Goal: Browse casually: Explore the website without a specific task or goal

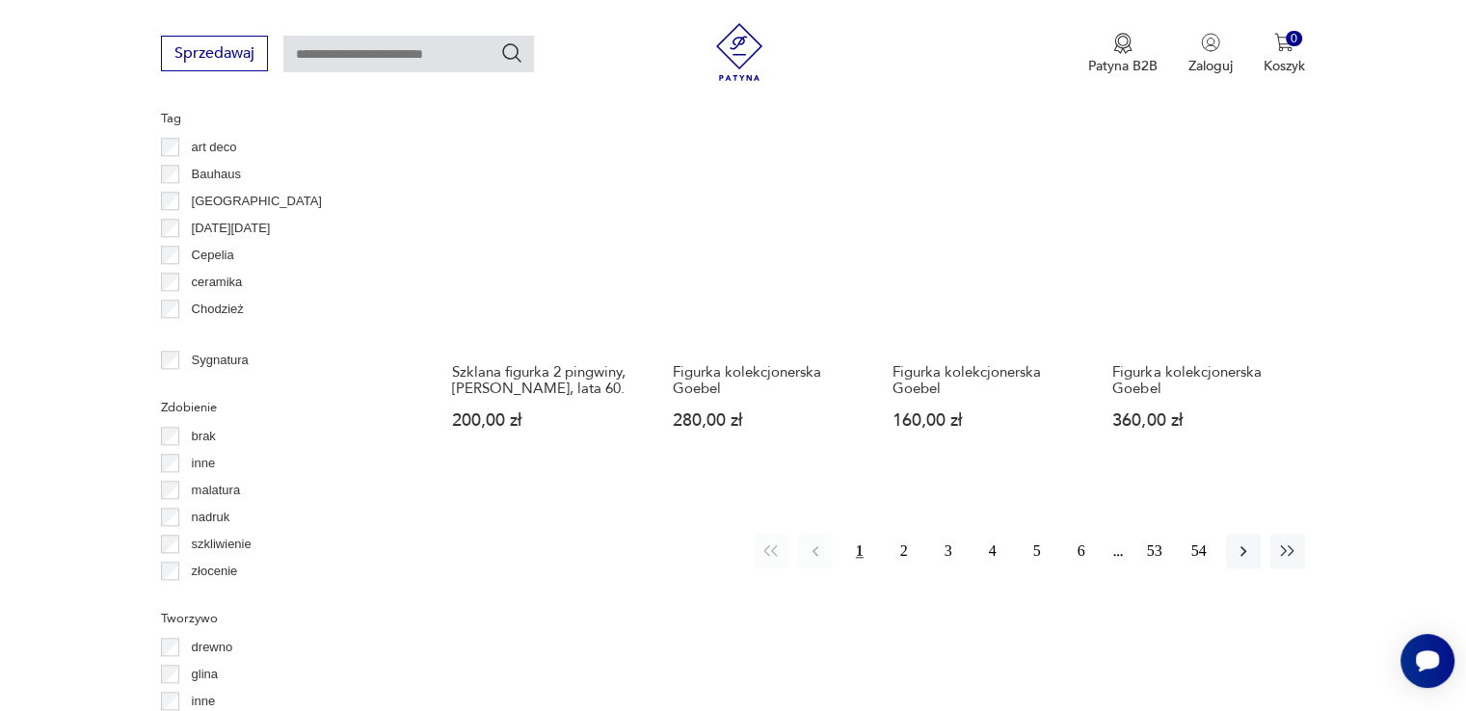
scroll to position [1840, 0]
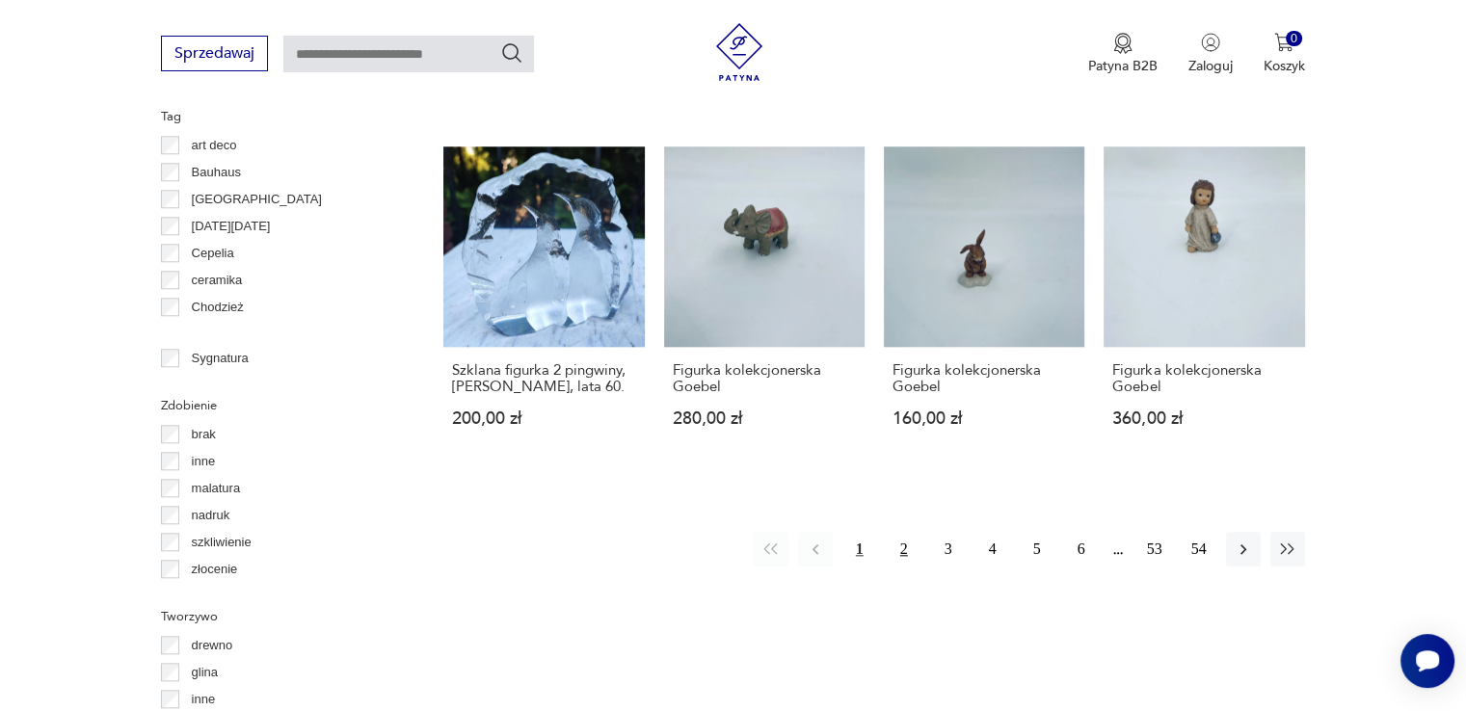
click at [904, 546] on button "2" at bounding box center [904, 549] width 35 height 35
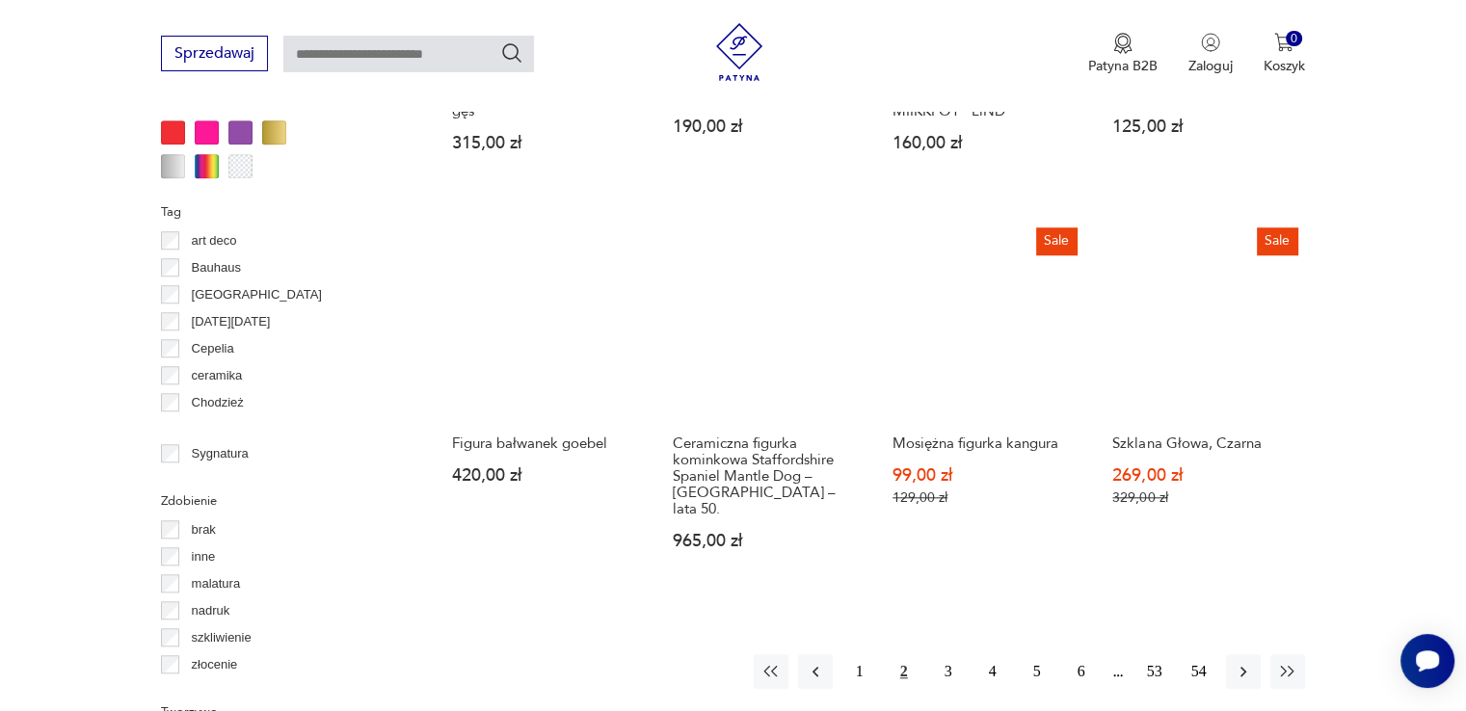
scroll to position [1783, 0]
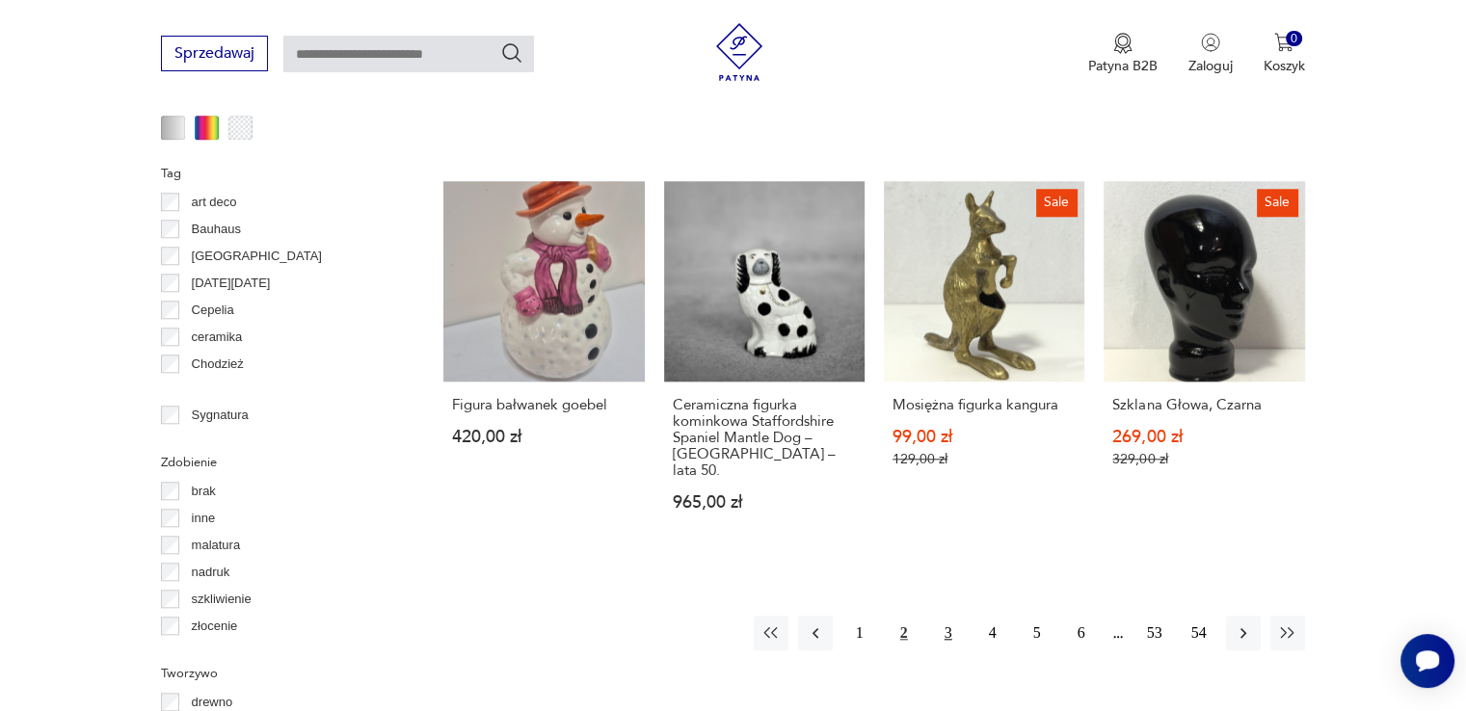
click at [946, 616] on button "3" at bounding box center [948, 633] width 35 height 35
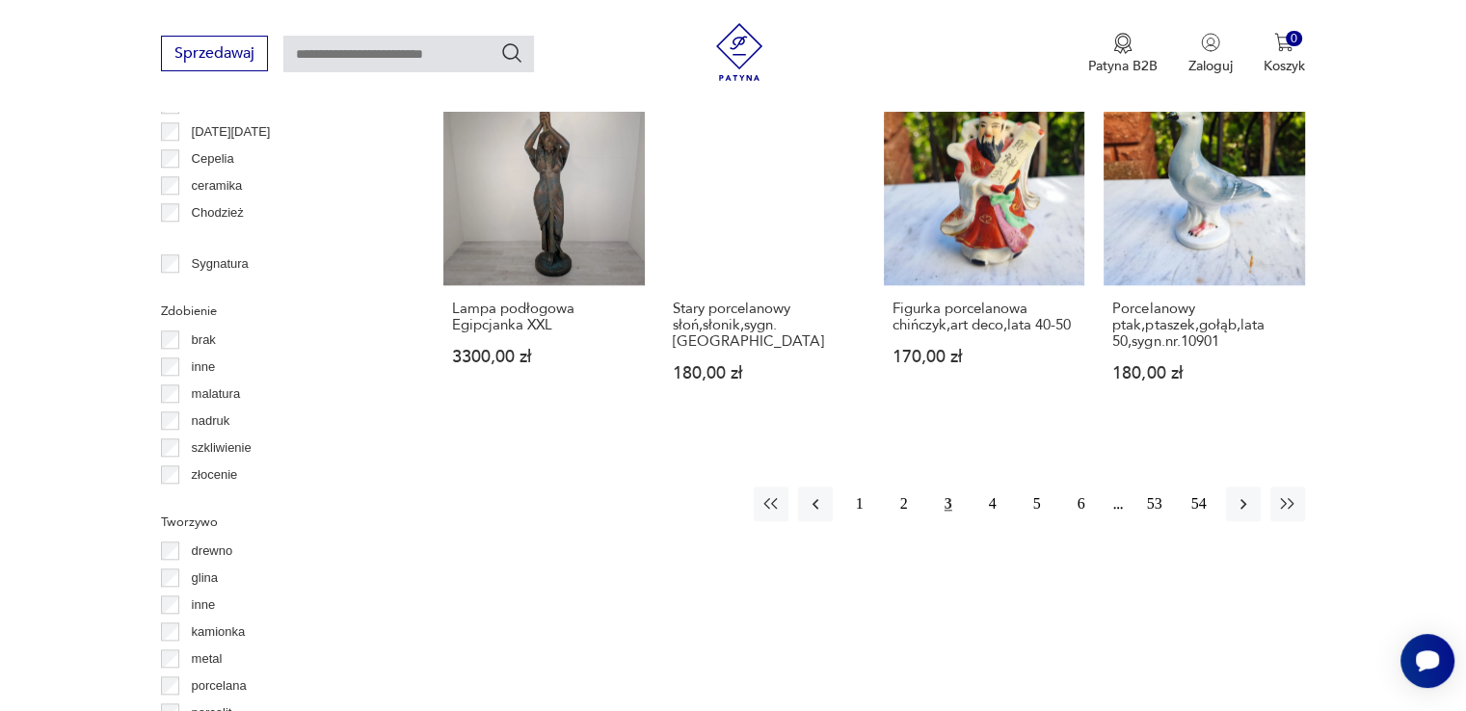
scroll to position [1937, 0]
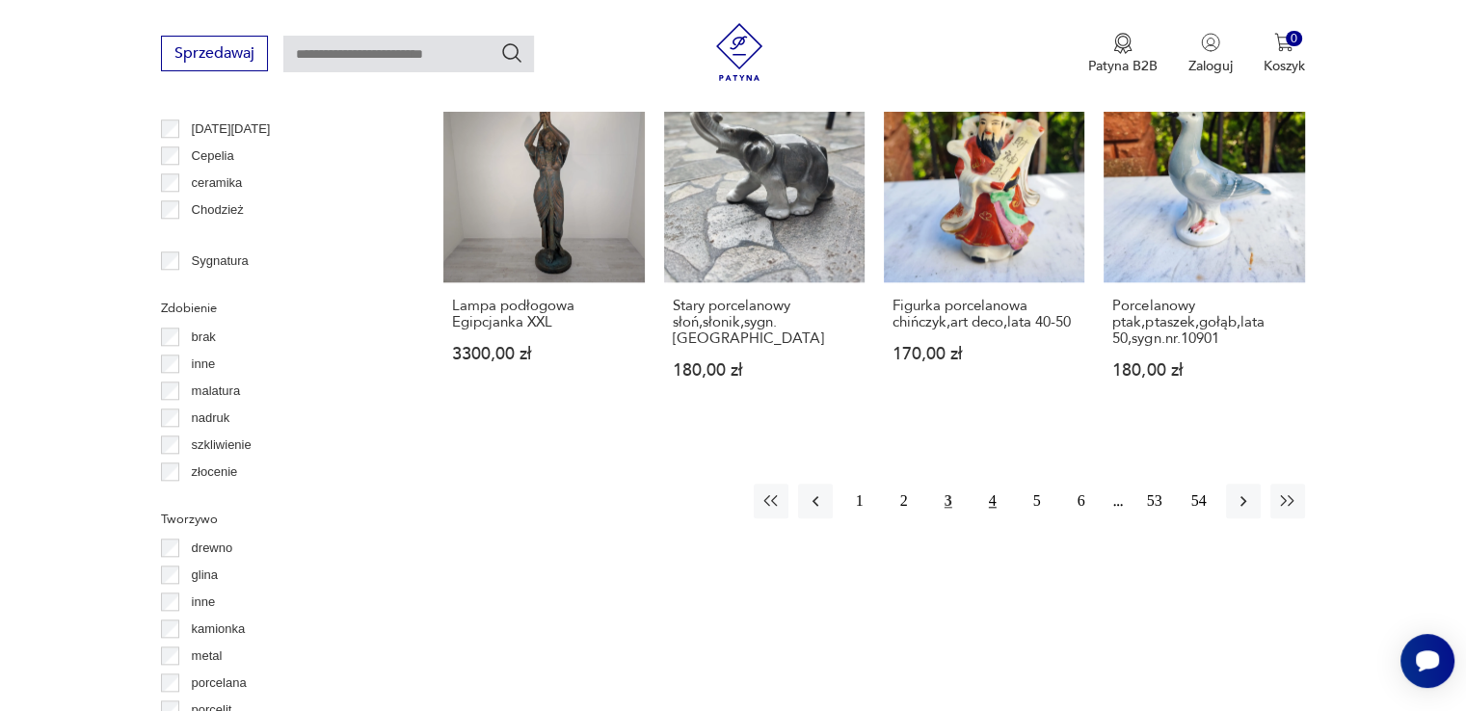
click at [994, 498] on button "4" at bounding box center [992, 501] width 35 height 35
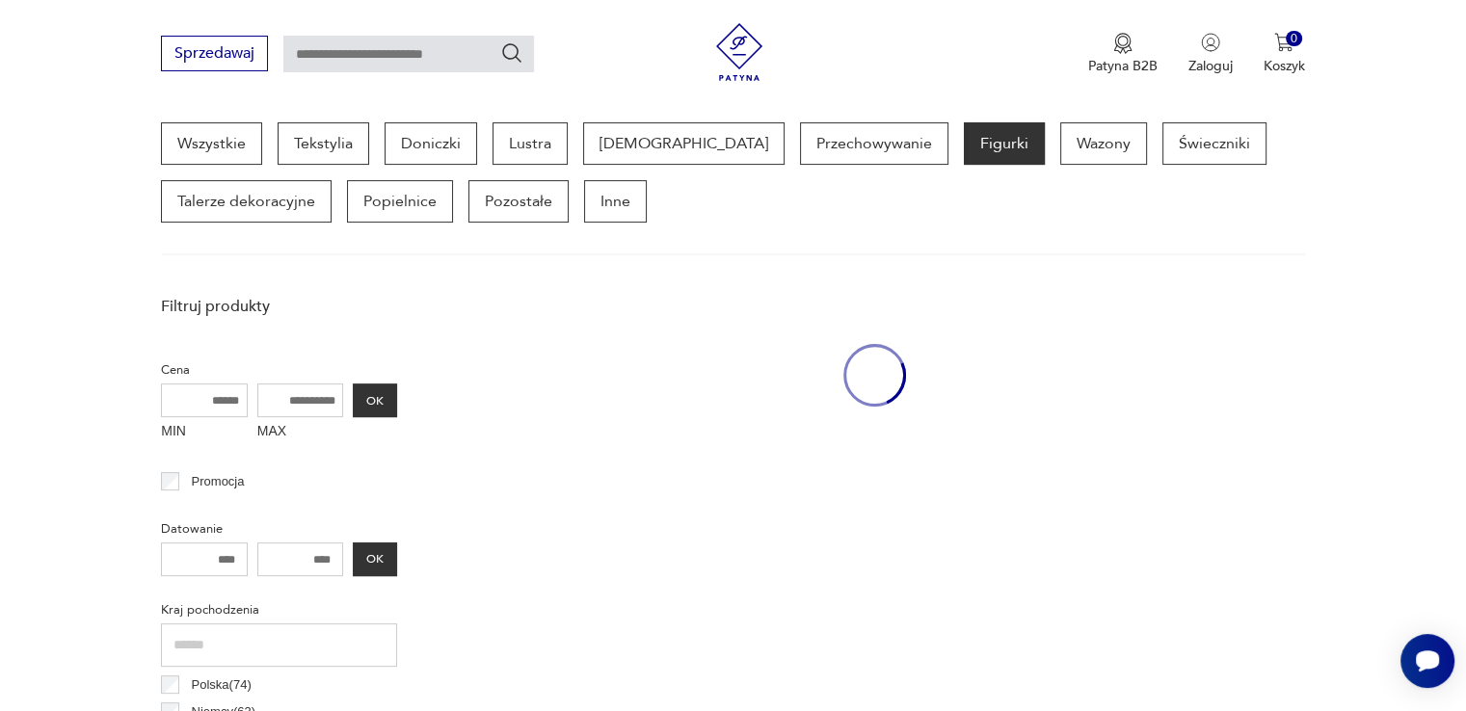
scroll to position [511, 0]
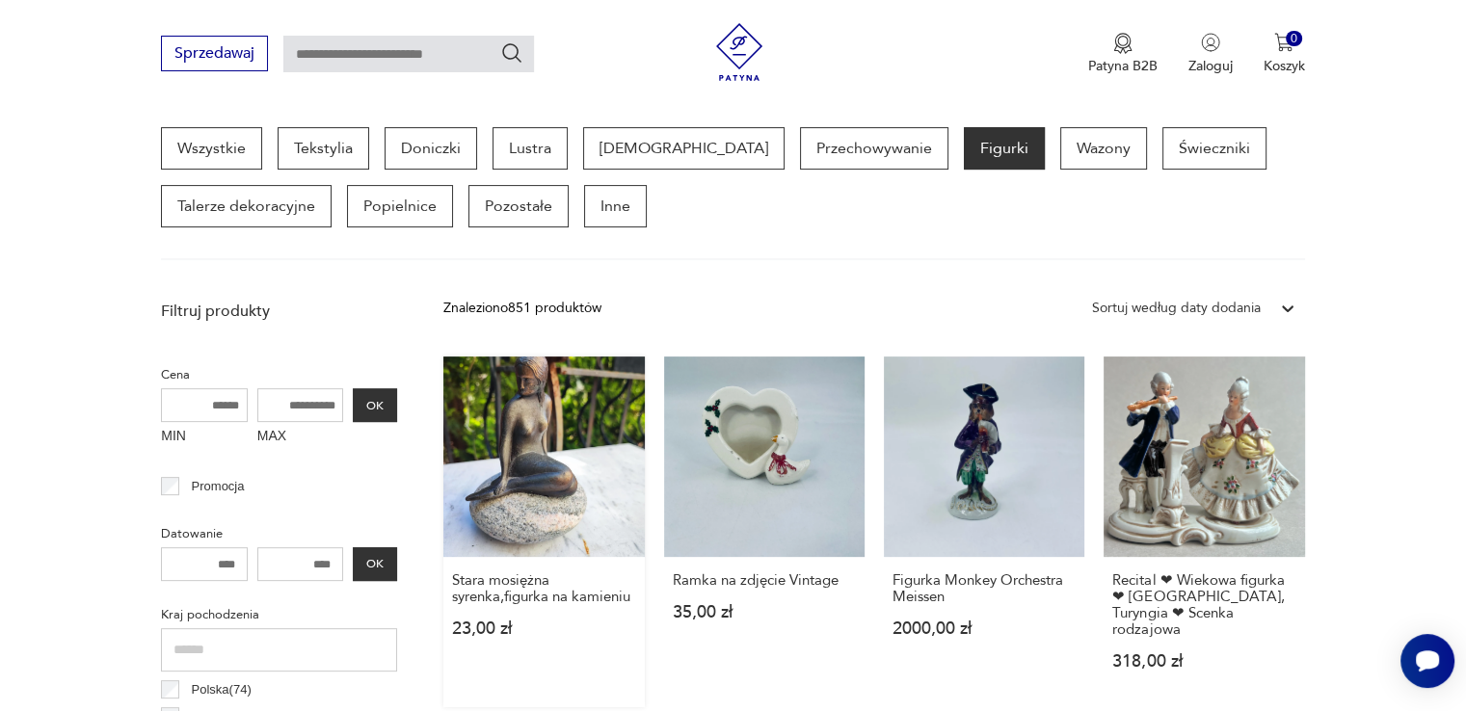
click at [586, 474] on link "Stara mosiężna syrenka,figurka na kamieniu 23,00 zł" at bounding box center [543, 532] width 200 height 351
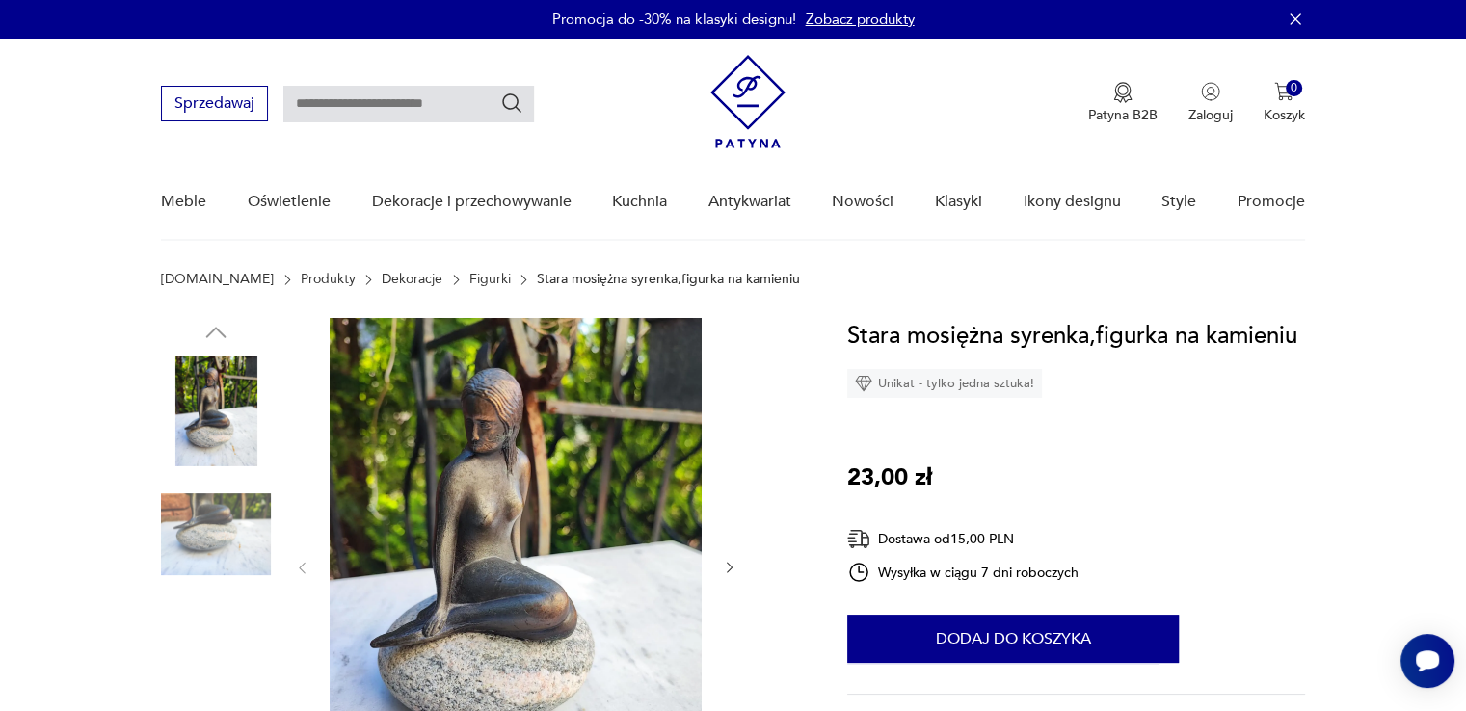
click at [231, 533] on img at bounding box center [216, 535] width 110 height 110
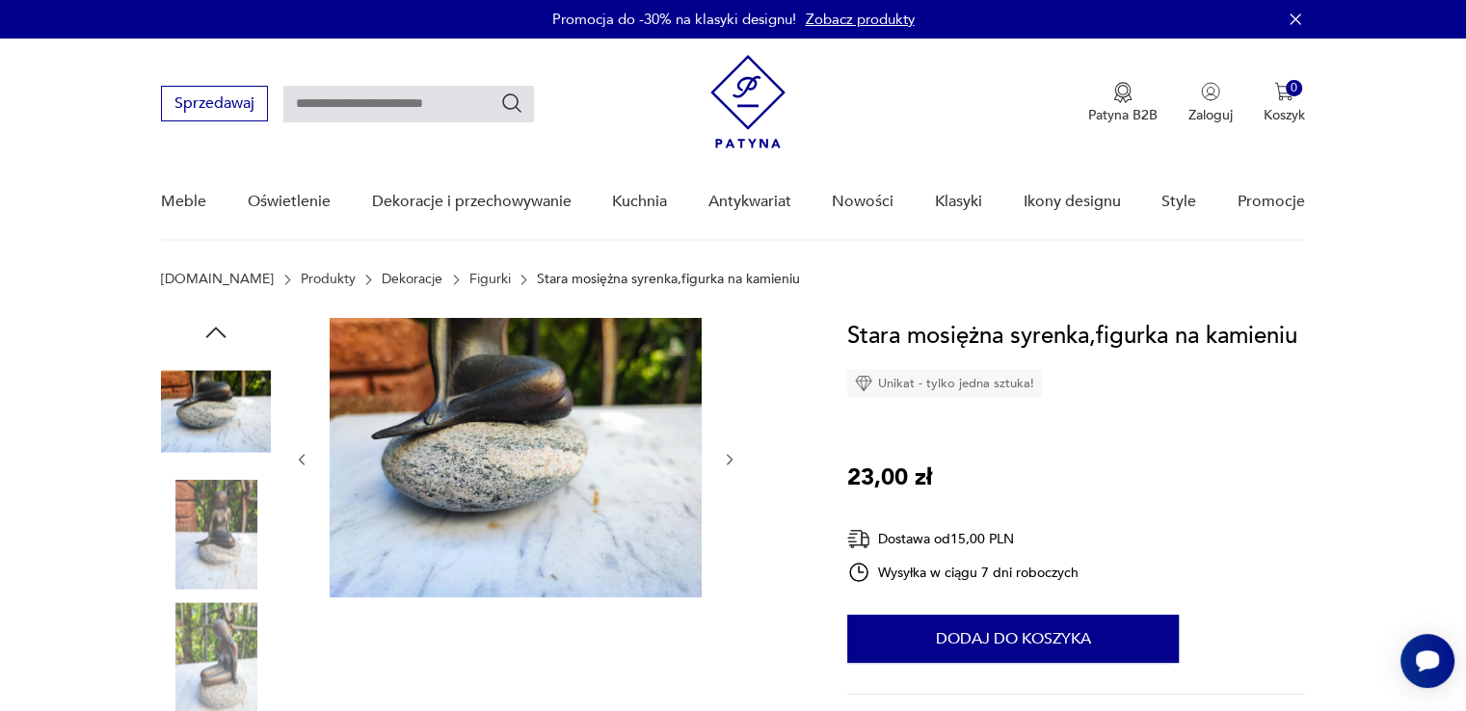
click at [218, 639] on img at bounding box center [216, 657] width 110 height 110
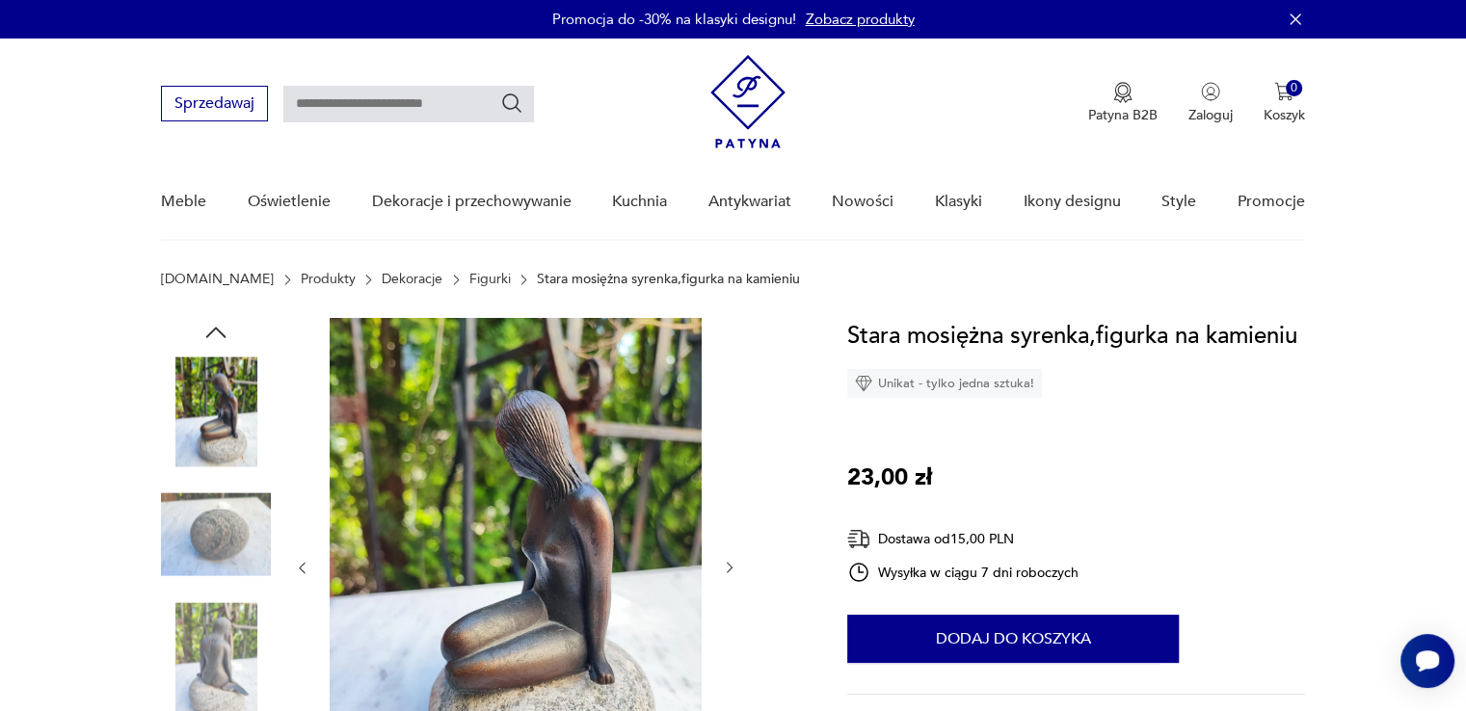
click at [215, 540] on img at bounding box center [216, 535] width 110 height 110
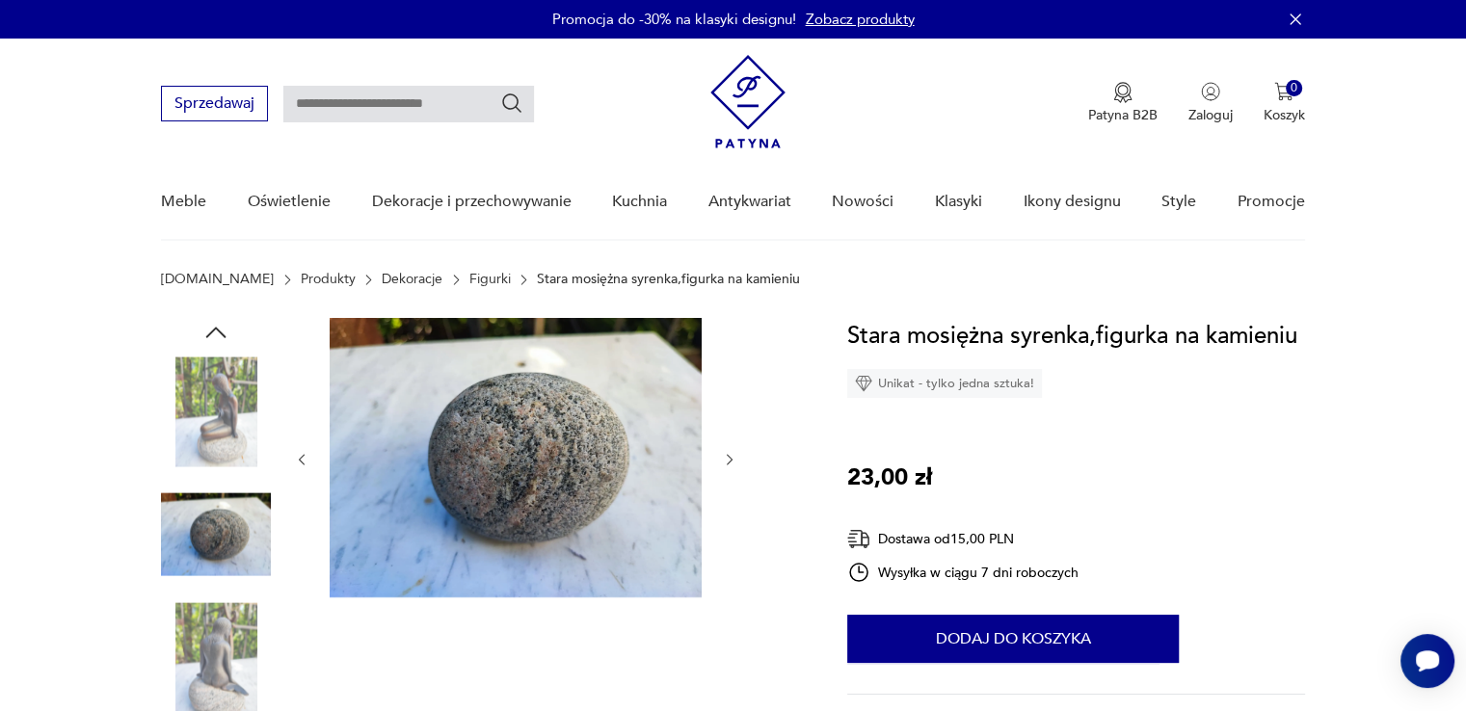
click at [212, 437] on img at bounding box center [216, 412] width 110 height 110
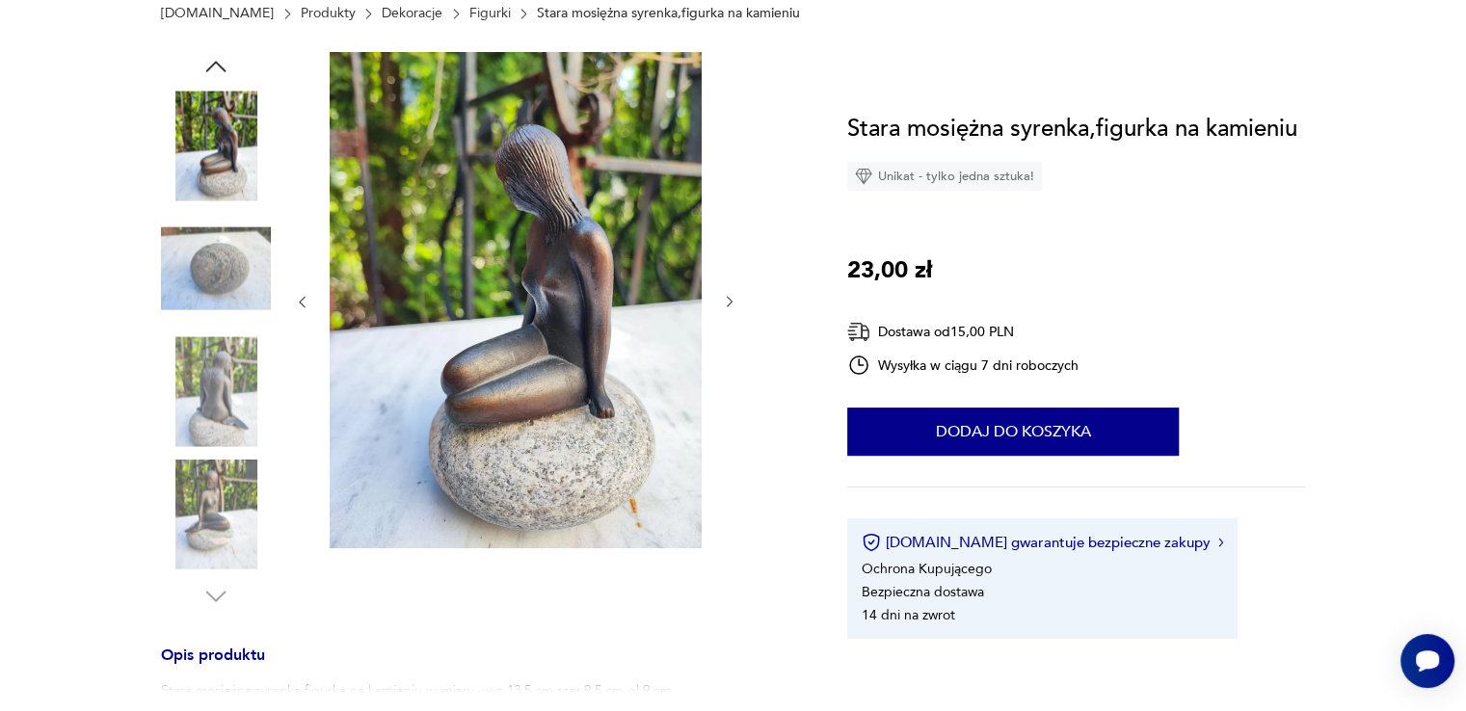
scroll to position [270, 0]
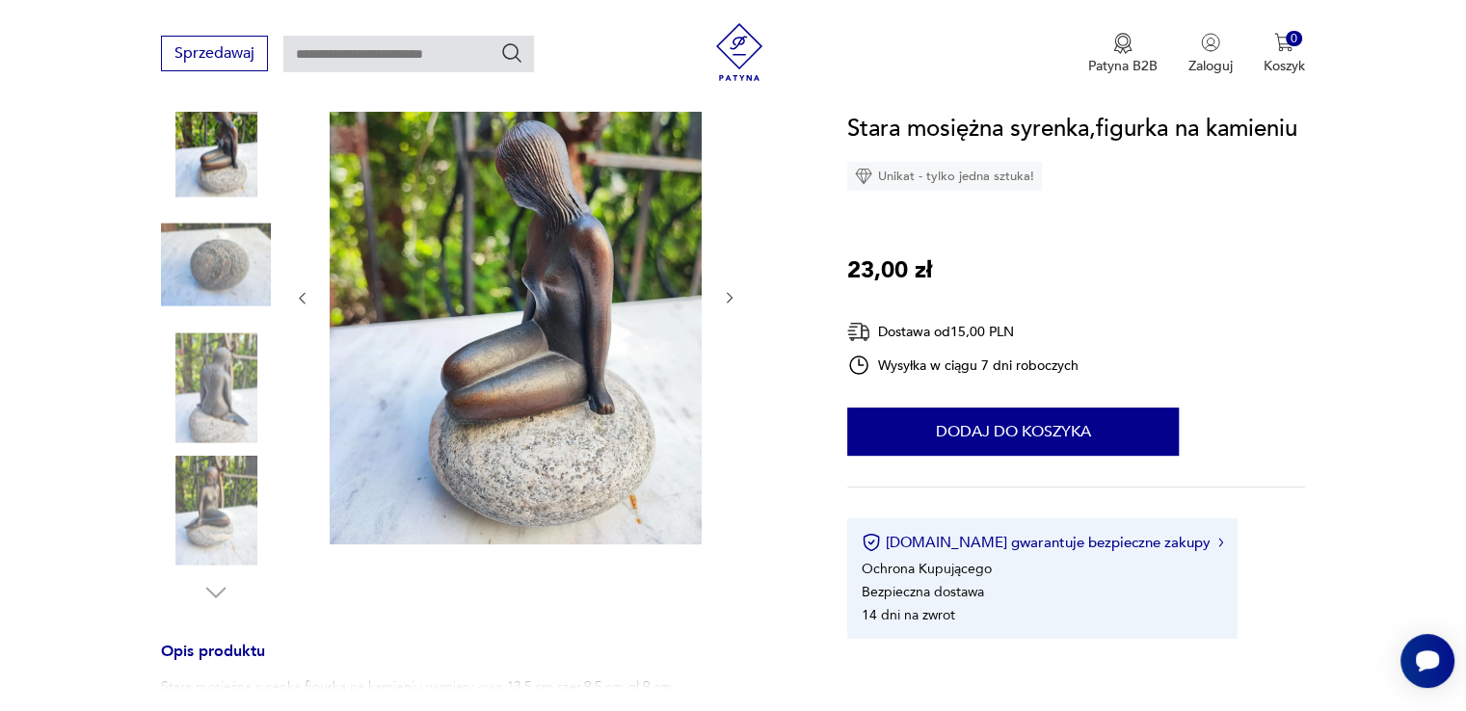
click at [224, 475] on img at bounding box center [216, 511] width 110 height 110
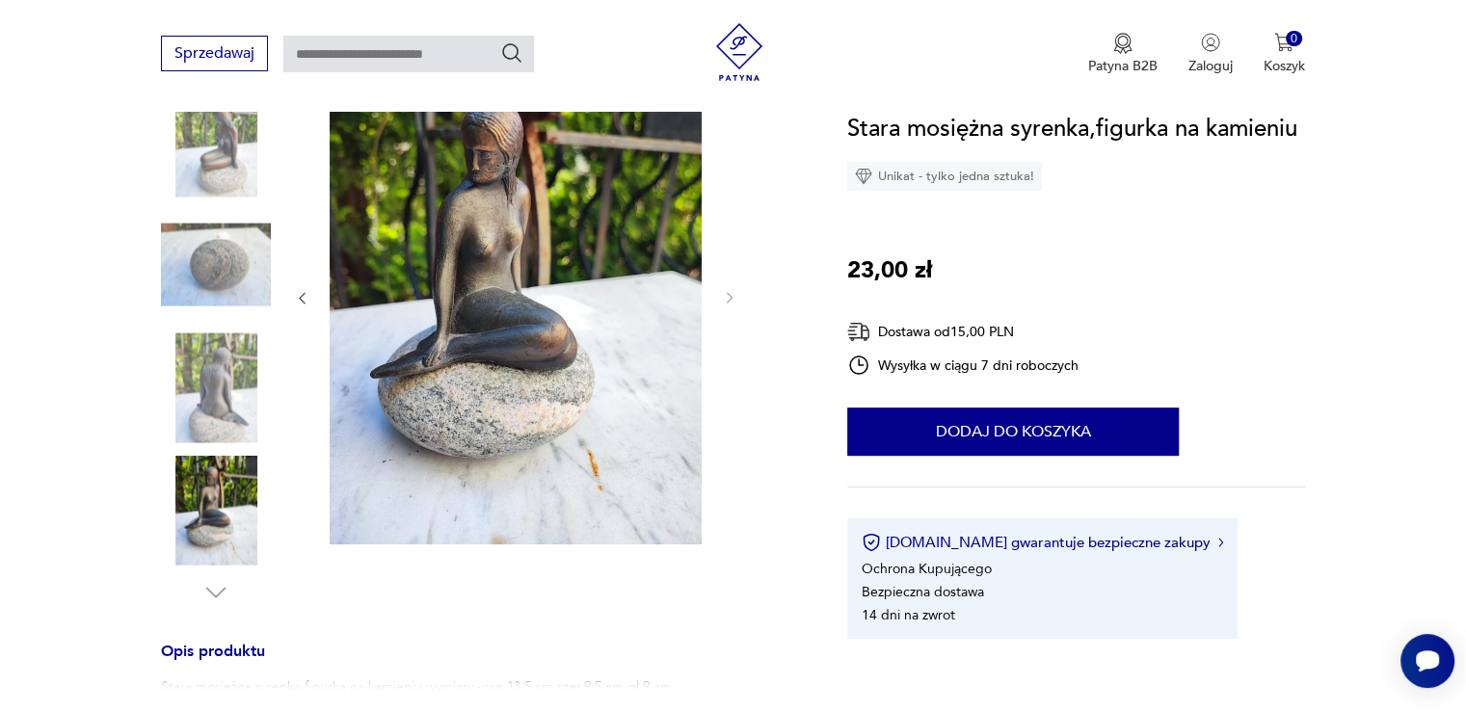
click at [561, 260] on img at bounding box center [516, 296] width 372 height 496
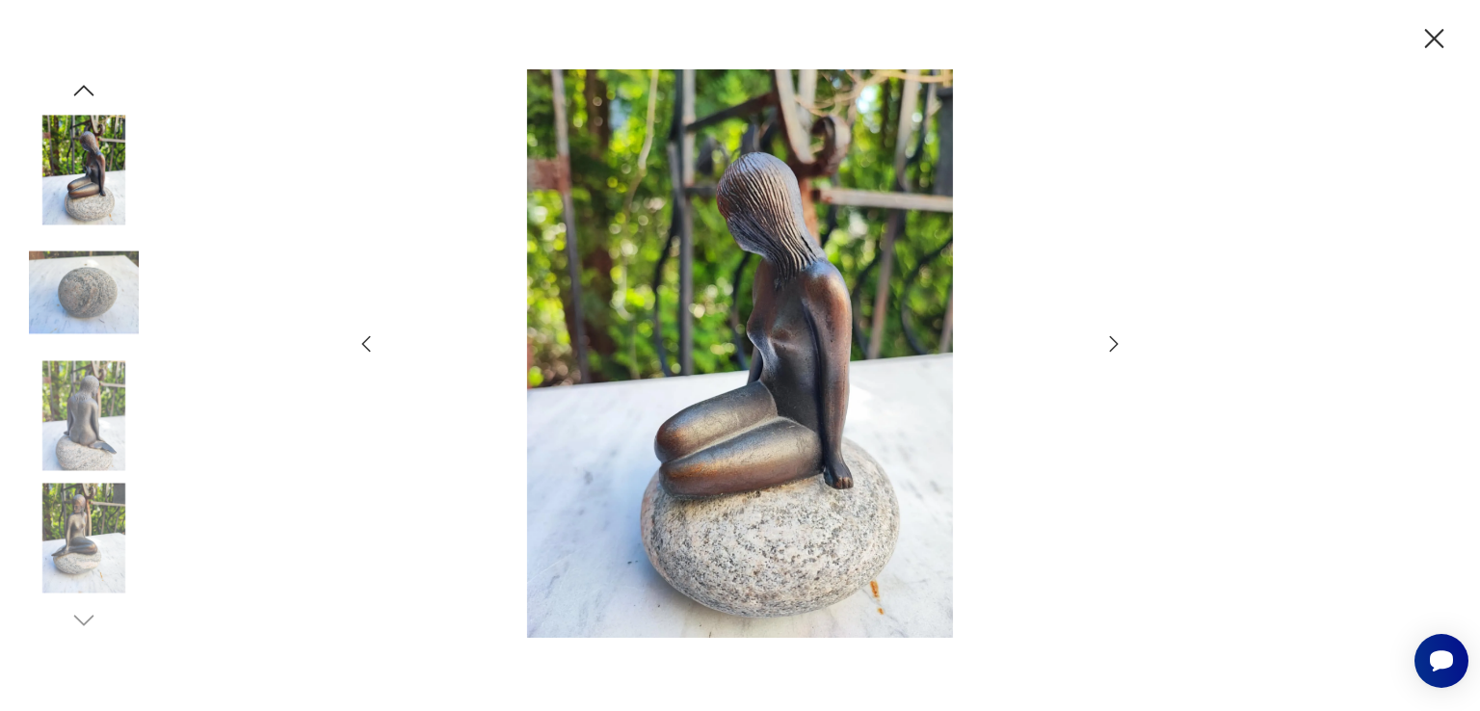
click at [1107, 347] on icon "button" at bounding box center [1114, 344] width 23 height 23
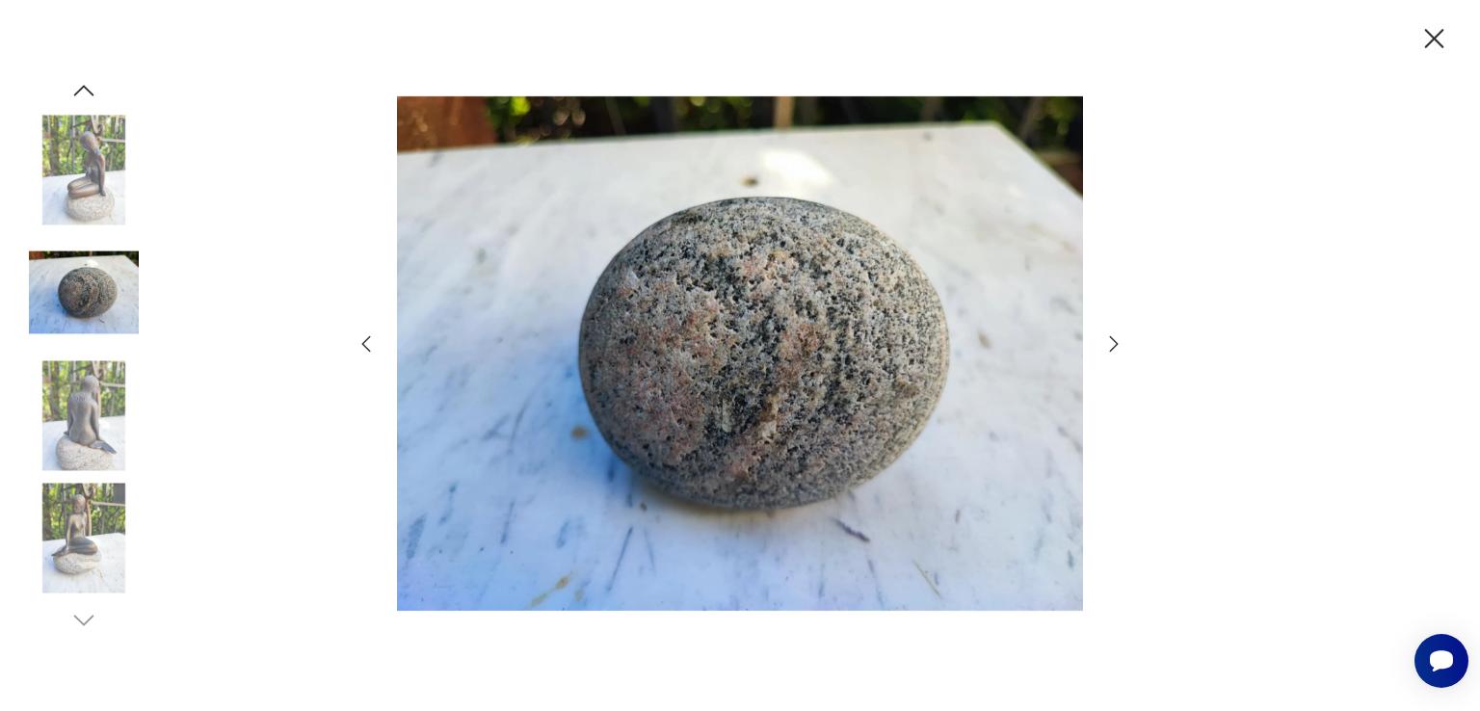
click at [1107, 347] on icon "button" at bounding box center [1114, 344] width 23 height 23
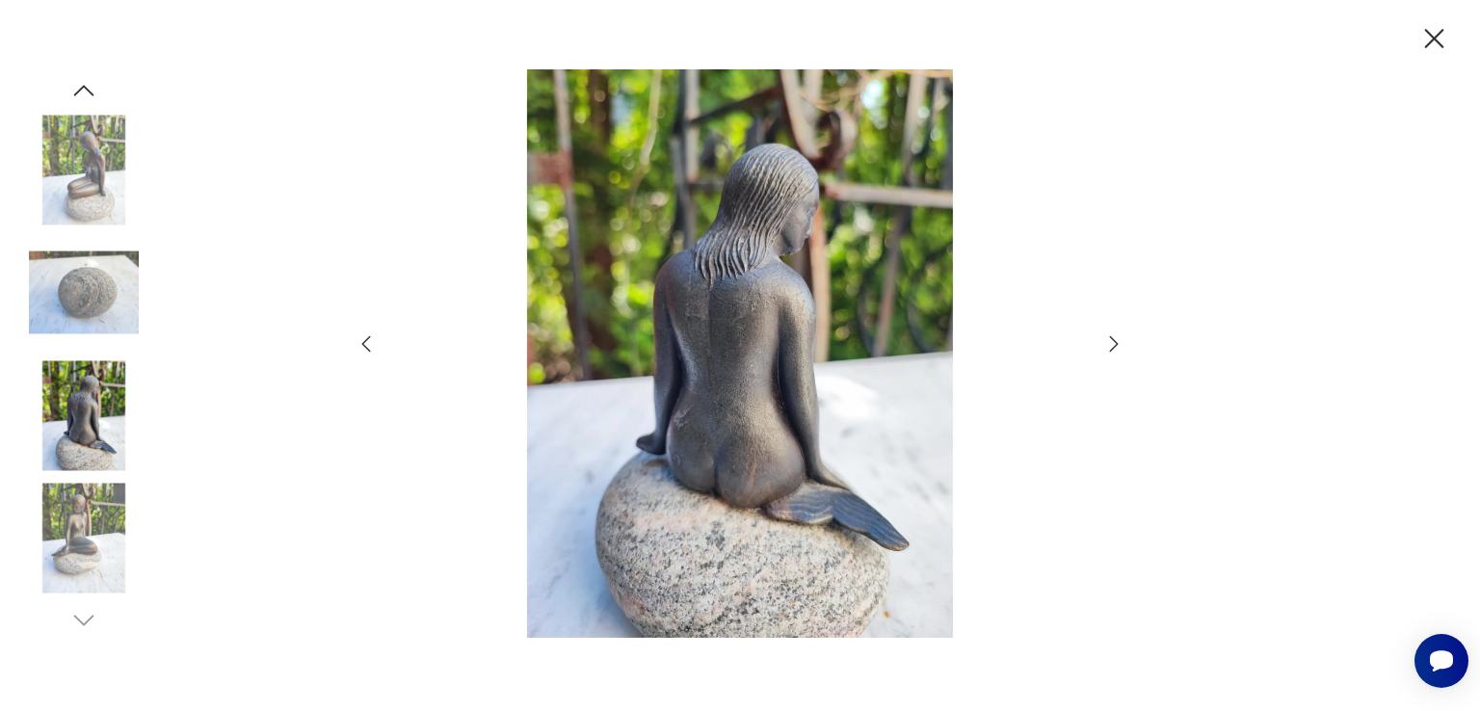
click at [1107, 347] on icon "button" at bounding box center [1114, 344] width 23 height 23
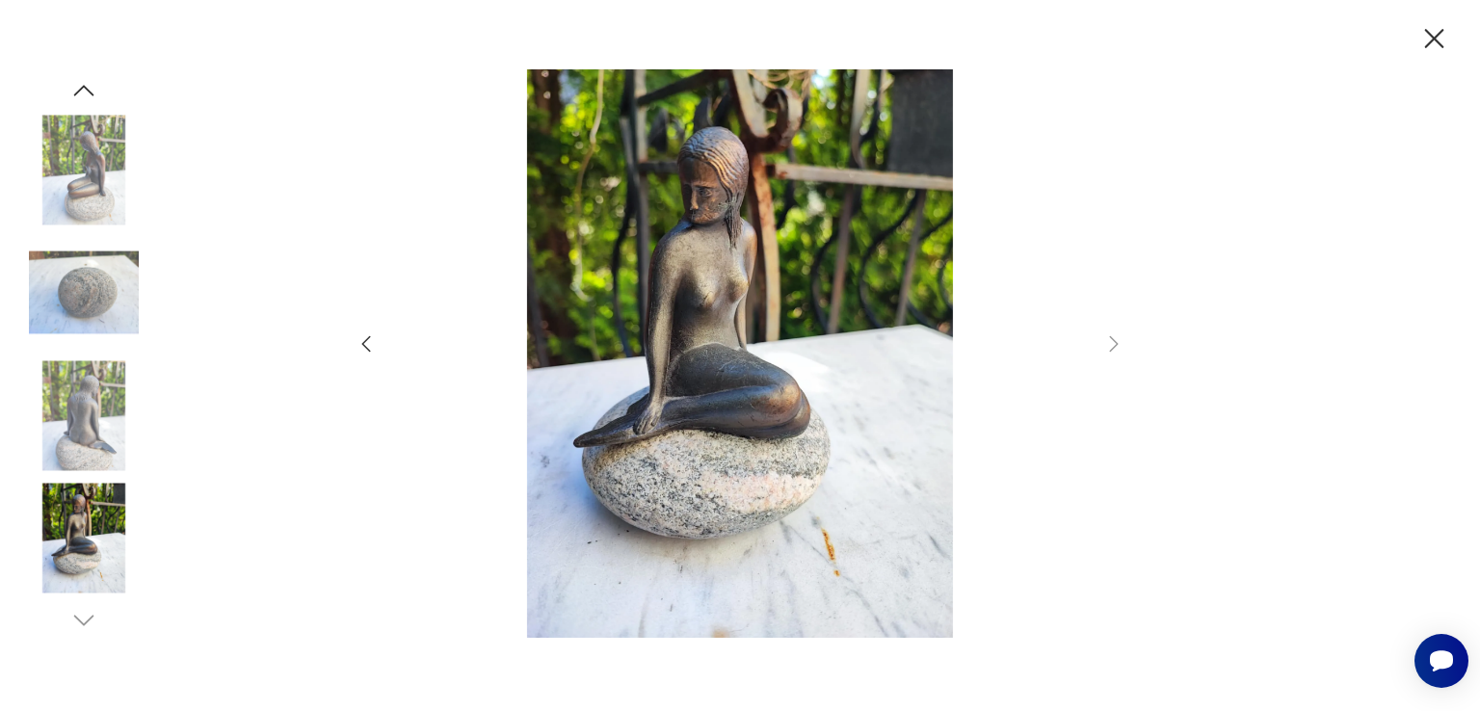
click at [809, 308] on img at bounding box center [740, 353] width 686 height 569
click at [1440, 41] on icon "button" at bounding box center [1435, 39] width 34 height 34
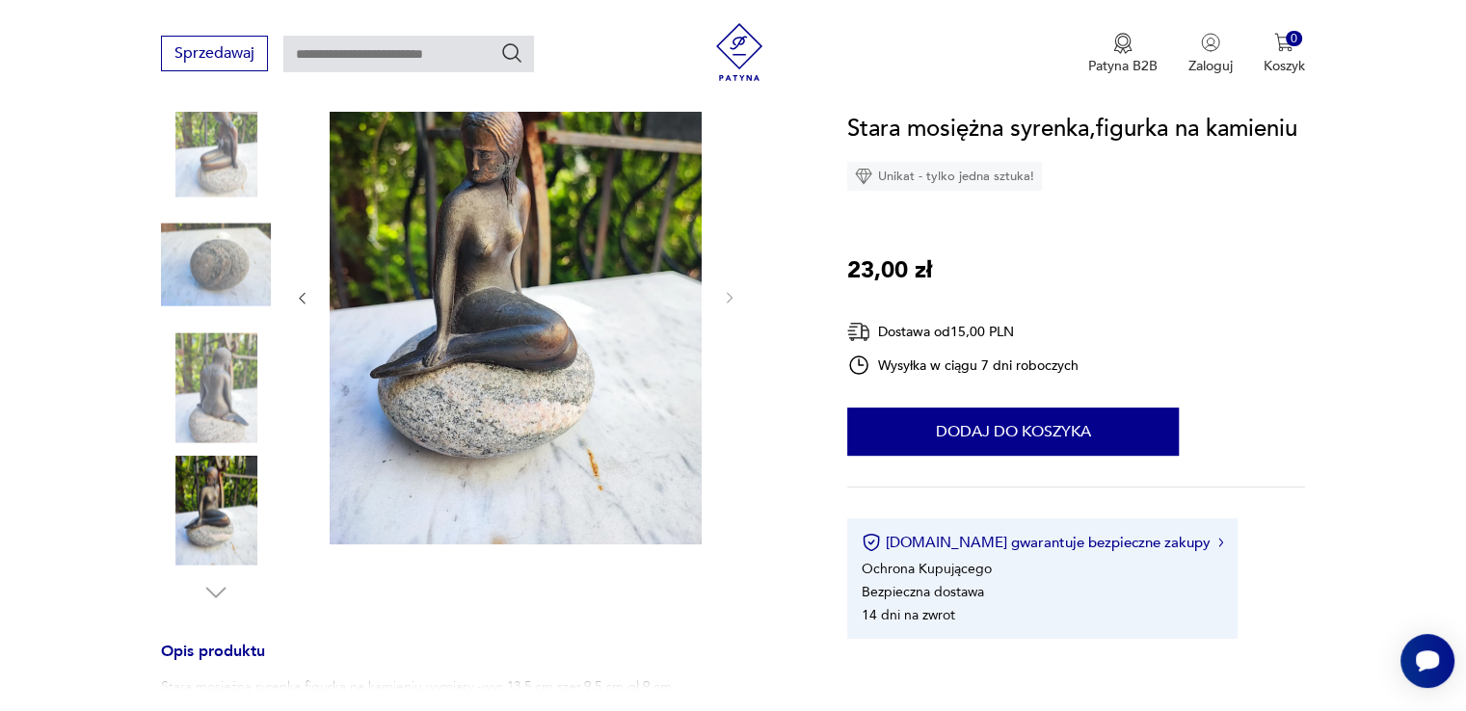
click at [306, 301] on icon "button" at bounding box center [302, 298] width 16 height 16
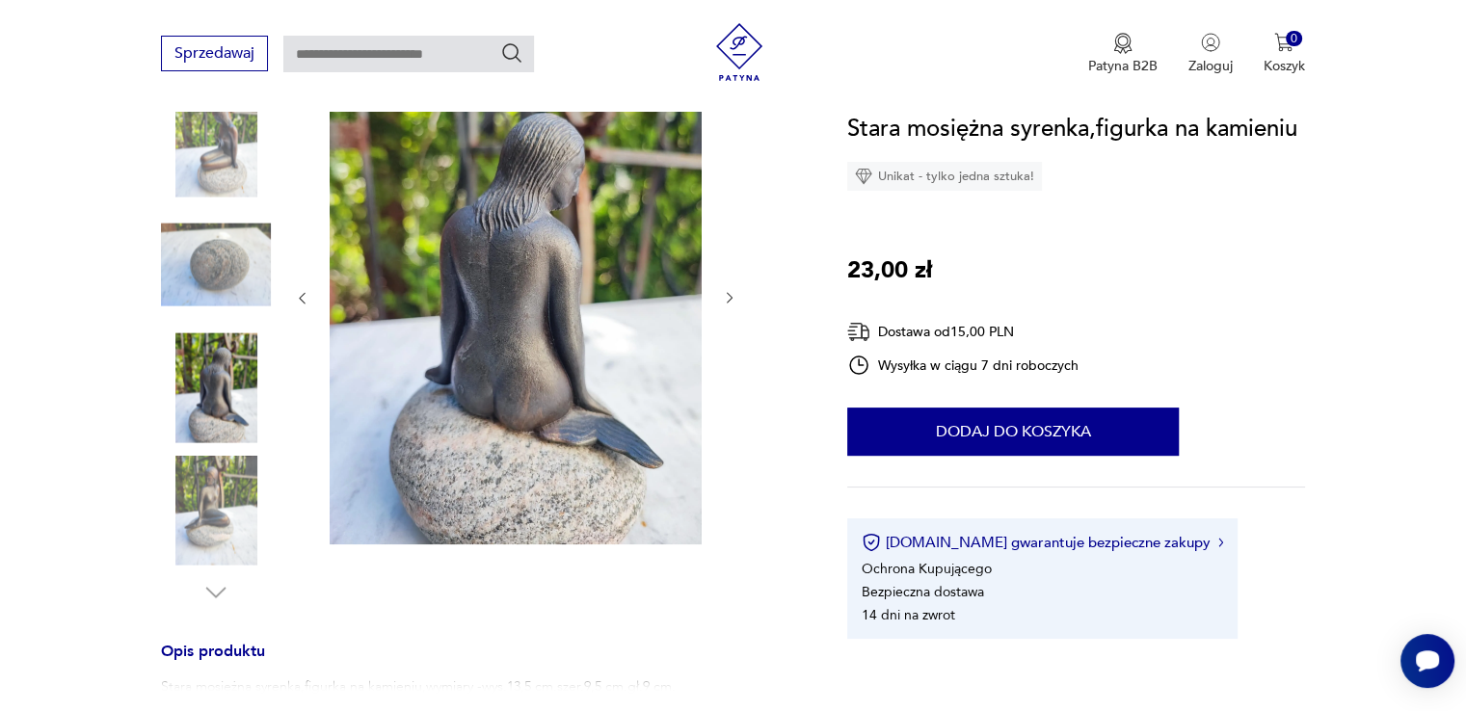
click at [234, 393] on img at bounding box center [216, 388] width 110 height 110
click at [235, 525] on img at bounding box center [216, 511] width 110 height 110
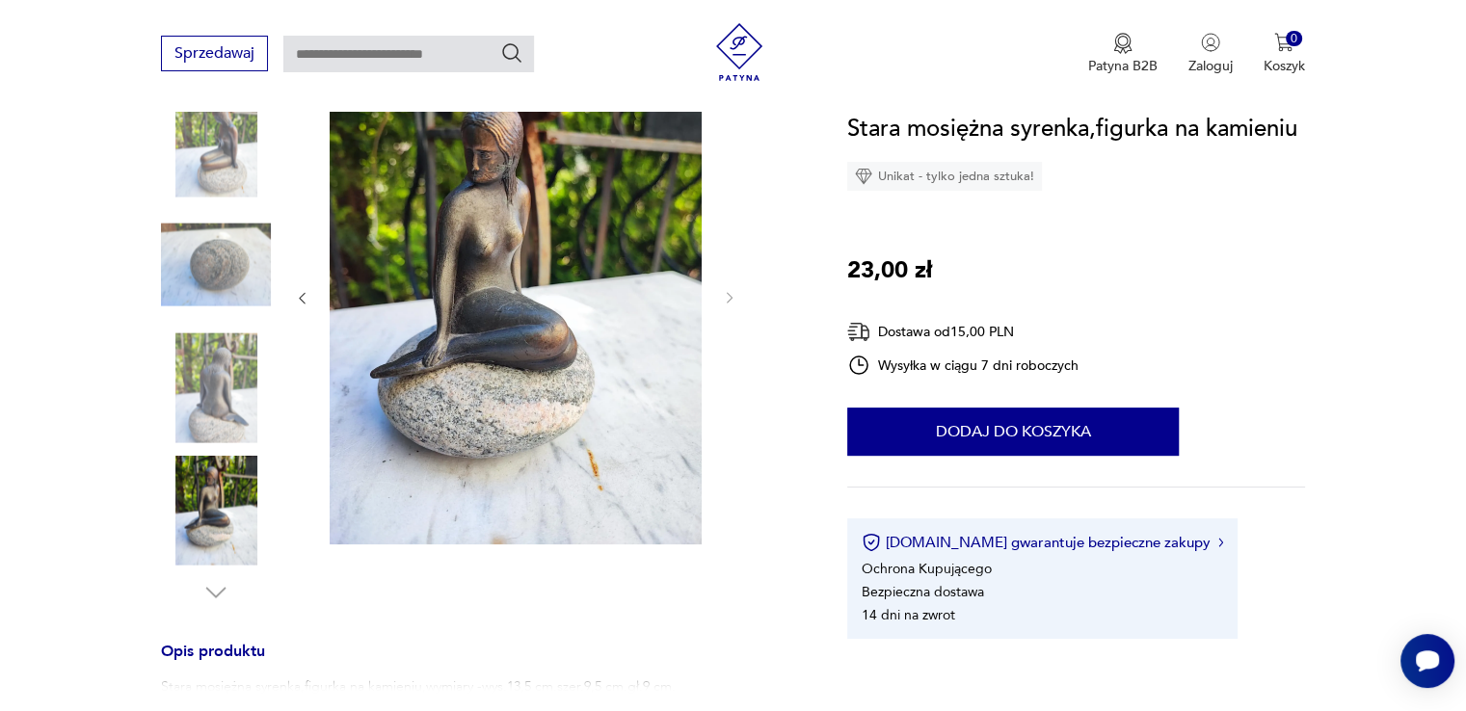
click at [491, 279] on img at bounding box center [516, 296] width 372 height 496
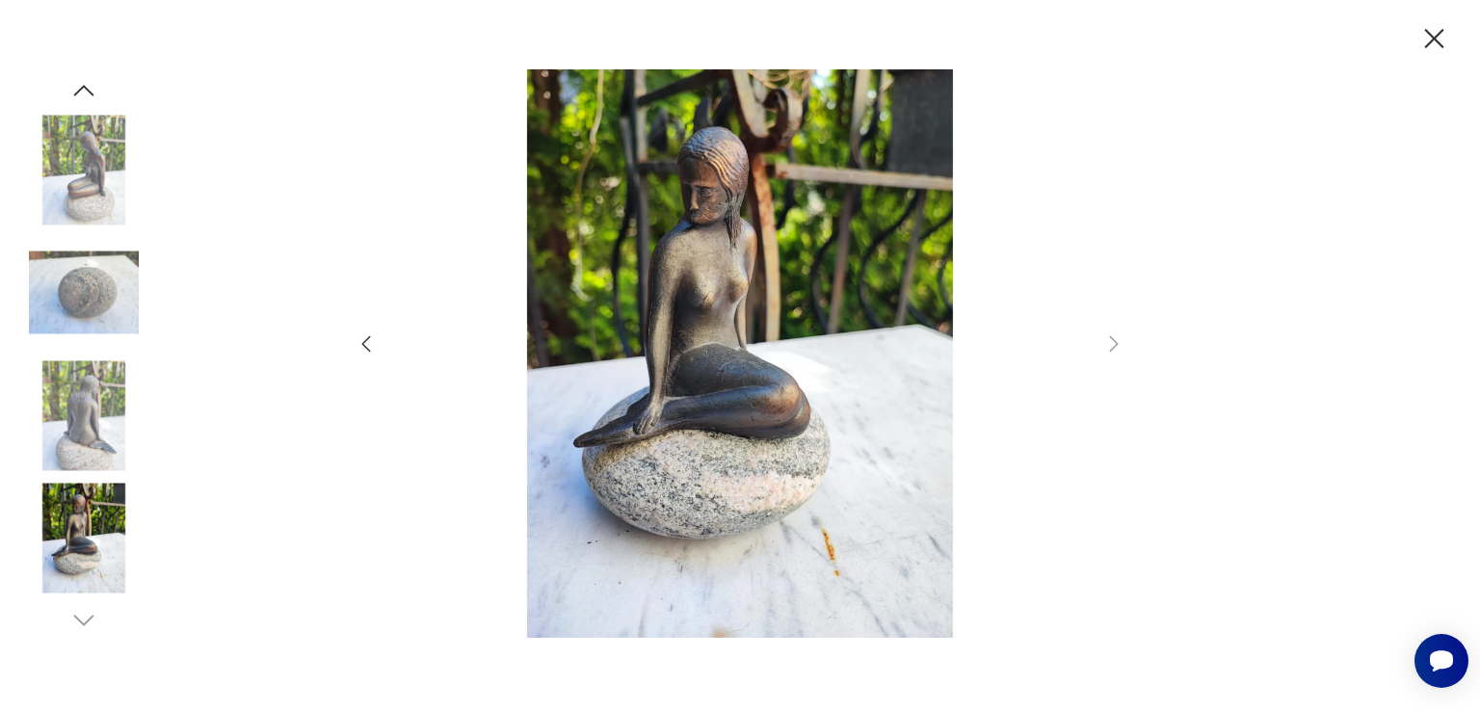
click at [86, 93] on icon "button" at bounding box center [83, 90] width 29 height 29
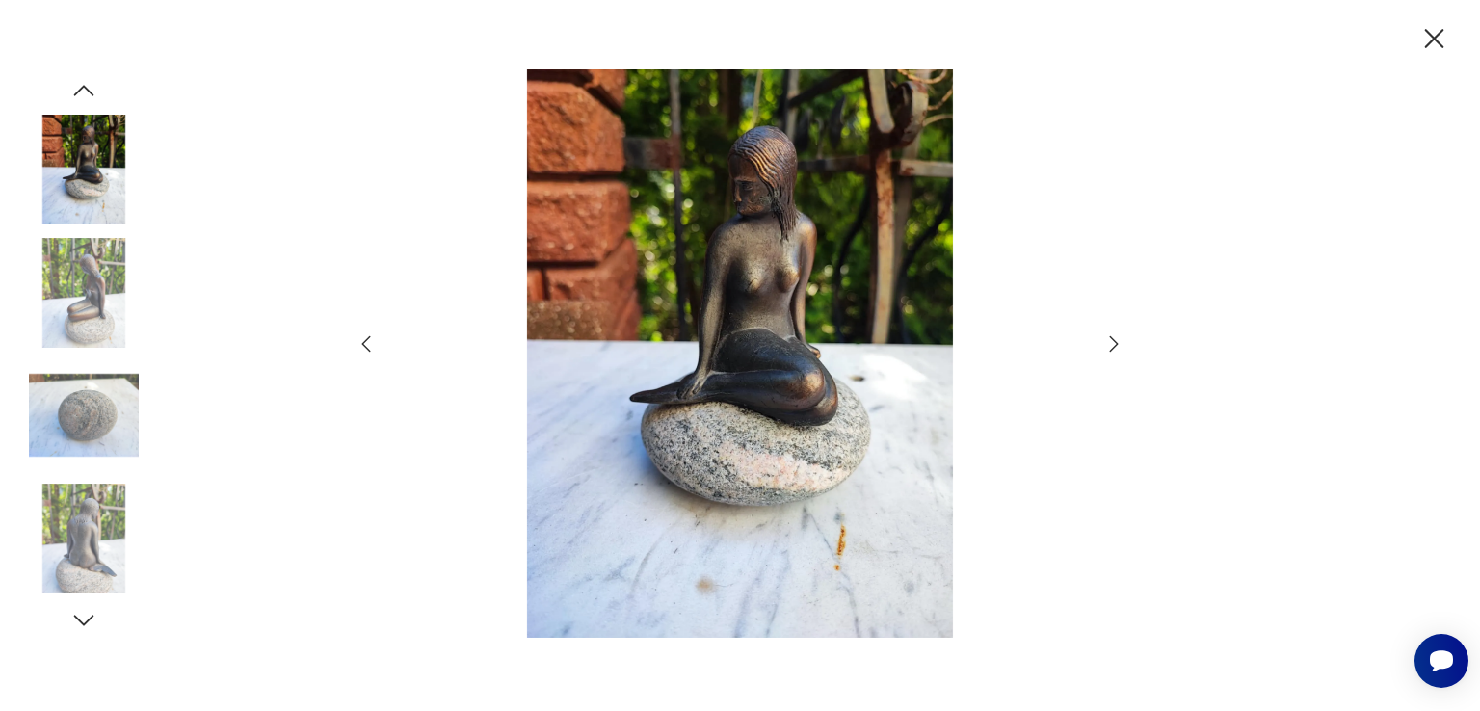
click at [86, 93] on icon "button" at bounding box center [83, 90] width 29 height 29
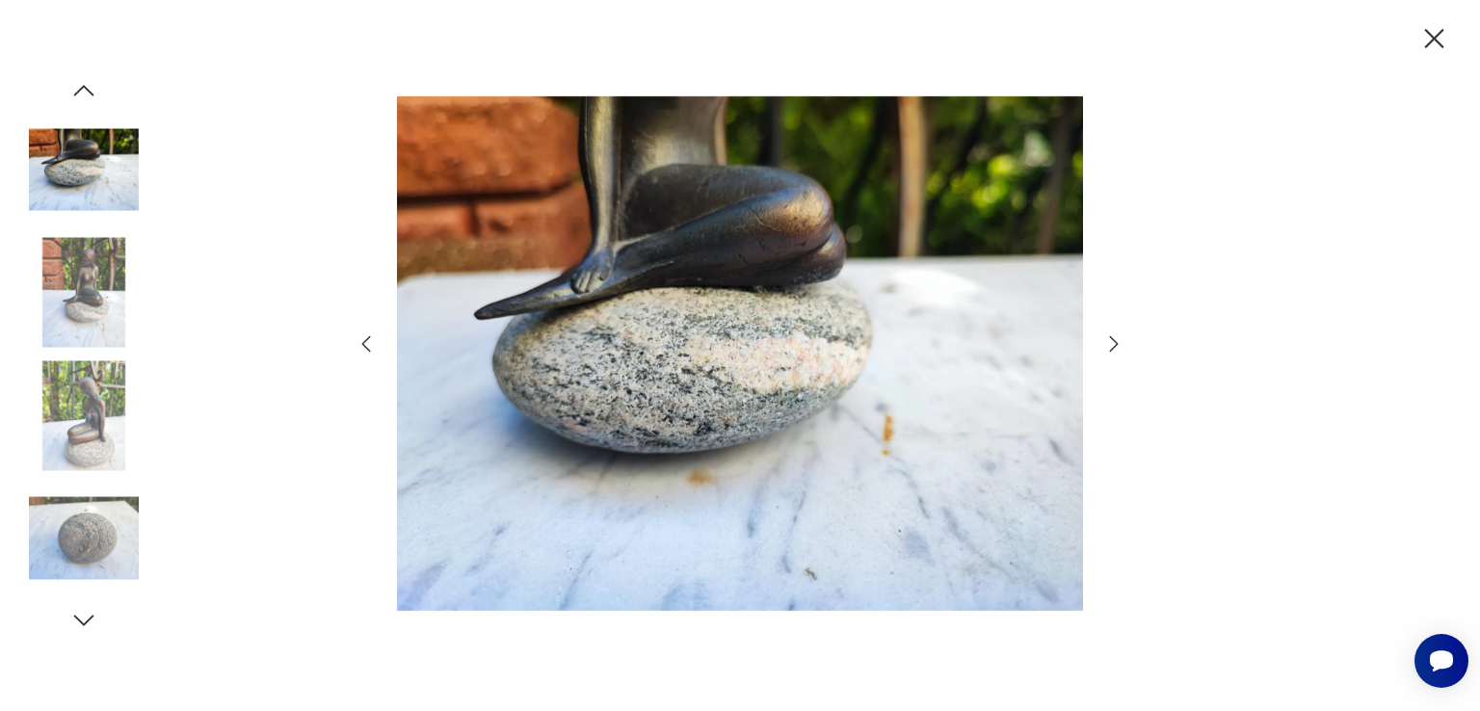
click at [86, 93] on icon "button" at bounding box center [83, 90] width 29 height 29
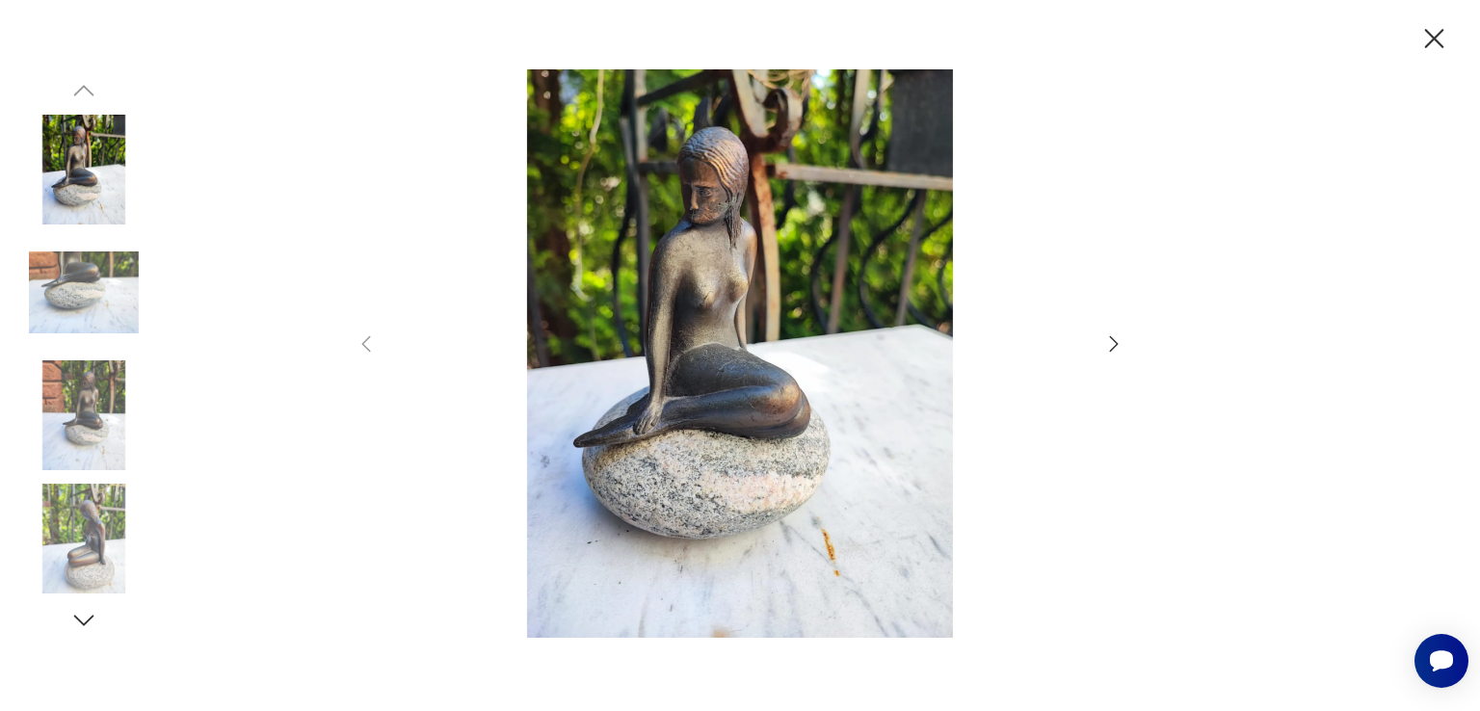
click at [1430, 40] on icon "button" at bounding box center [1435, 39] width 34 height 34
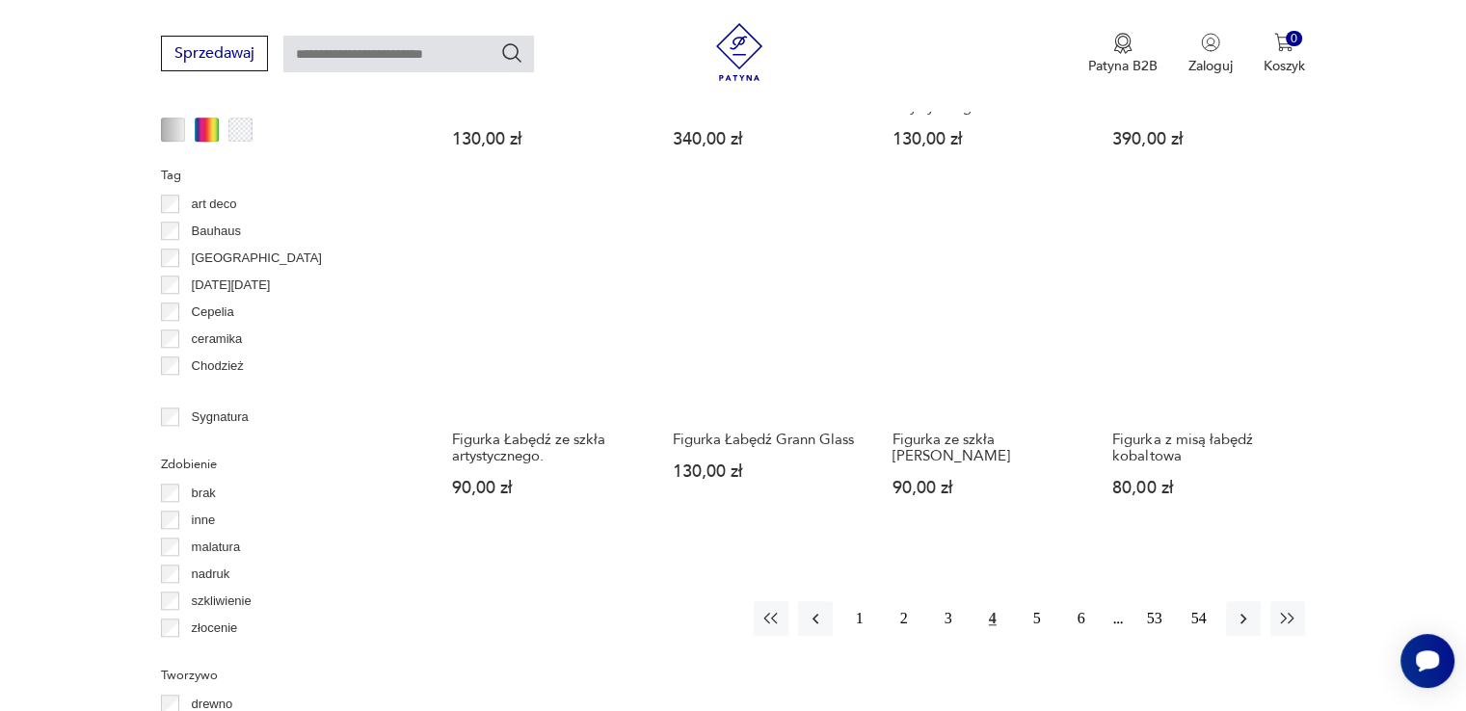
scroll to position [1783, 0]
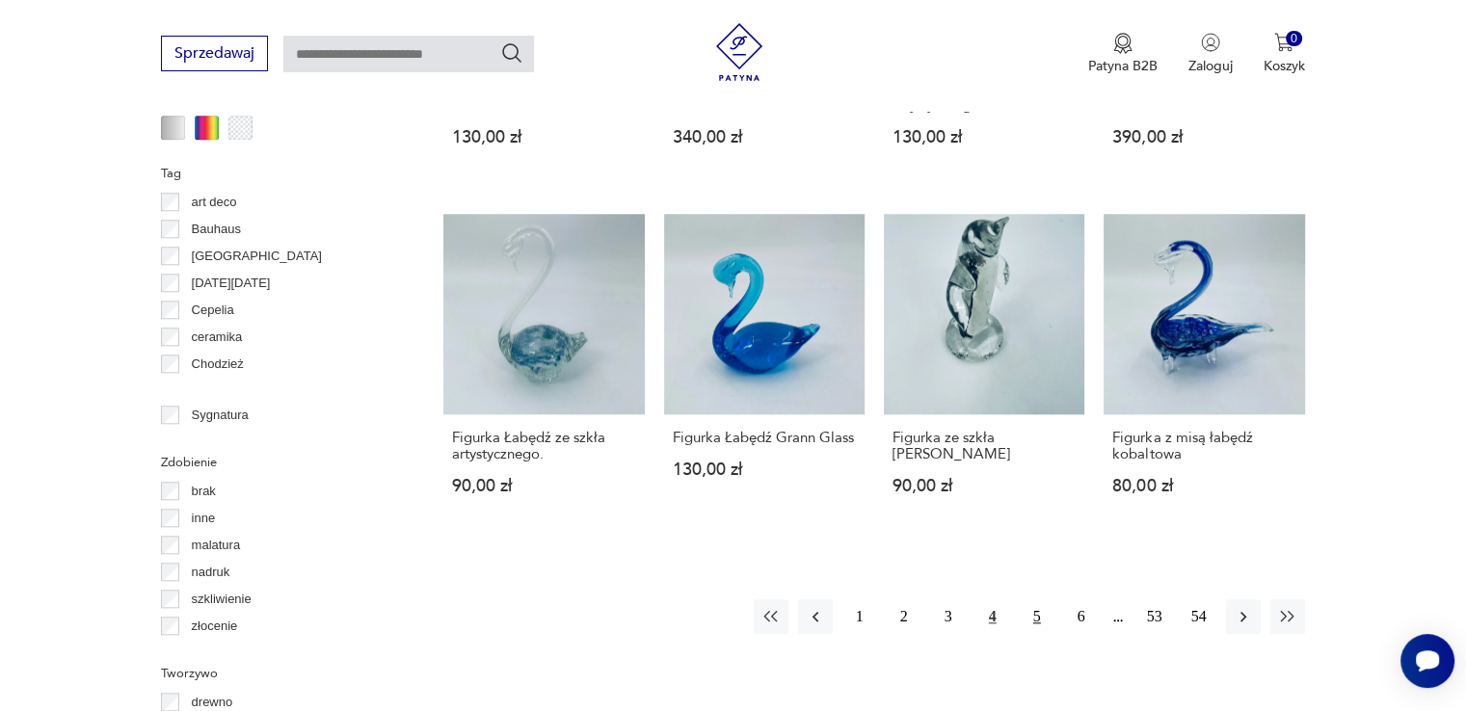
click at [1037, 599] on button "5" at bounding box center [1037, 616] width 35 height 35
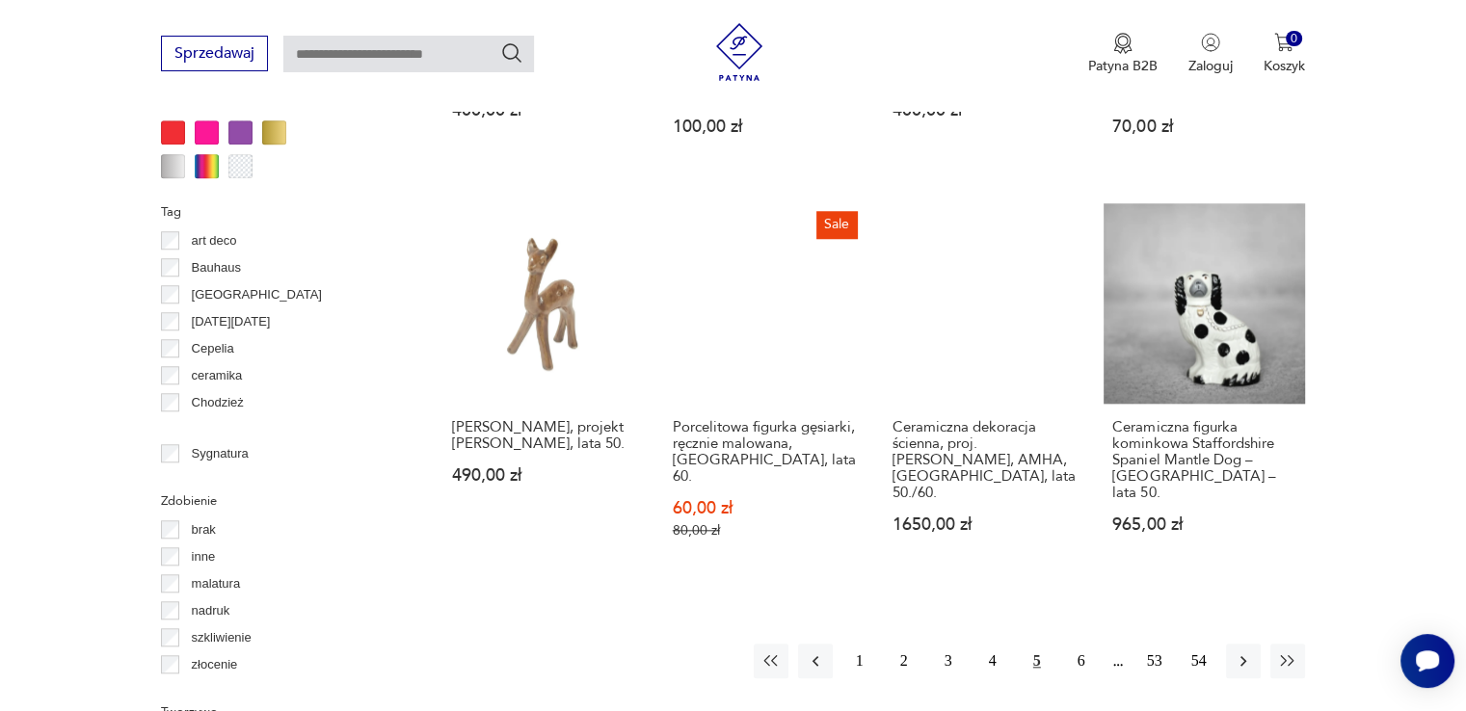
scroll to position [1783, 0]
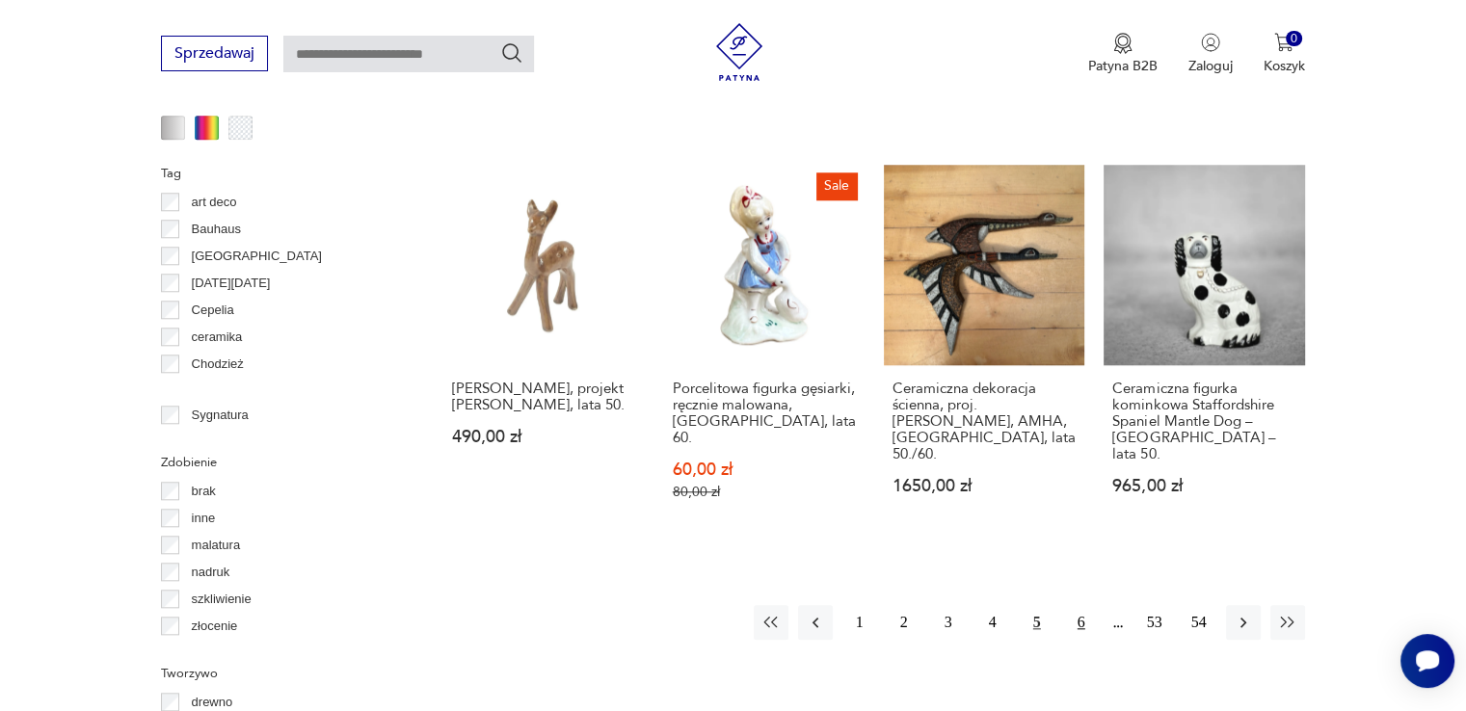
click at [1079, 605] on button "6" at bounding box center [1081, 622] width 35 height 35
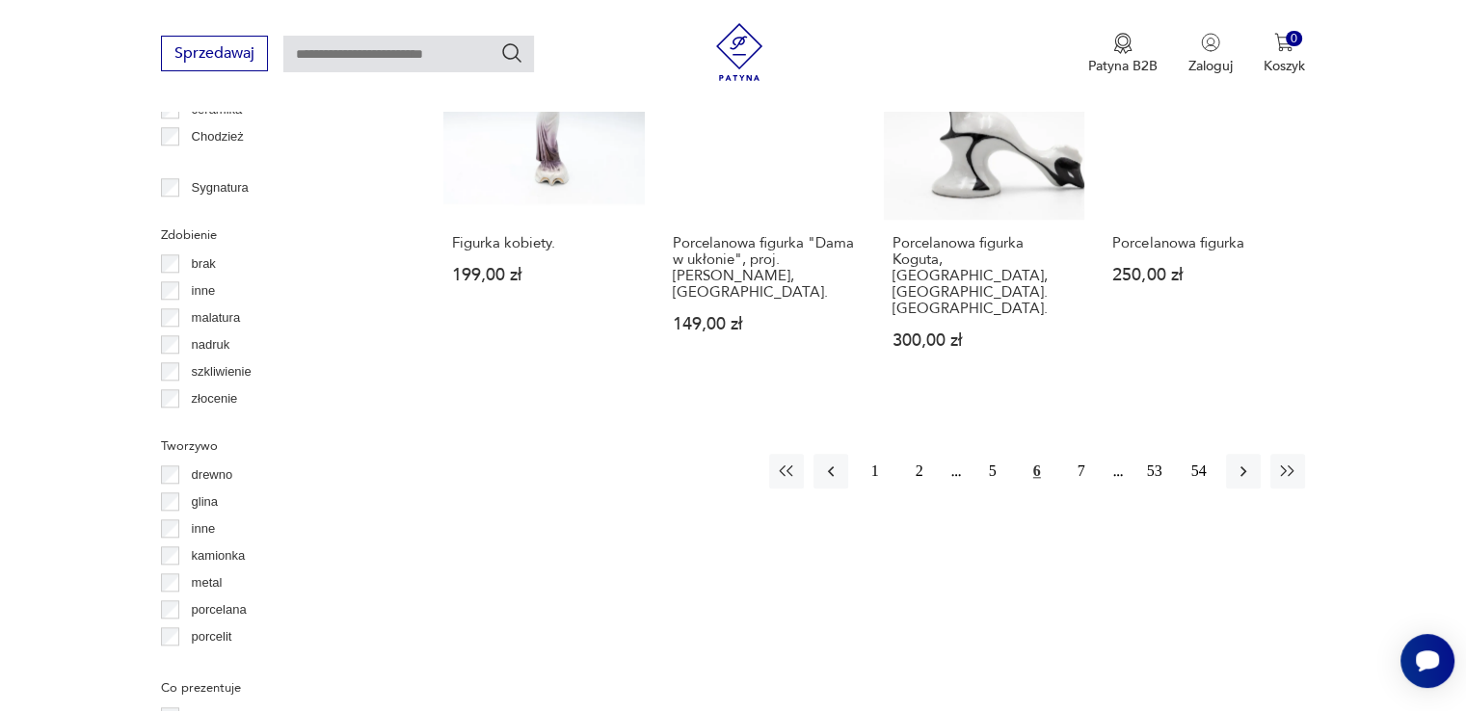
scroll to position [2053, 0]
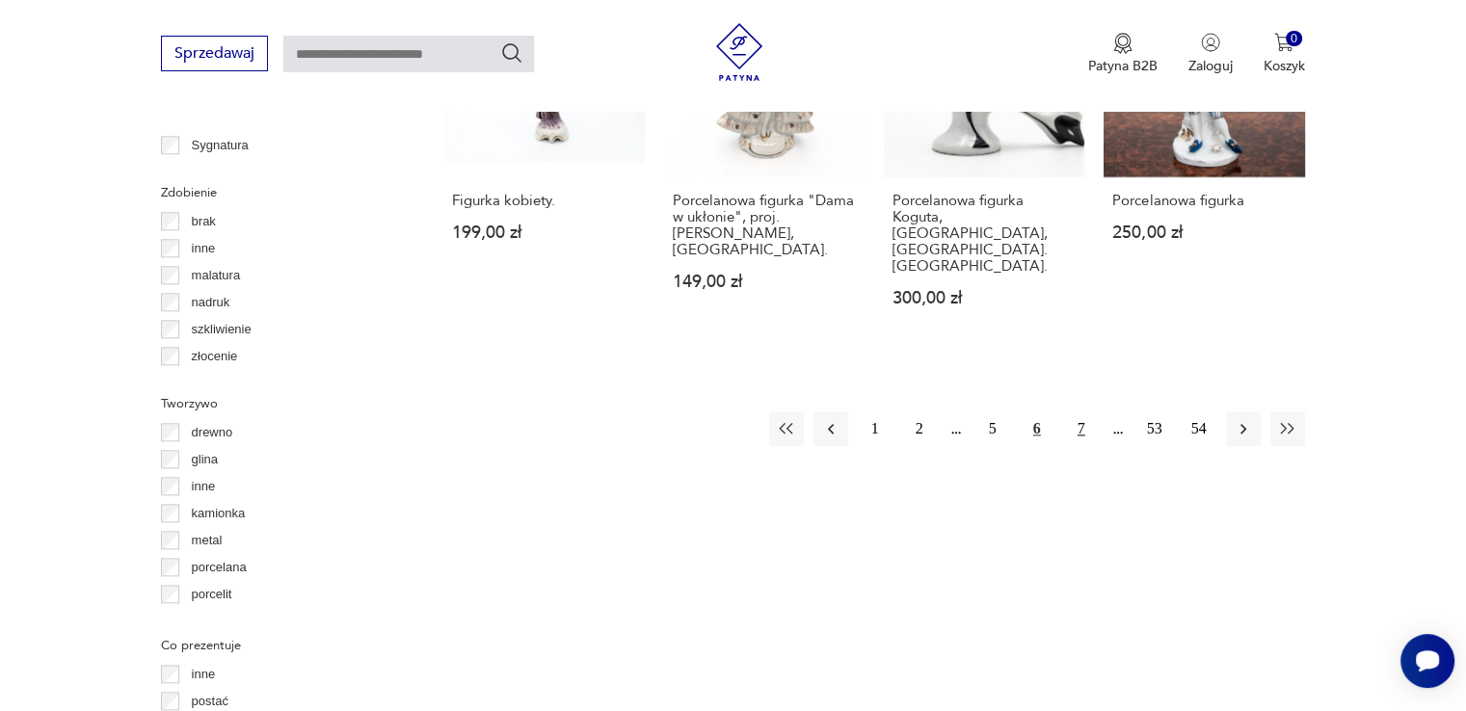
click at [1079, 412] on button "7" at bounding box center [1081, 429] width 35 height 35
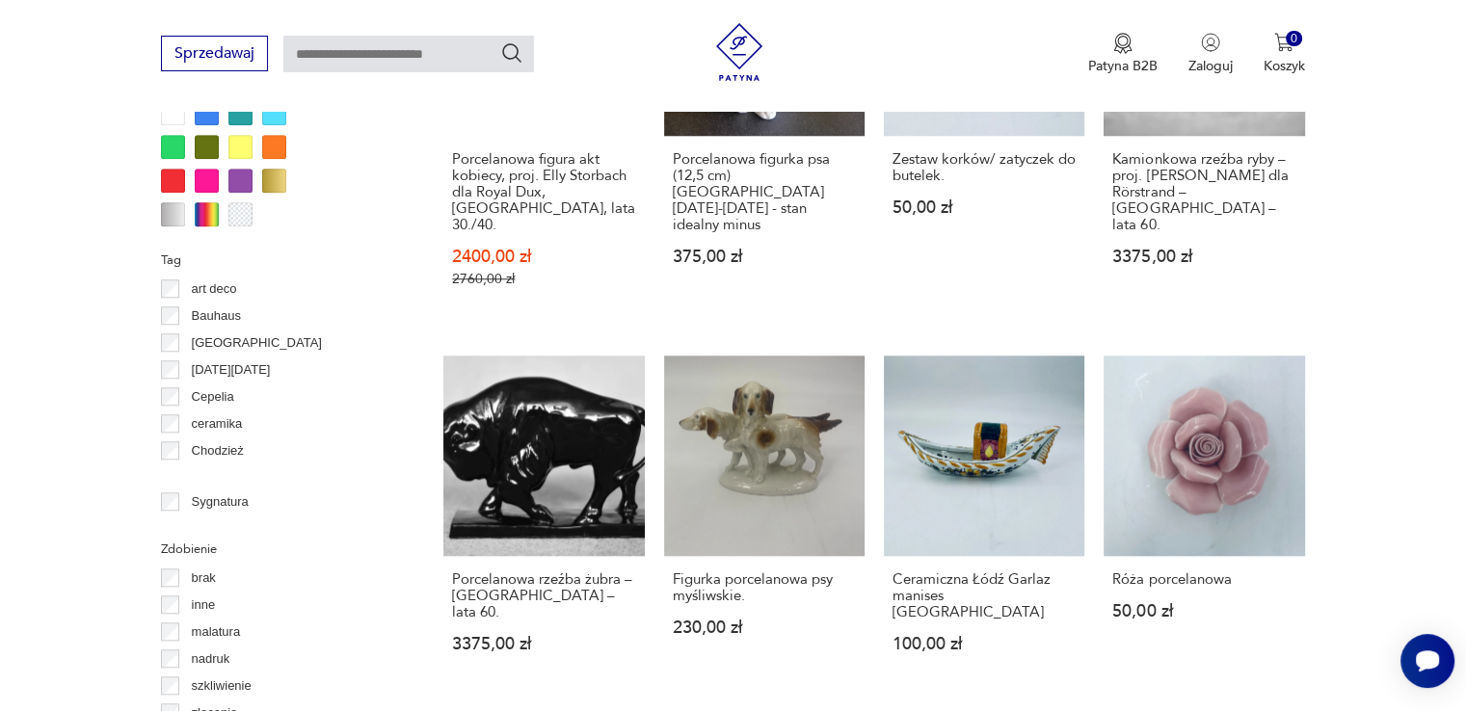
scroll to position [1744, 0]
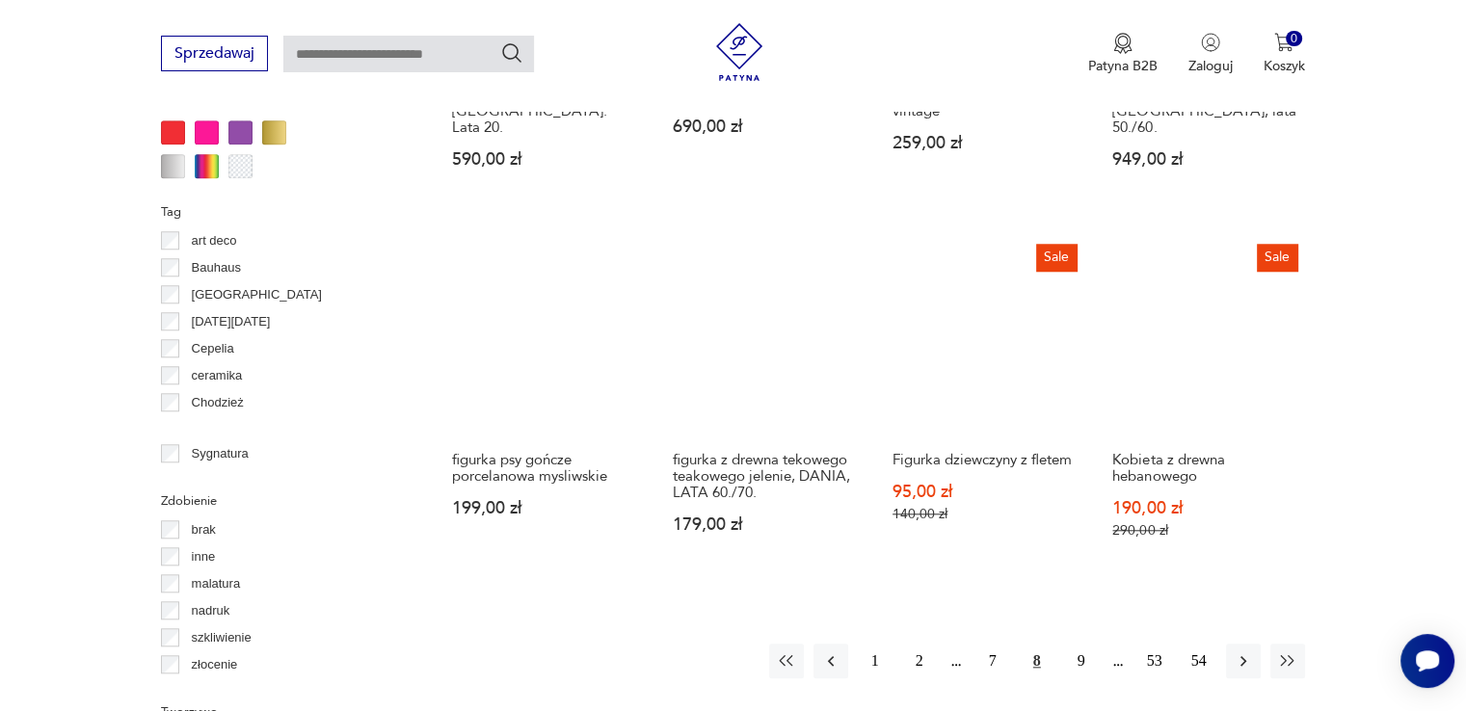
scroll to position [1783, 0]
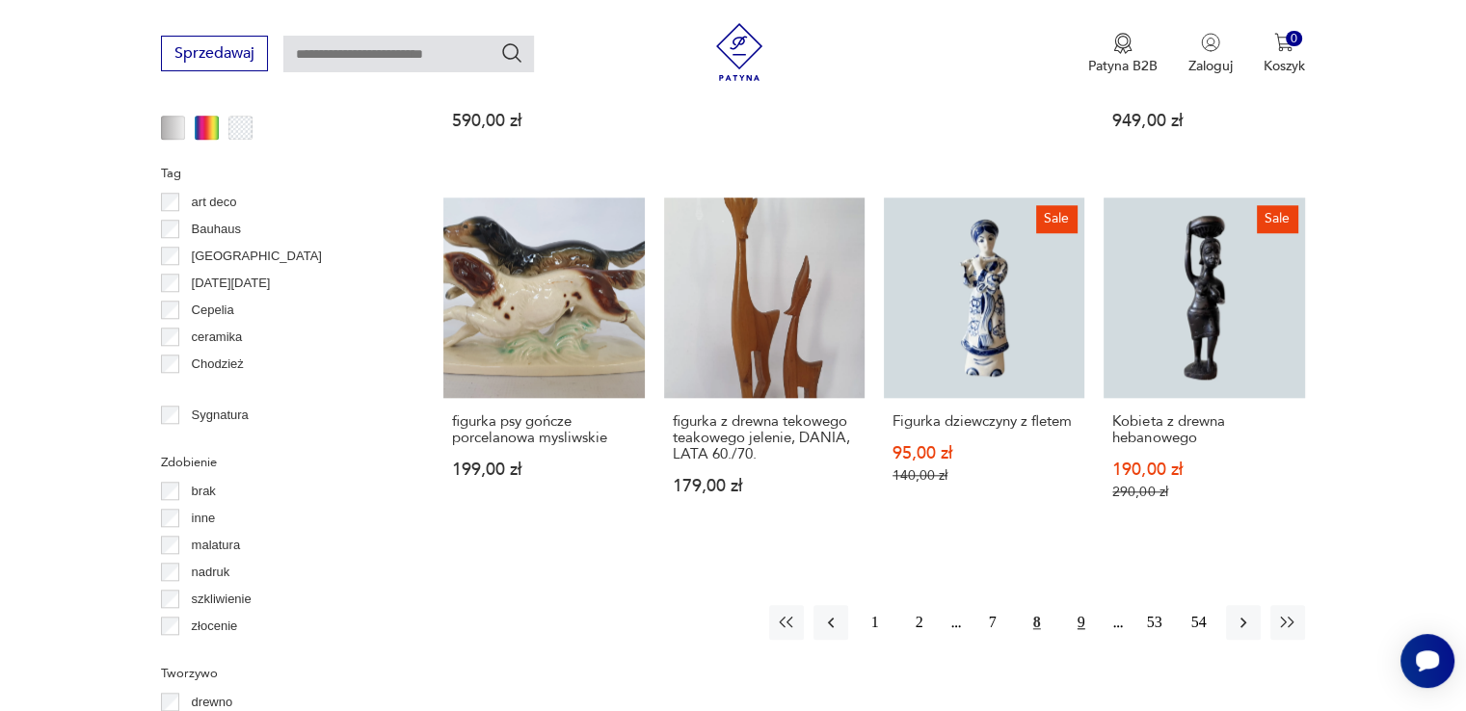
click at [1080, 605] on button "9" at bounding box center [1081, 622] width 35 height 35
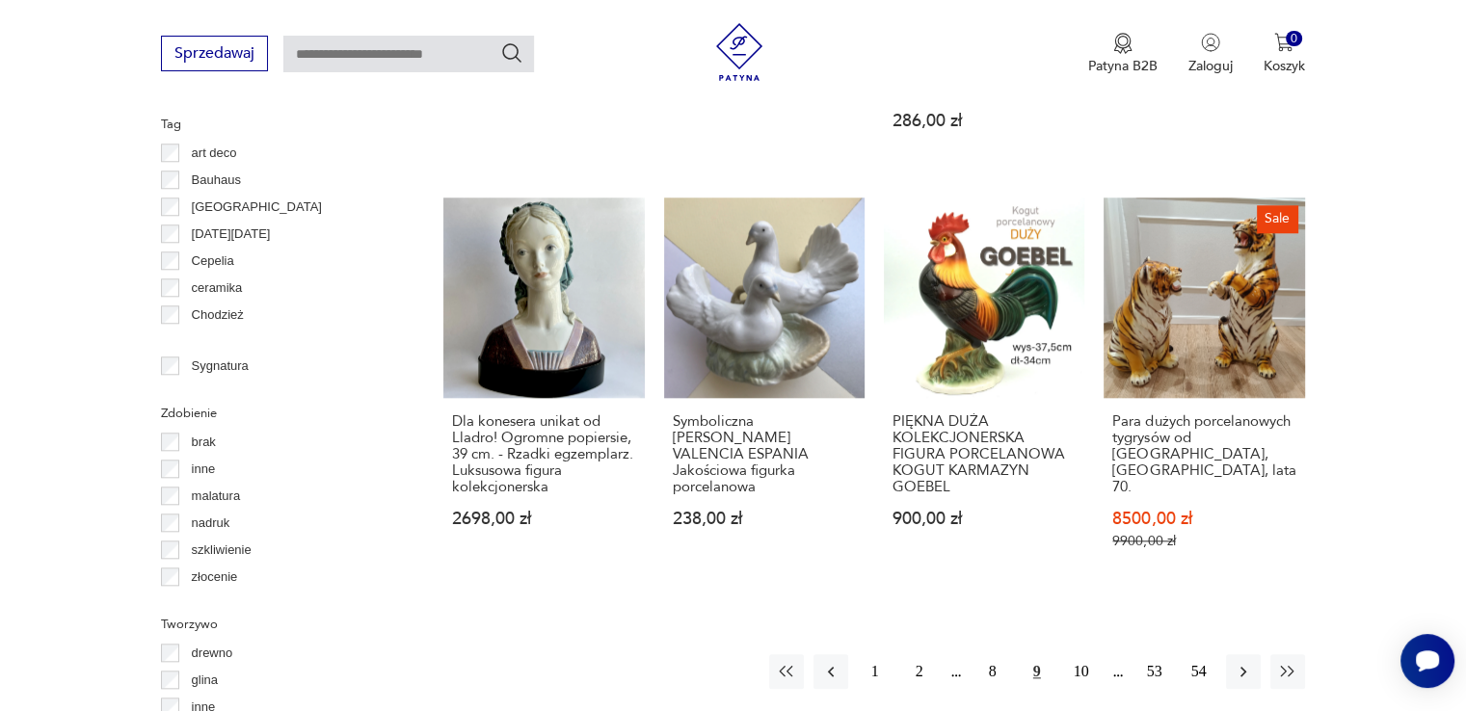
scroll to position [1899, 0]
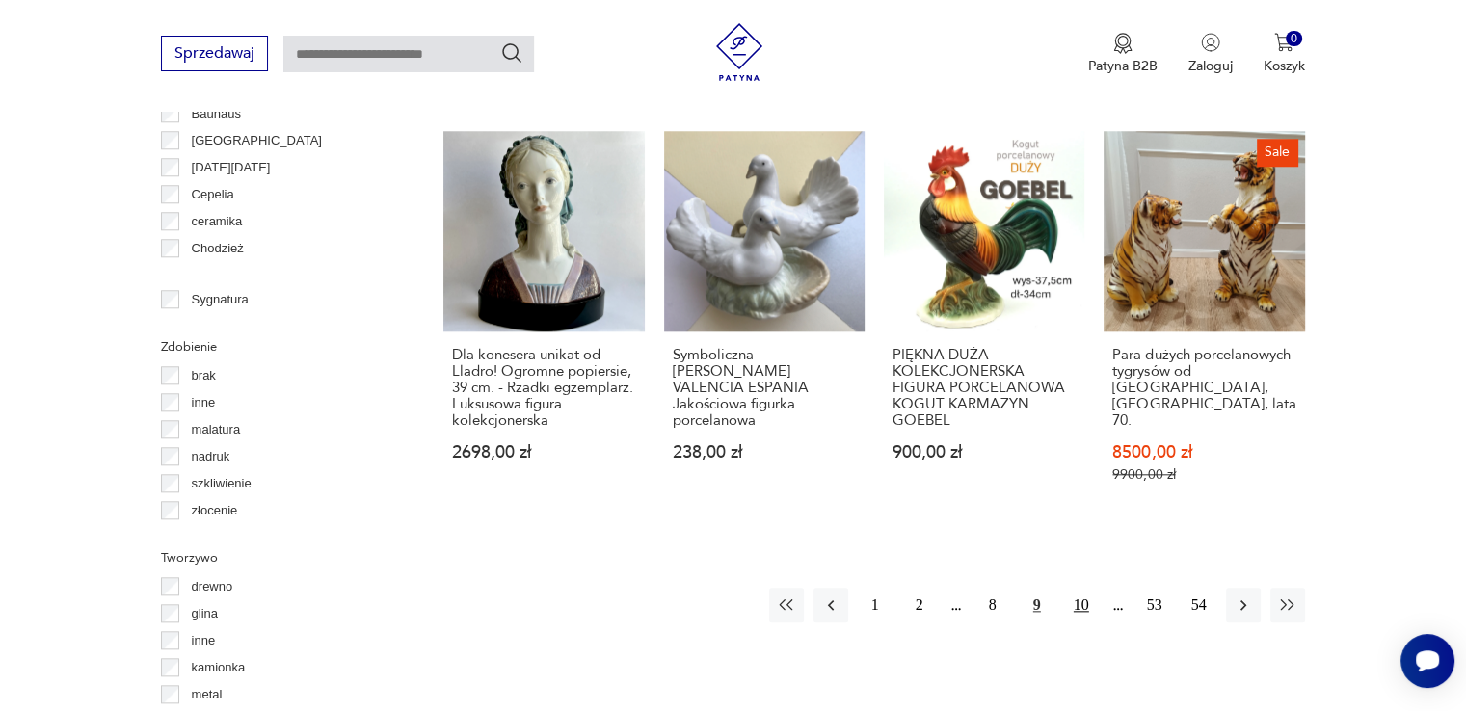
click at [1079, 588] on button "10" at bounding box center [1081, 605] width 35 height 35
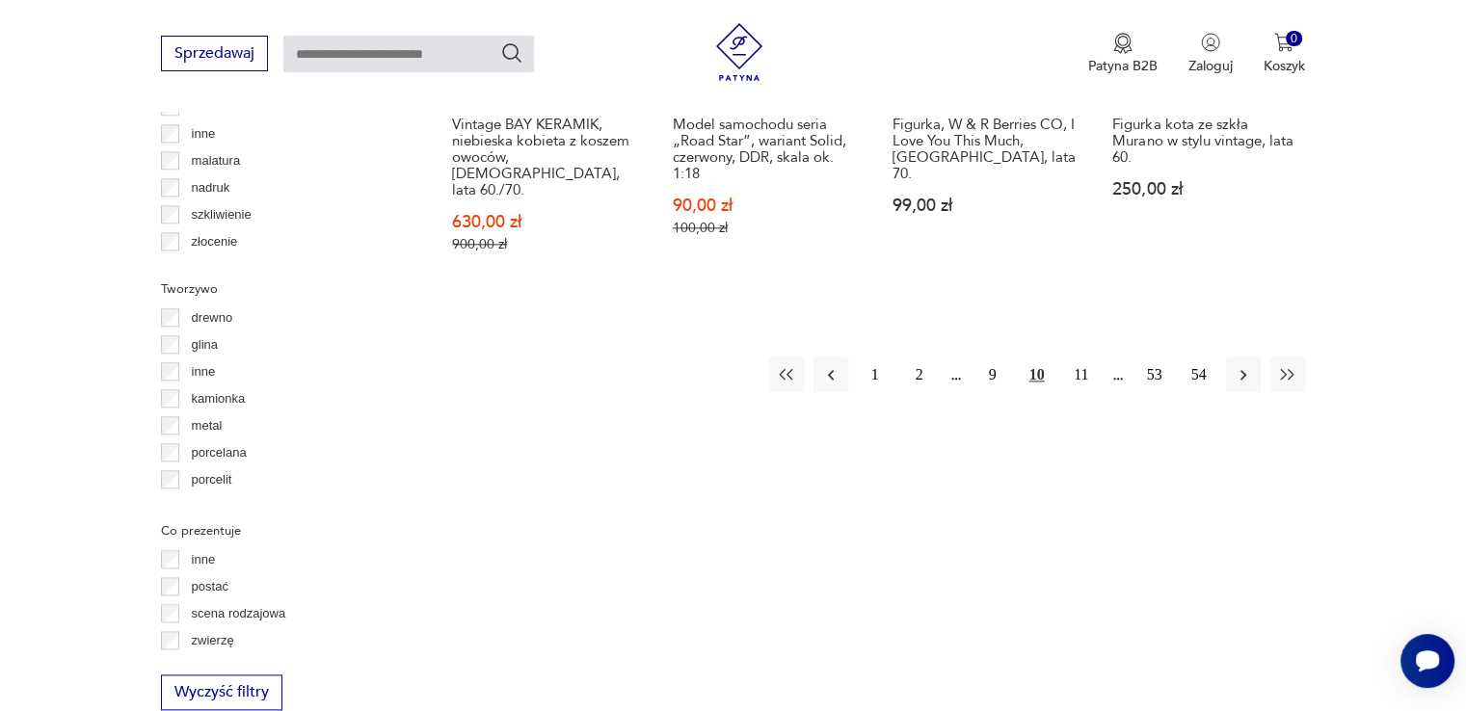
scroll to position [2169, 0]
click at [1081, 357] on button "11" at bounding box center [1081, 374] width 35 height 35
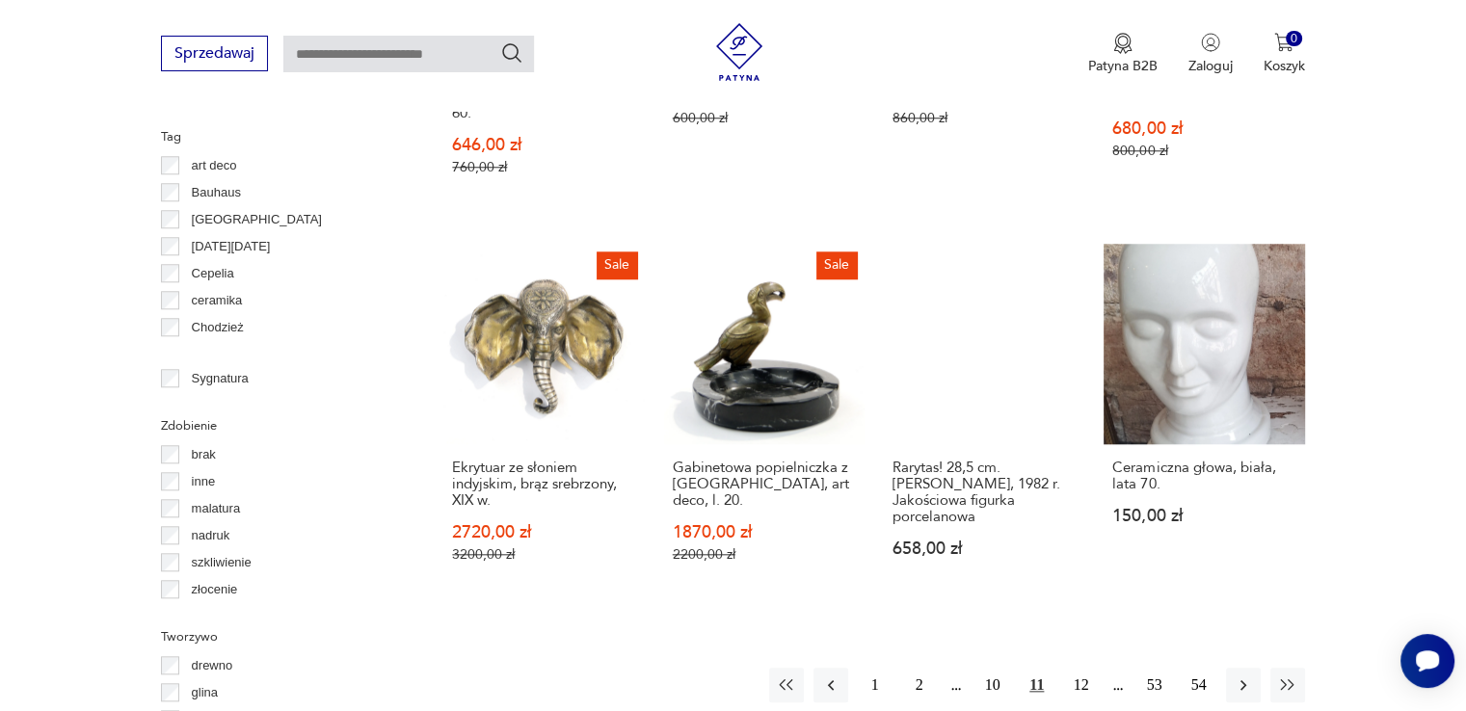
scroll to position [1822, 0]
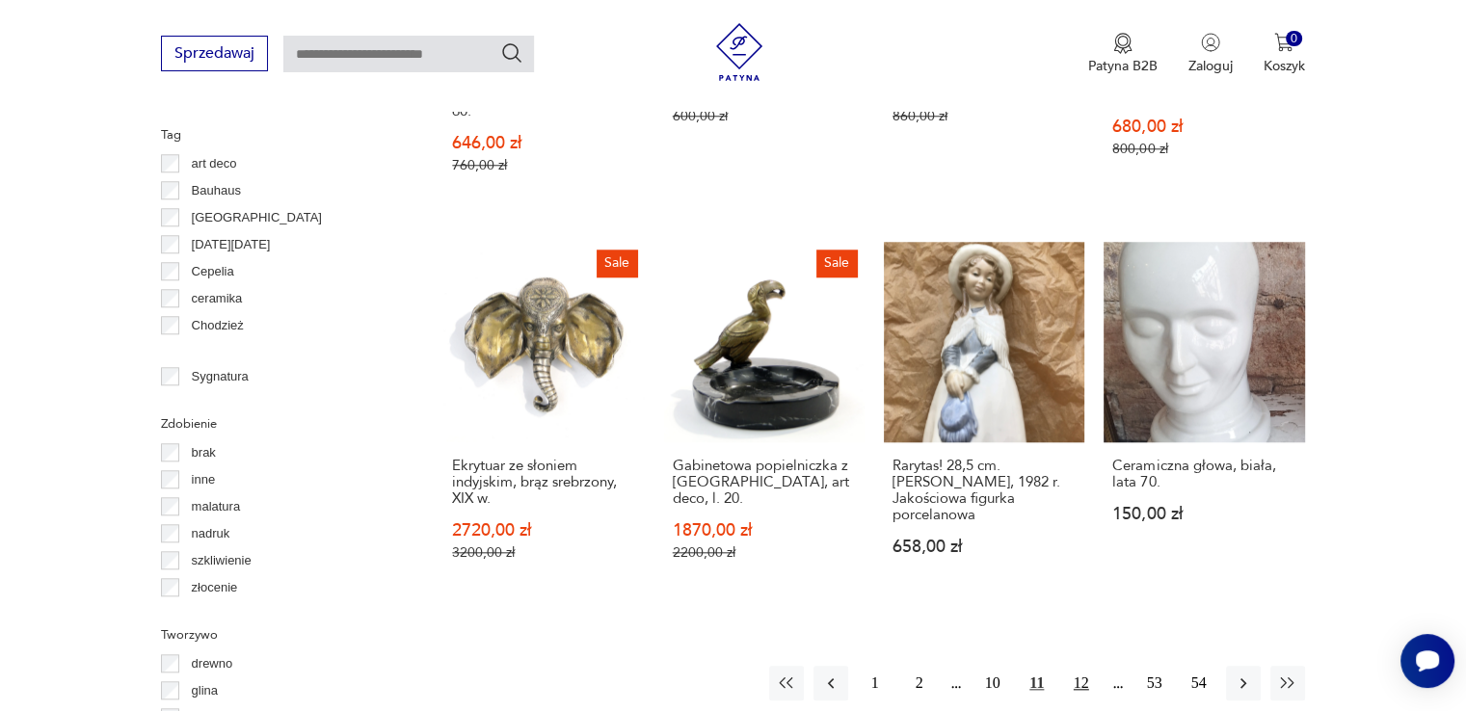
click at [1081, 666] on button "12" at bounding box center [1081, 683] width 35 height 35
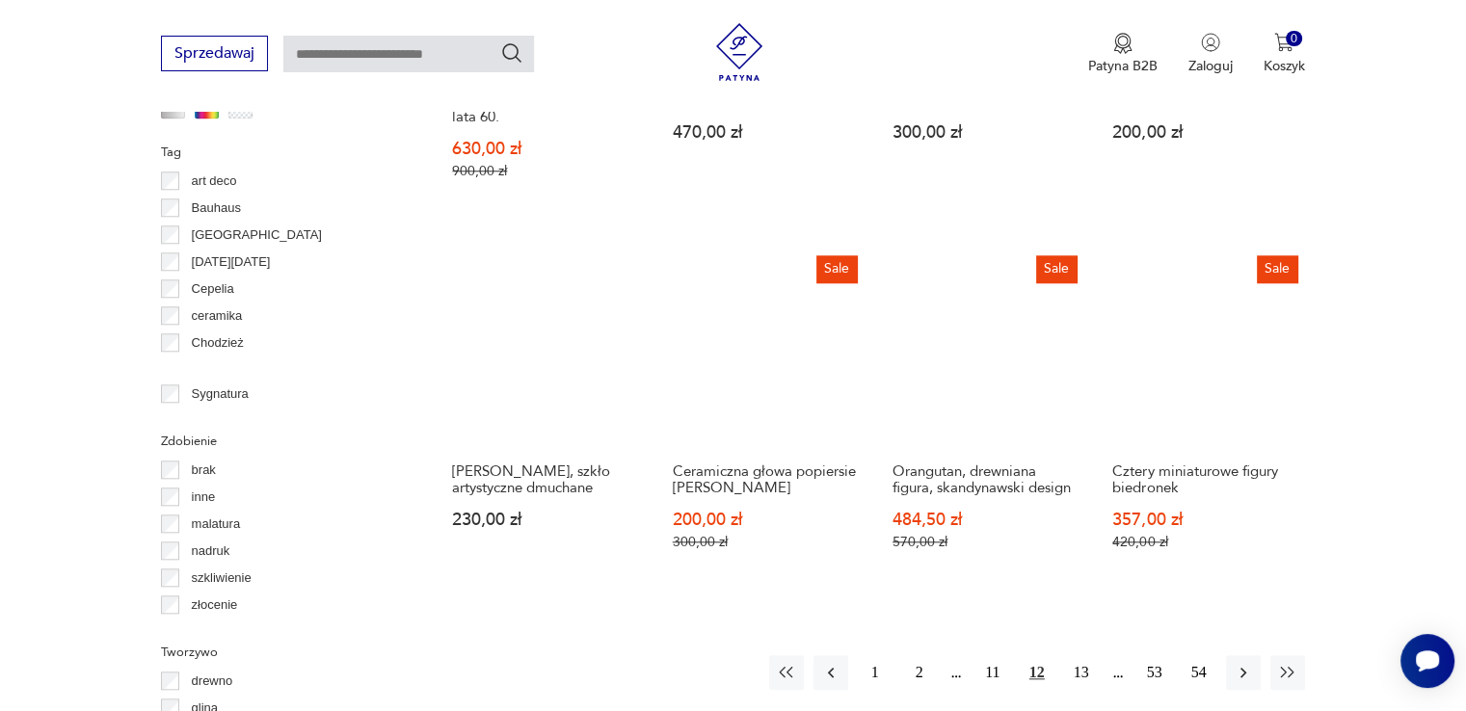
scroll to position [1860, 0]
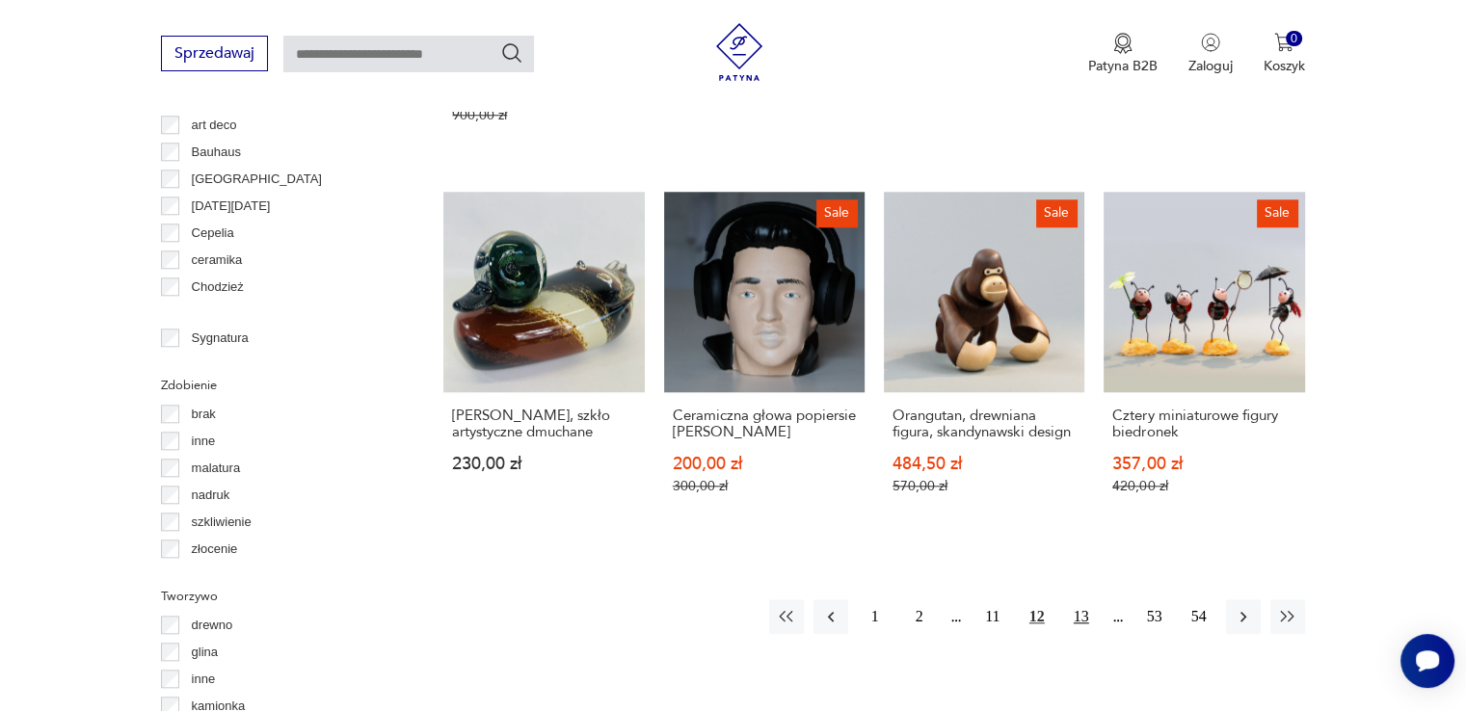
click at [1087, 599] on button "13" at bounding box center [1081, 616] width 35 height 35
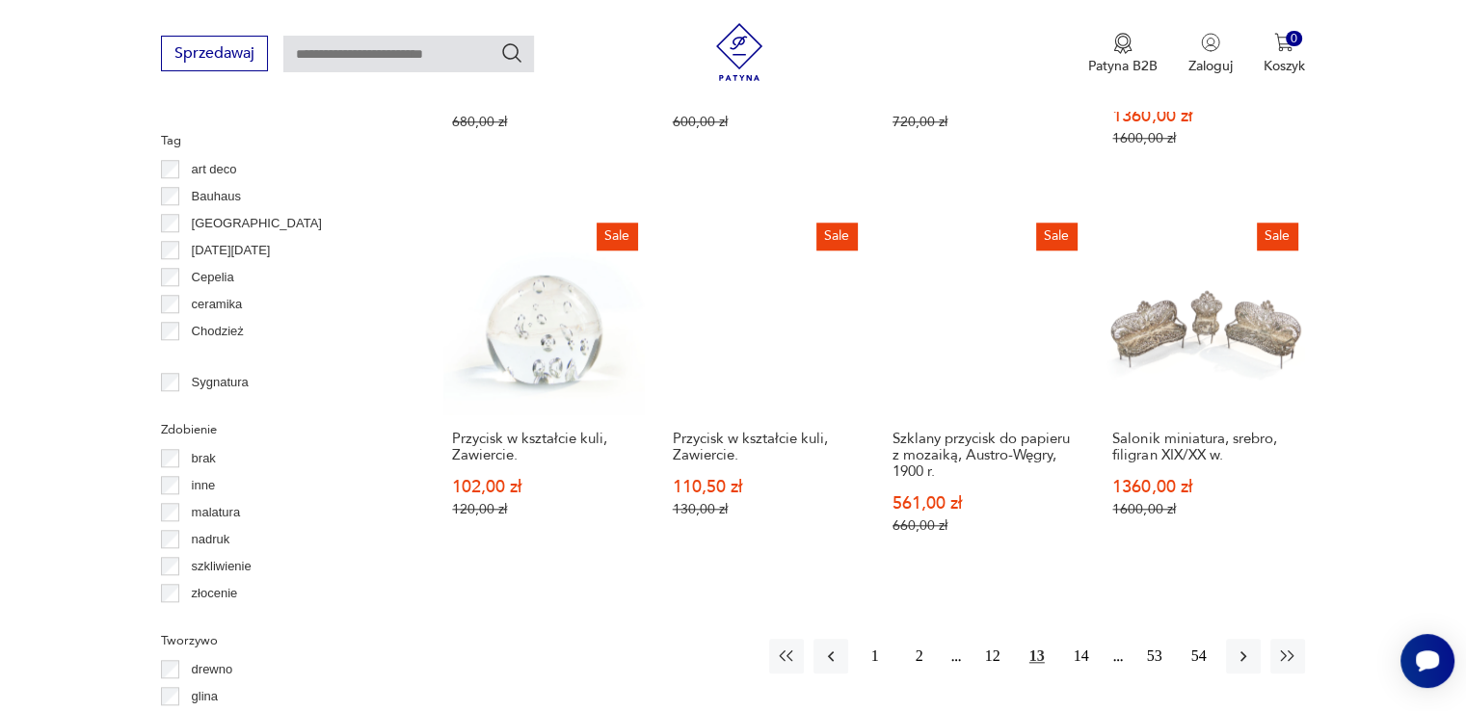
scroll to position [1822, 0]
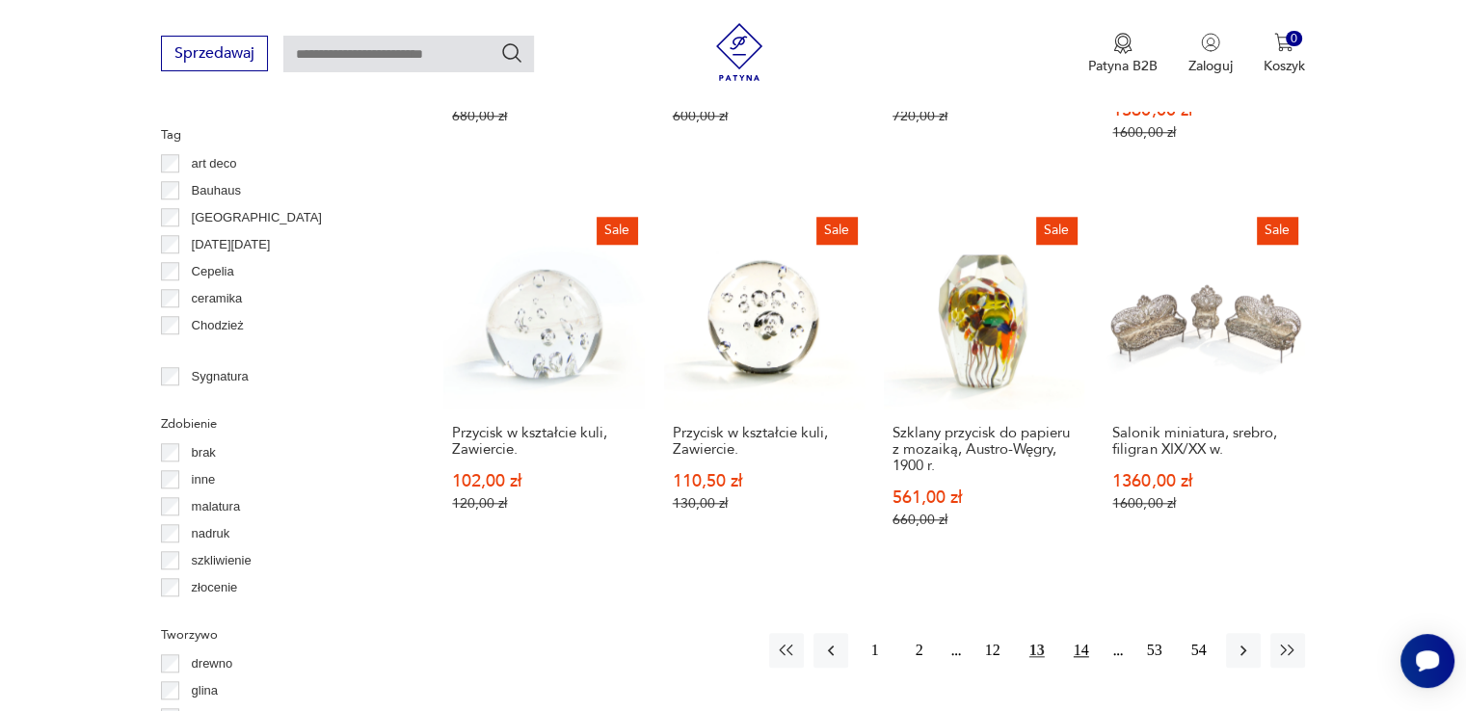
click at [1080, 633] on button "14" at bounding box center [1081, 650] width 35 height 35
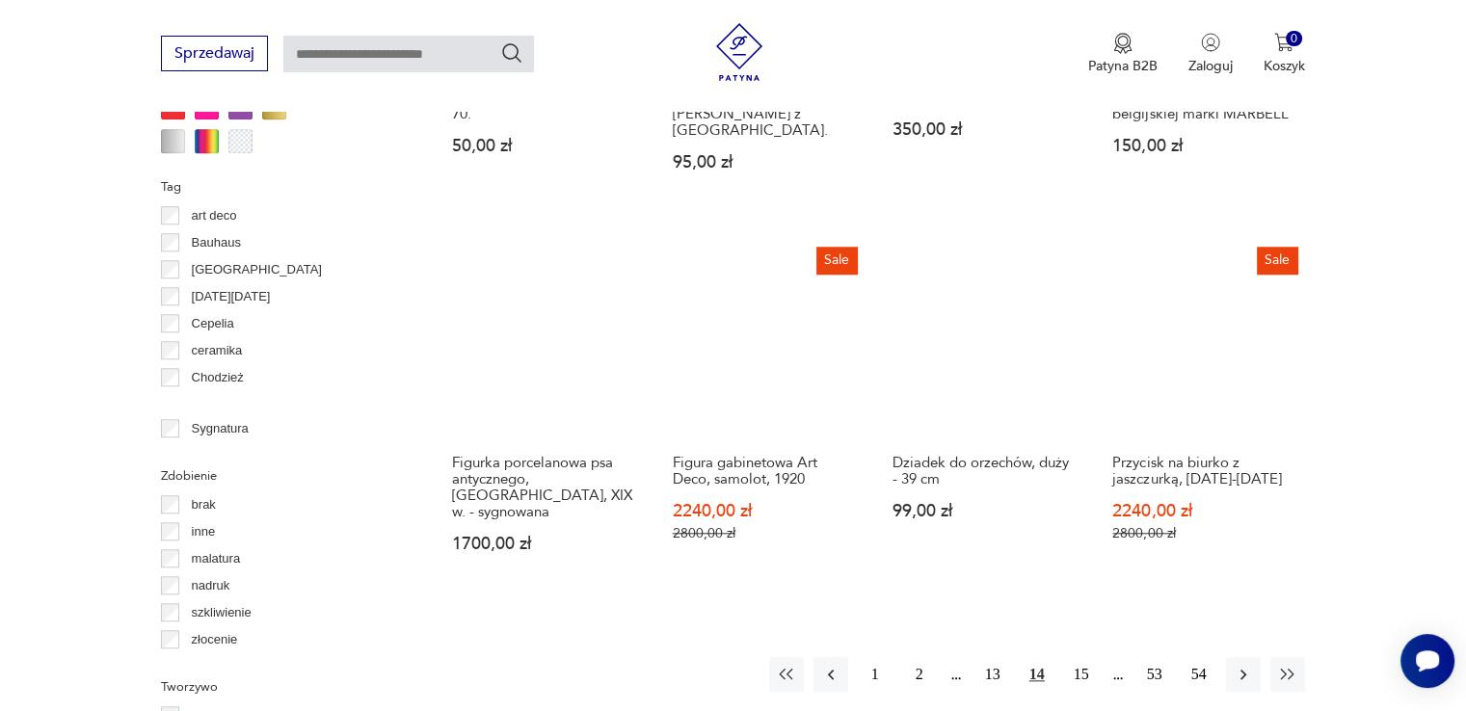
scroll to position [1783, 0]
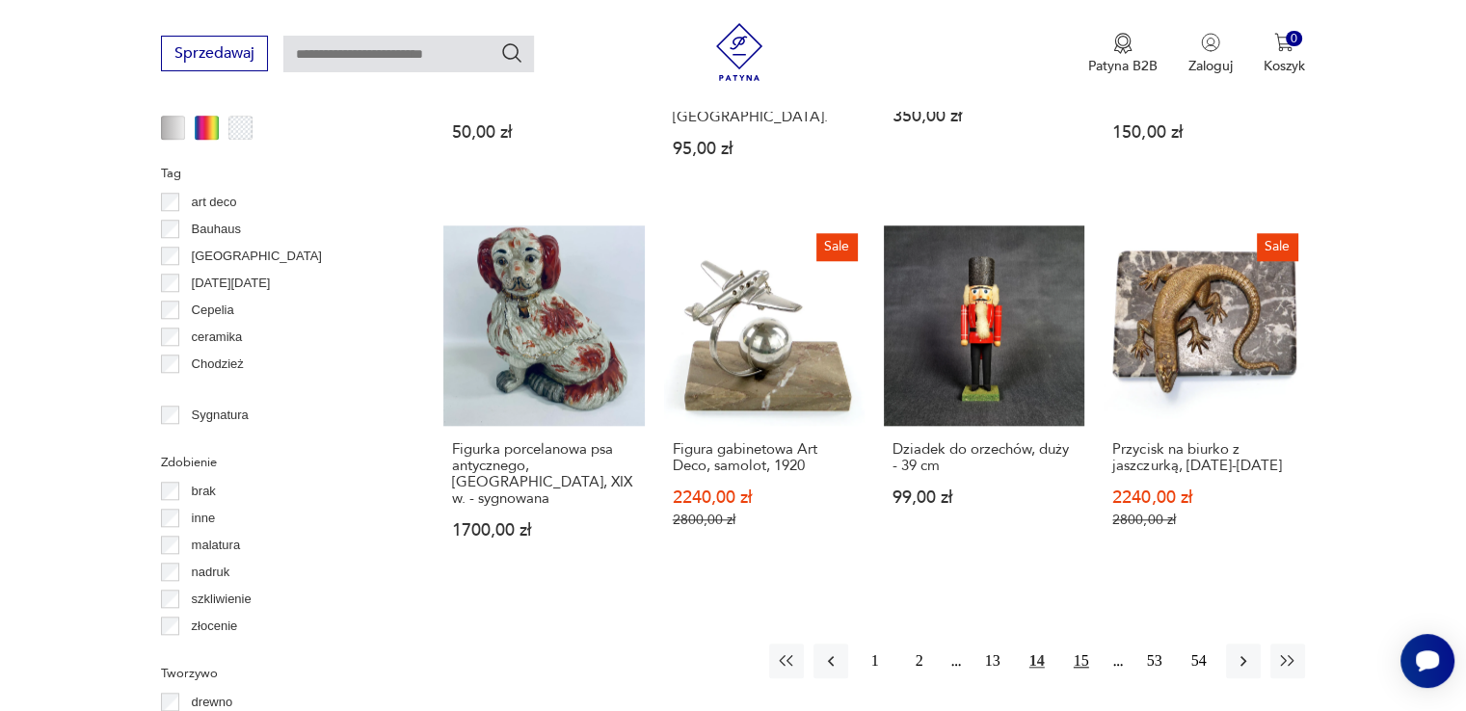
click at [1073, 644] on button "15" at bounding box center [1081, 661] width 35 height 35
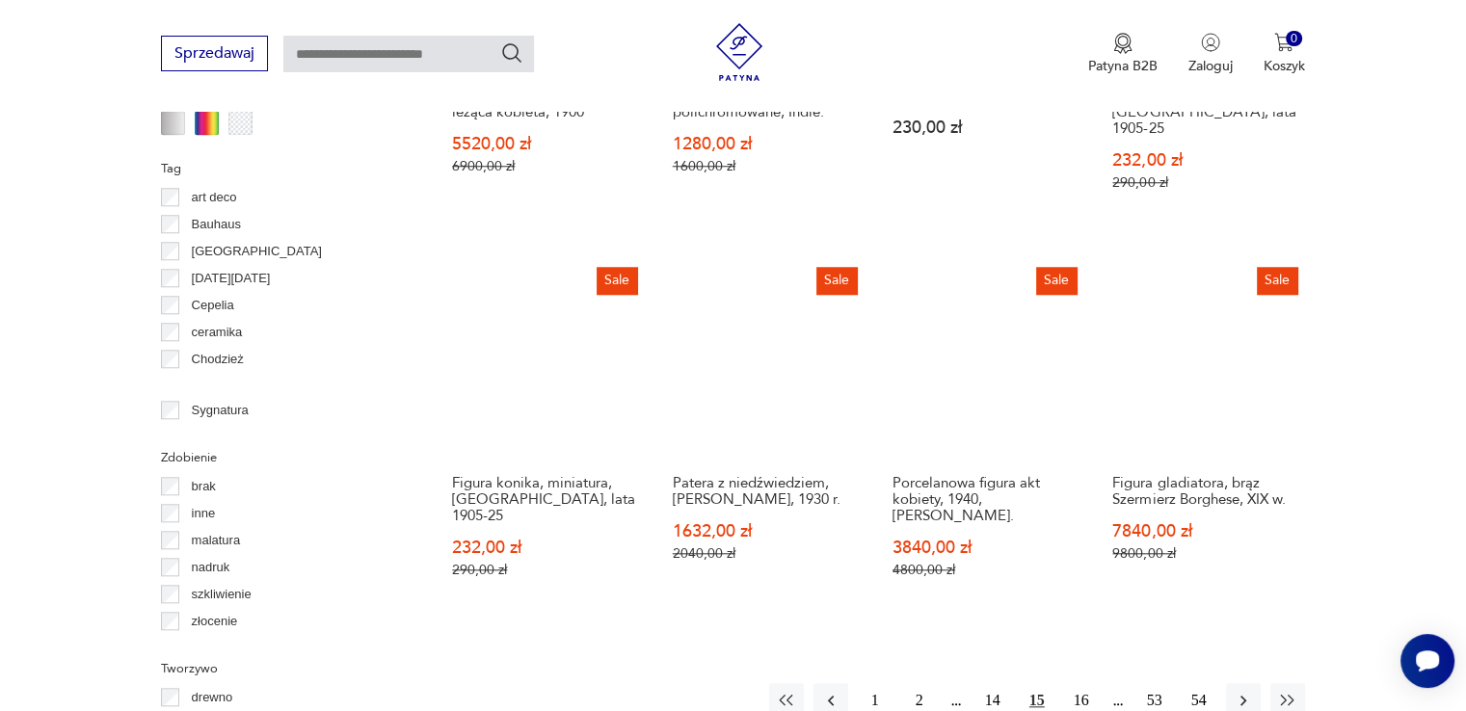
scroll to position [1822, 0]
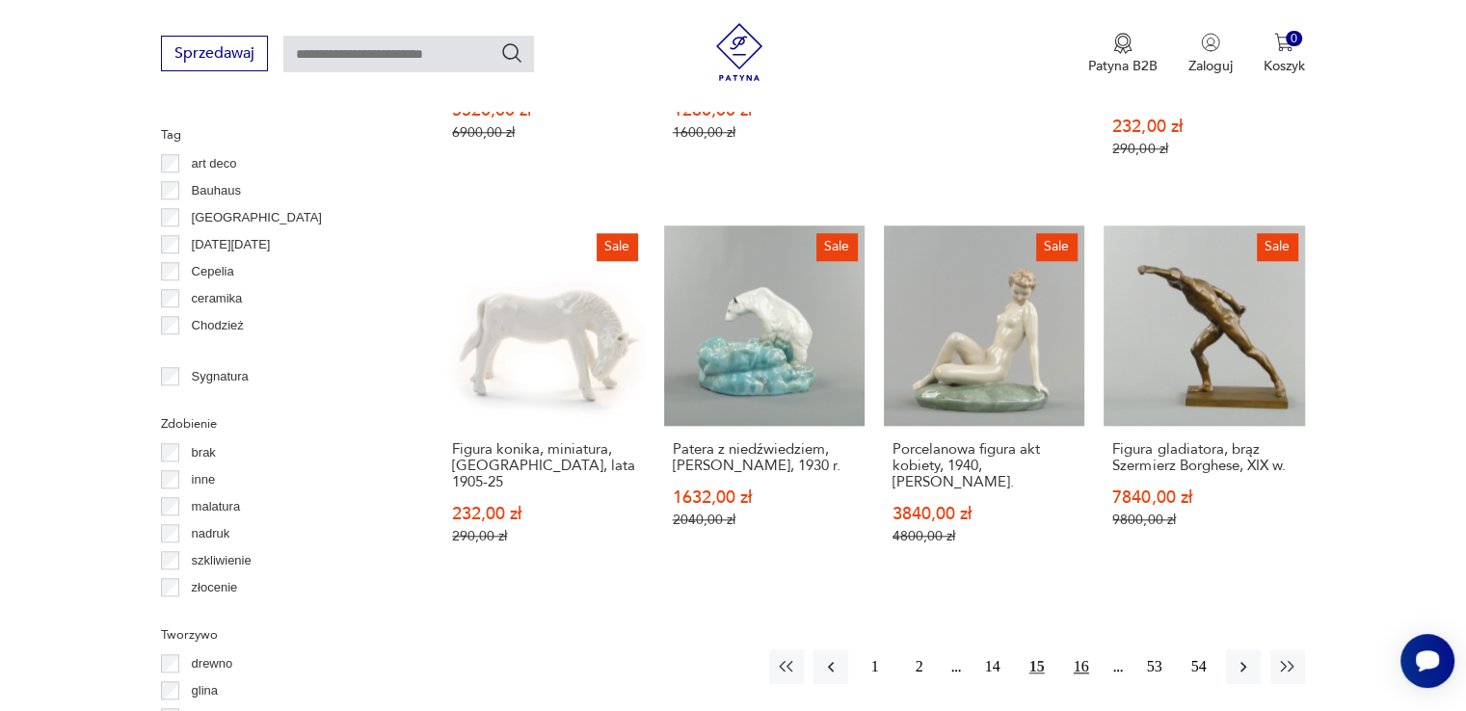
click at [1080, 650] on button "16" at bounding box center [1081, 667] width 35 height 35
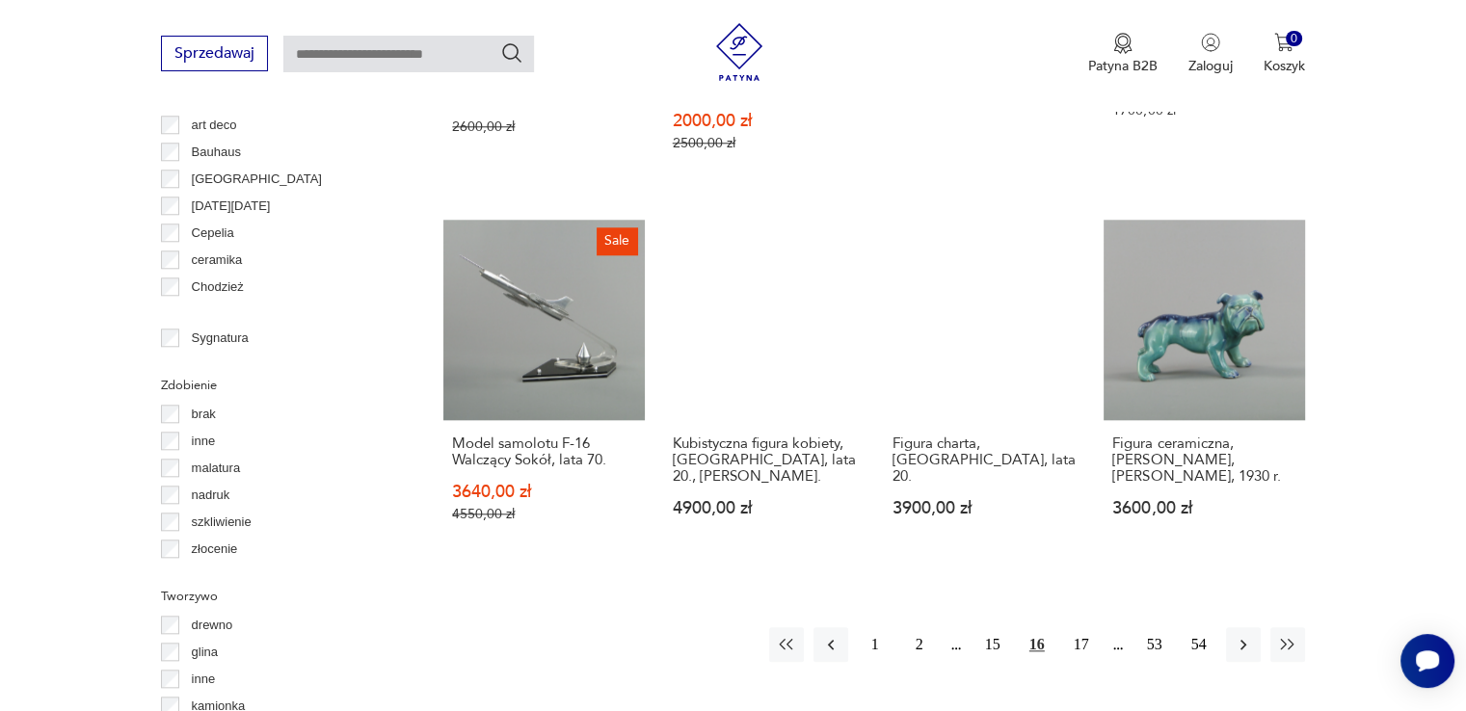
scroll to position [1899, 0]
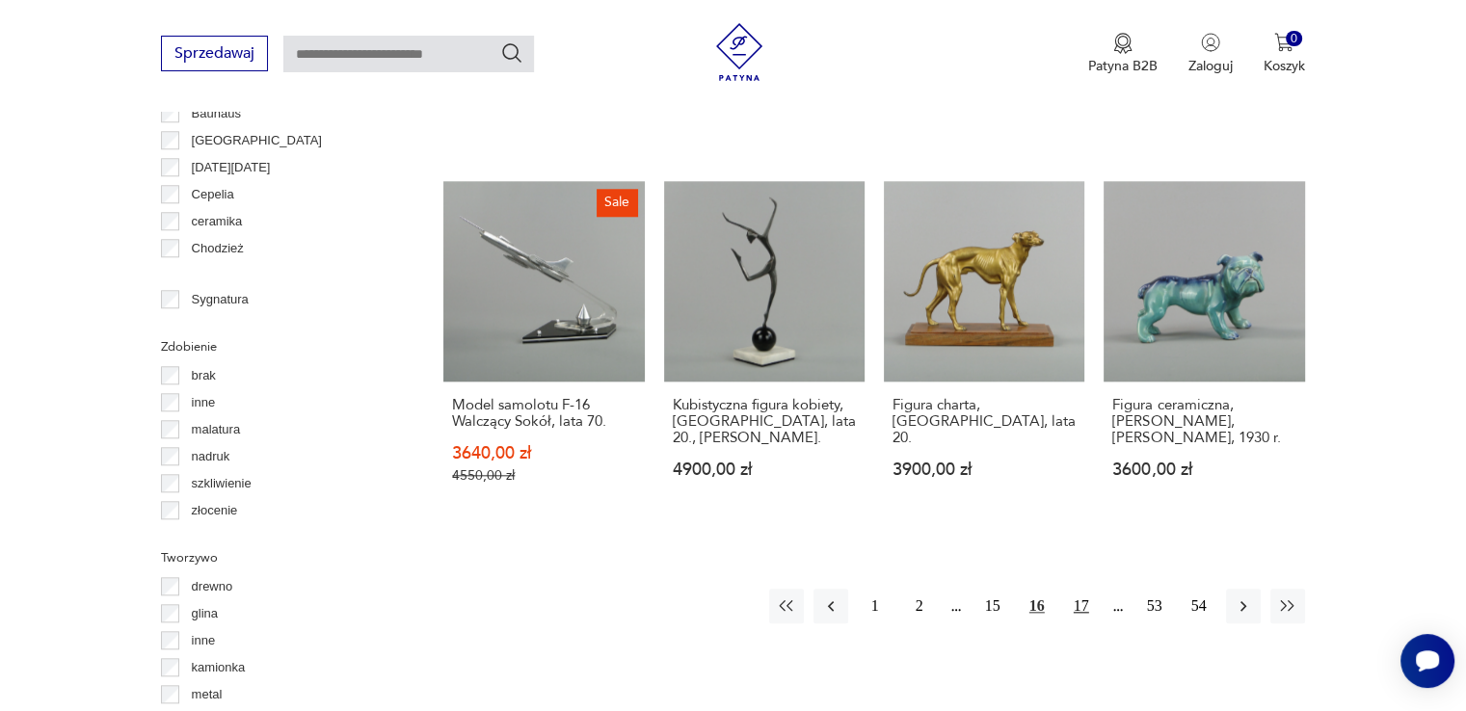
click at [1084, 589] on button "17" at bounding box center [1081, 606] width 35 height 35
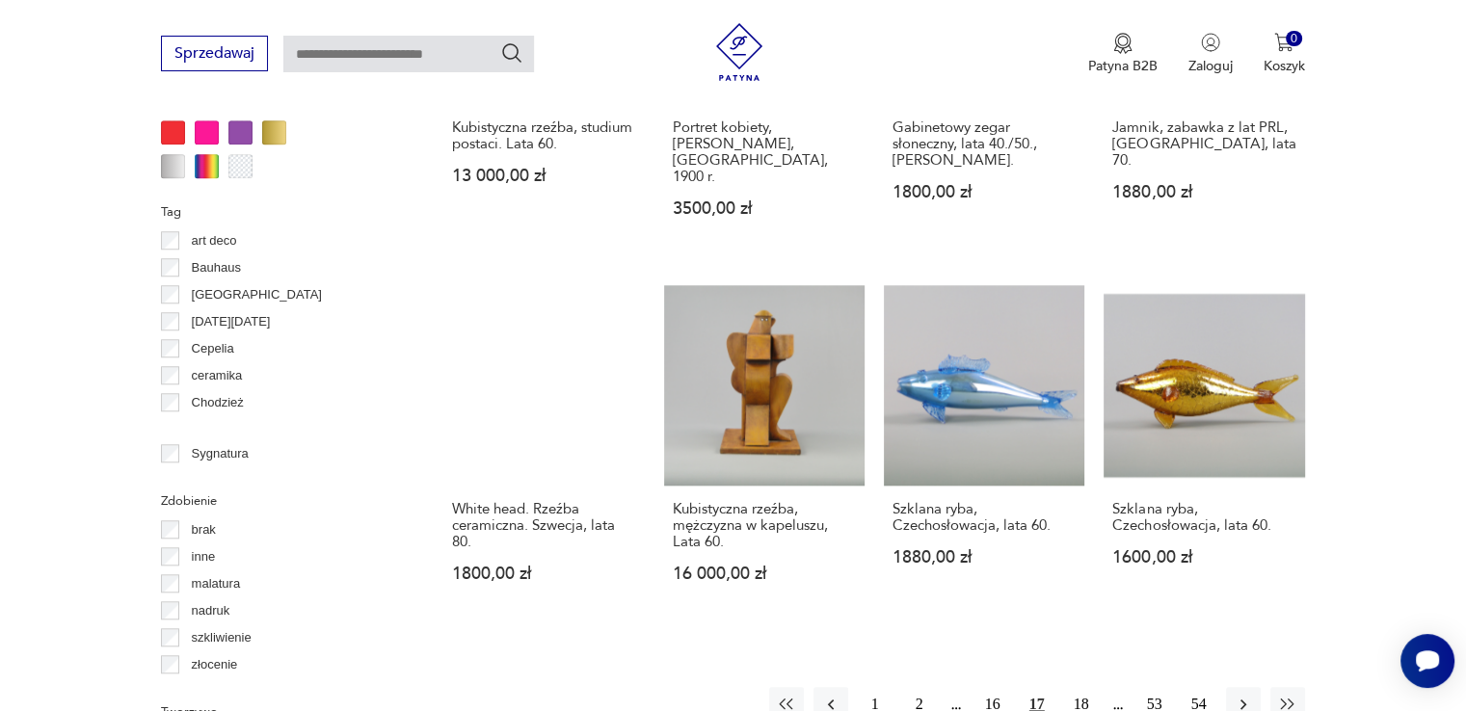
scroll to position [1783, 0]
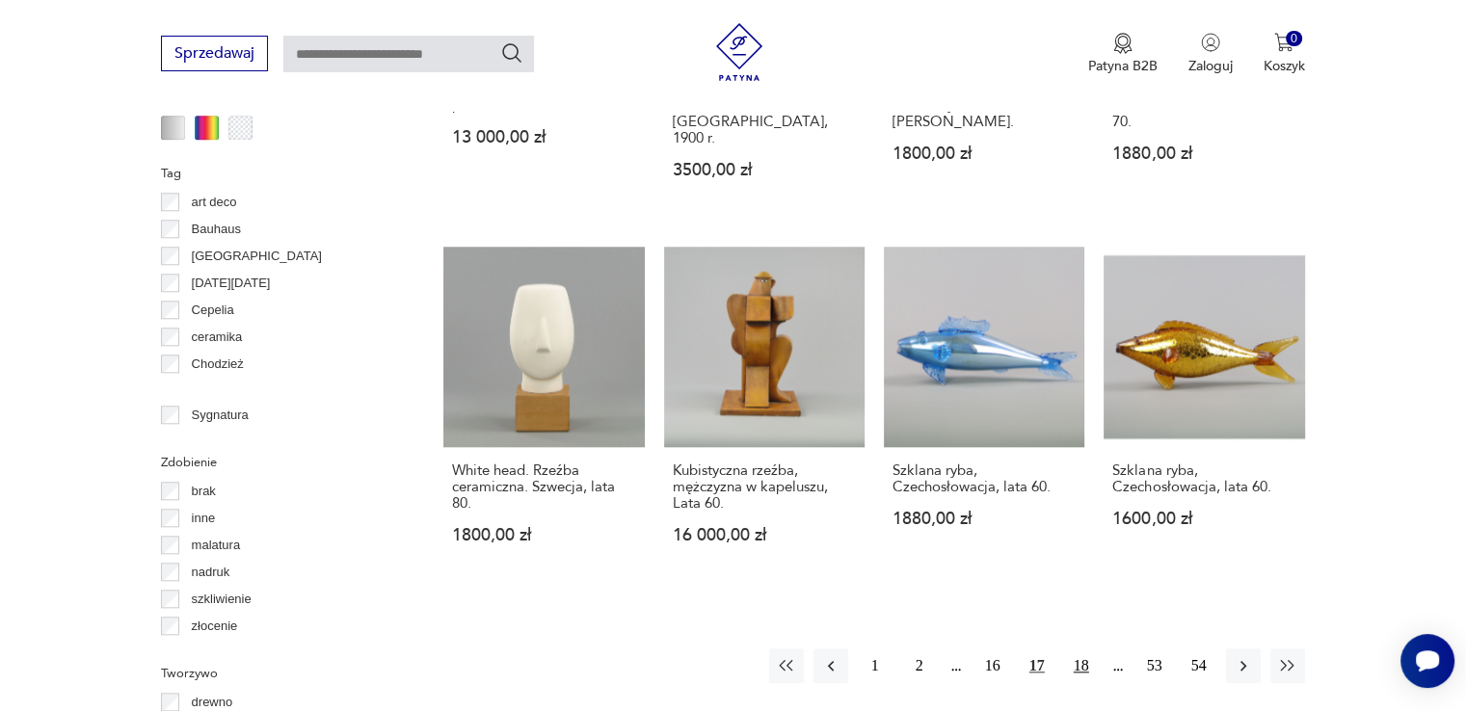
click at [1077, 649] on button "18" at bounding box center [1081, 666] width 35 height 35
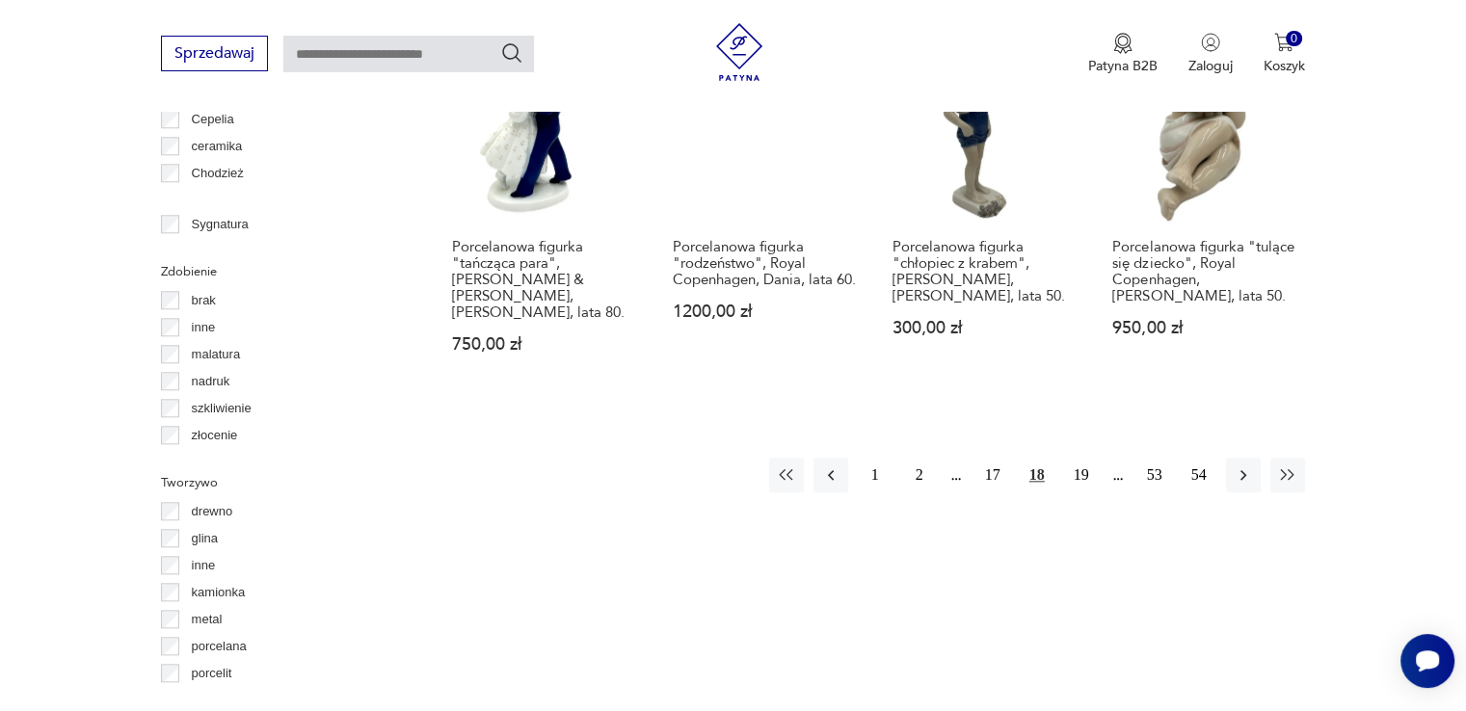
scroll to position [1976, 0]
click at [1084, 460] on button "19" at bounding box center [1081, 473] width 35 height 35
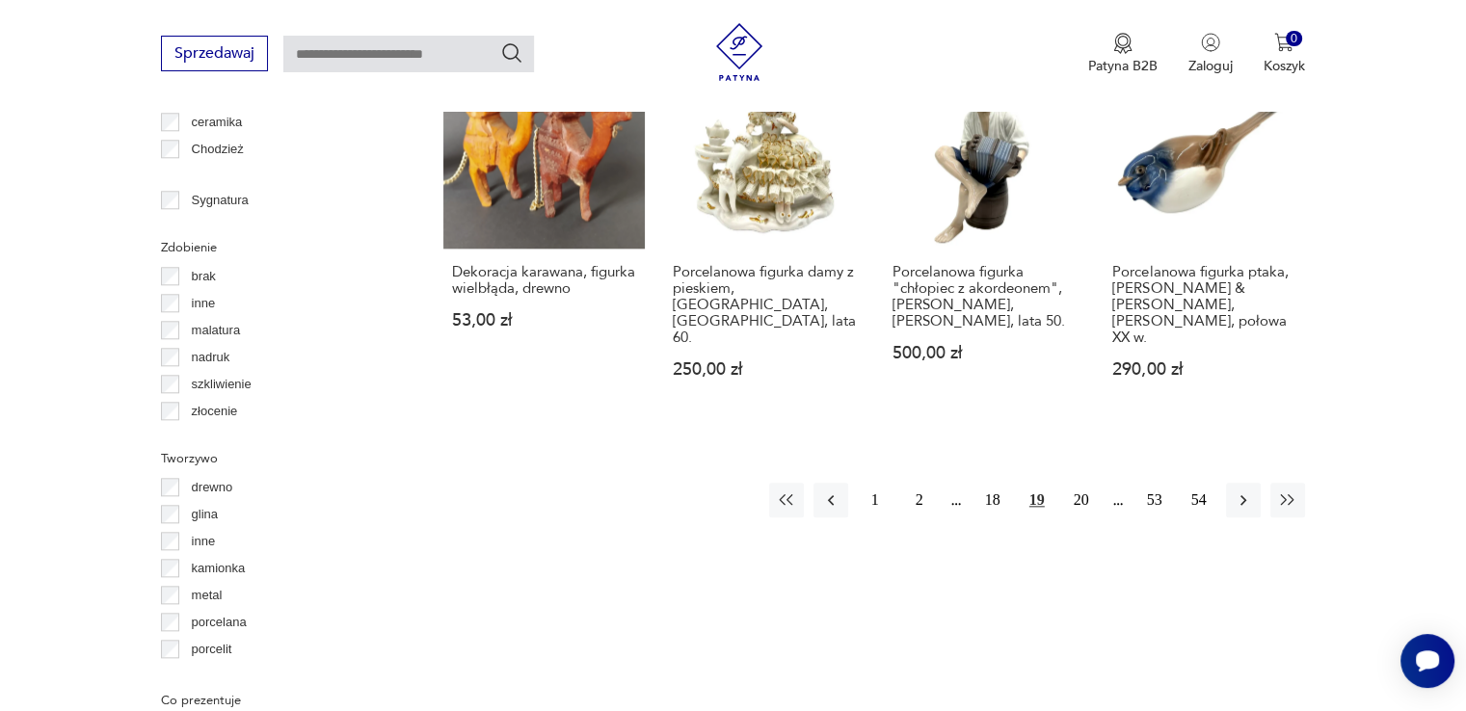
scroll to position [2053, 0]
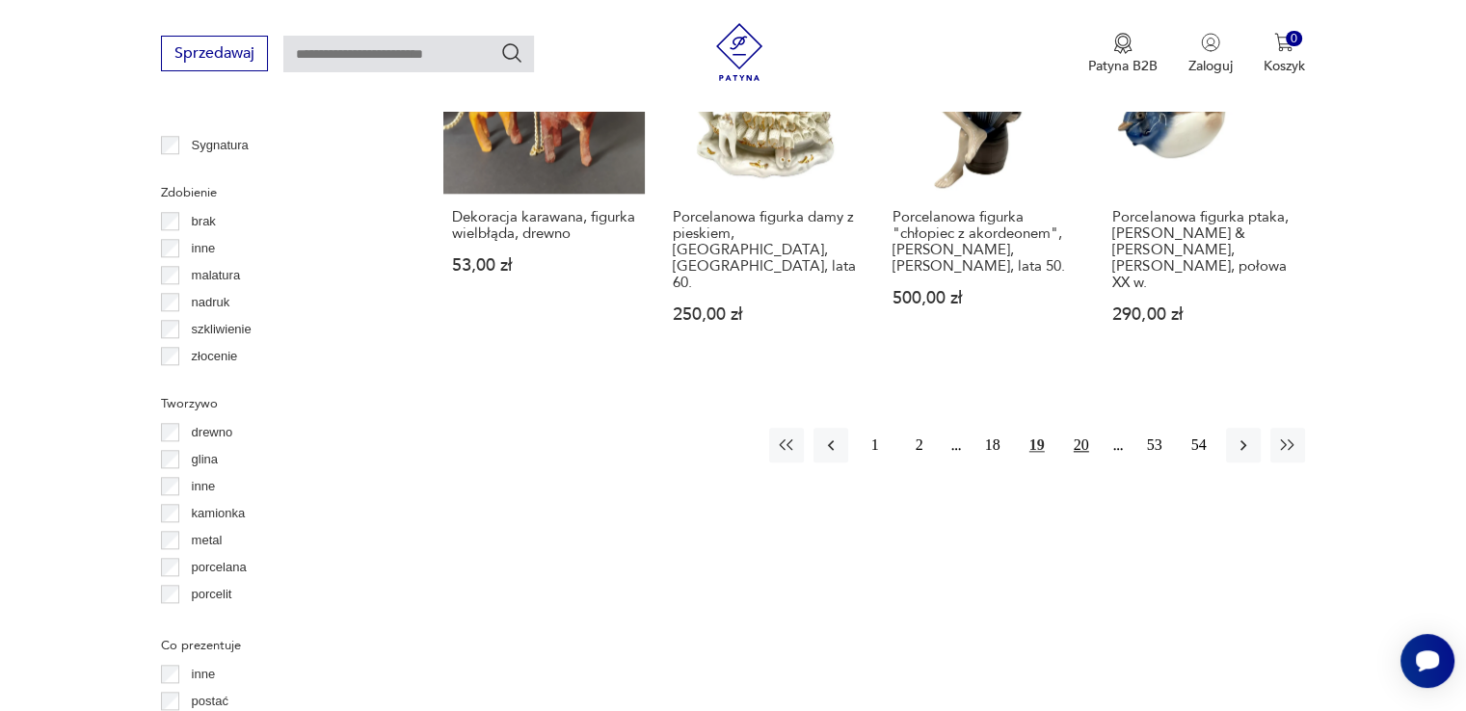
click at [1078, 428] on button "20" at bounding box center [1081, 445] width 35 height 35
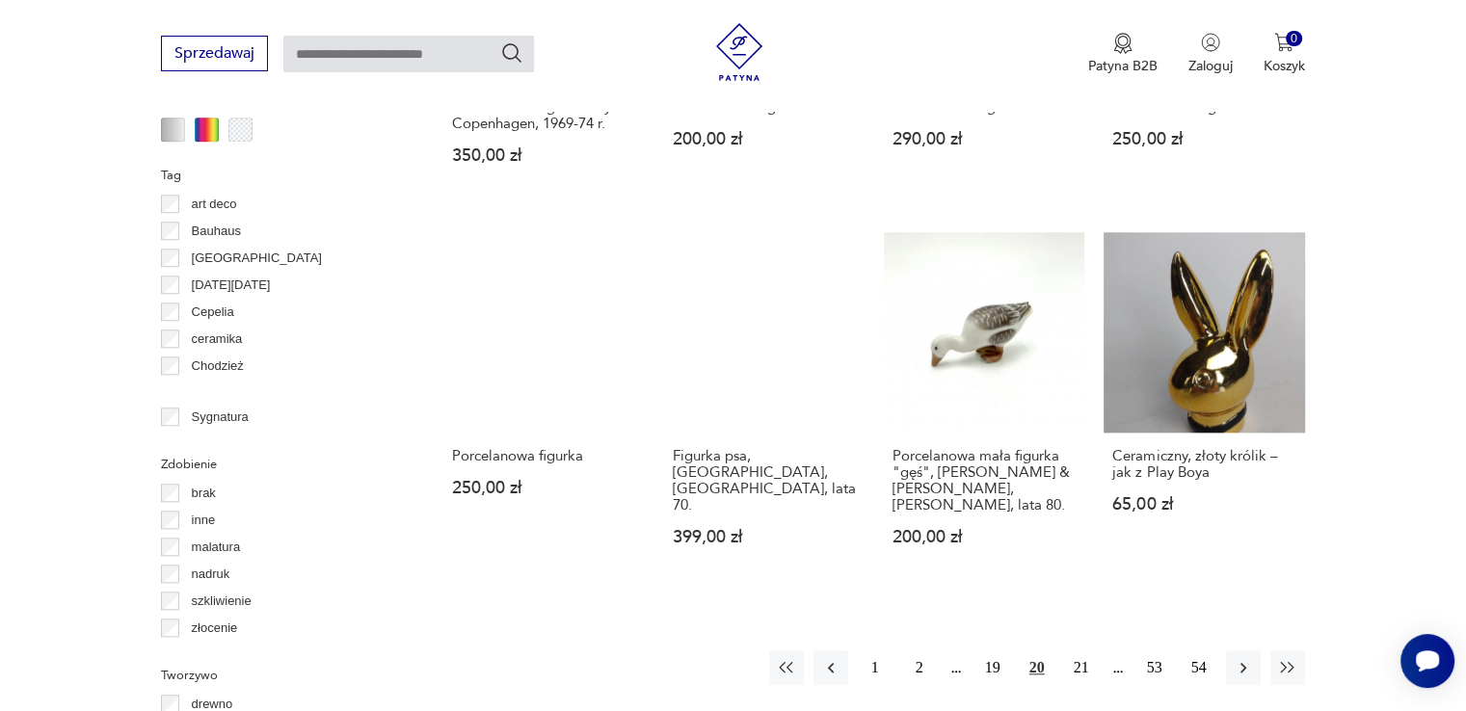
scroll to position [1783, 0]
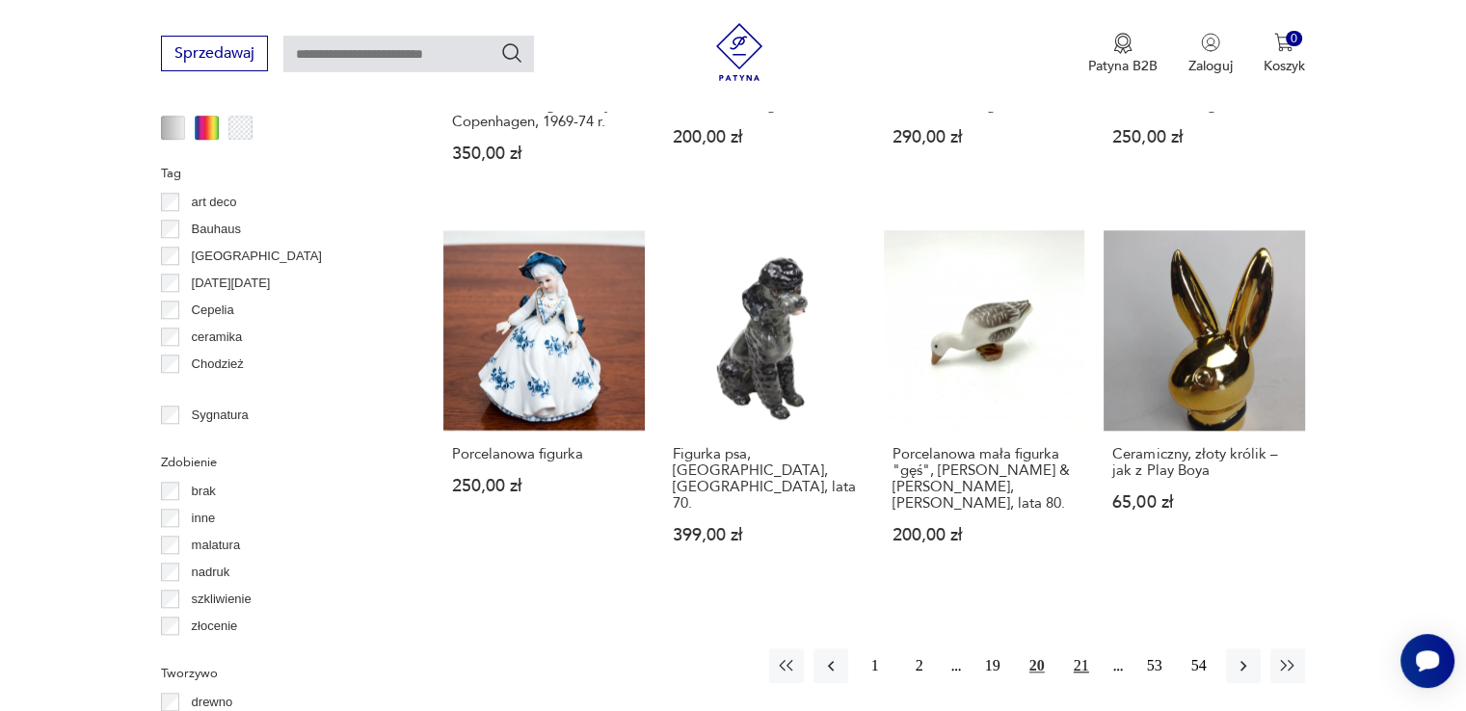
click at [1082, 649] on button "21" at bounding box center [1081, 666] width 35 height 35
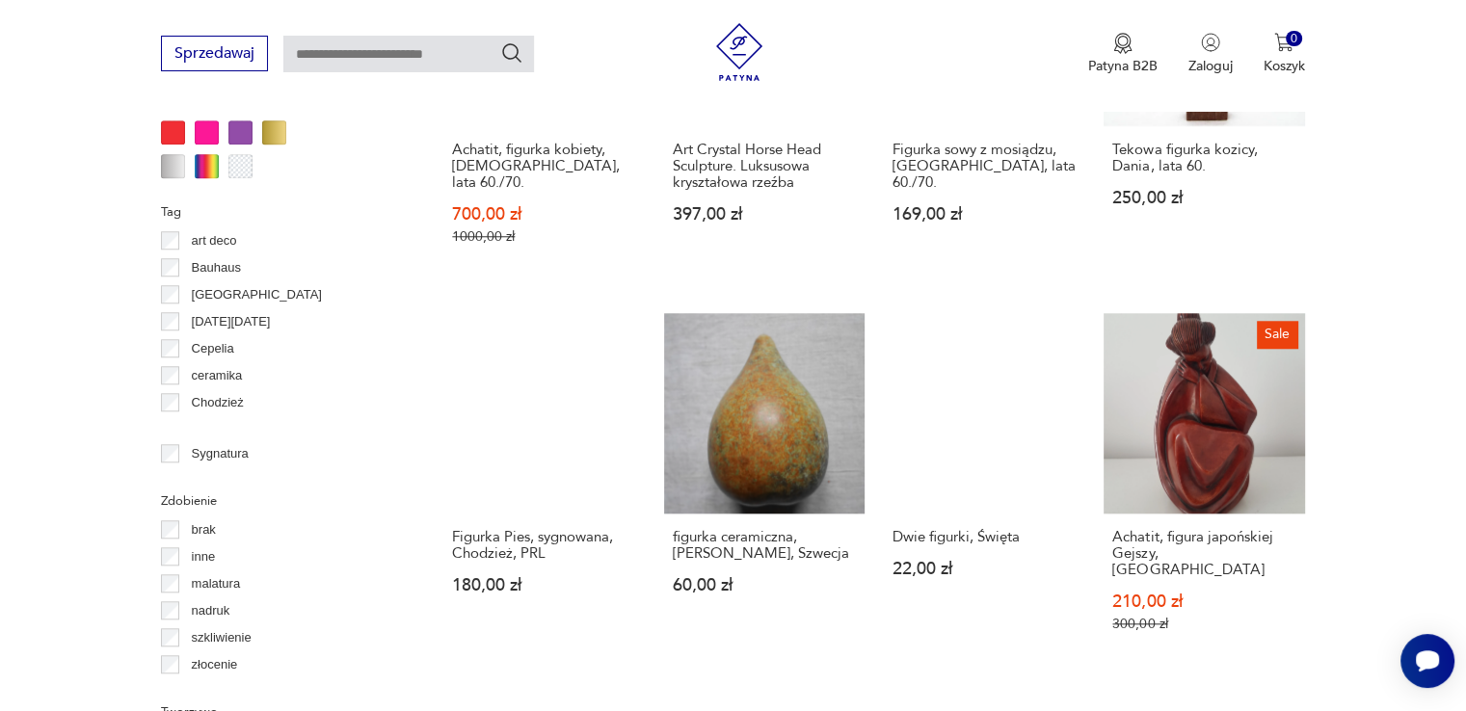
scroll to position [1783, 0]
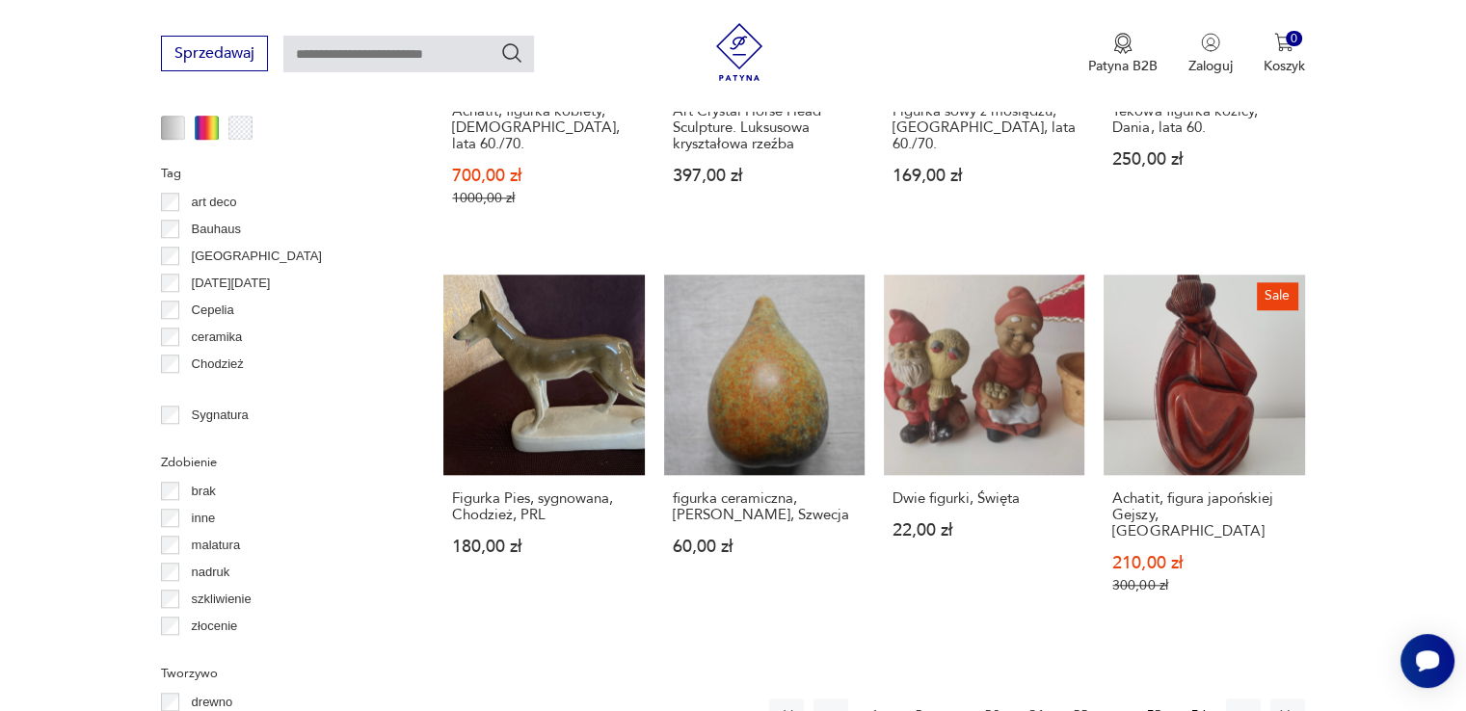
click at [1081, 699] on button "22" at bounding box center [1081, 716] width 35 height 35
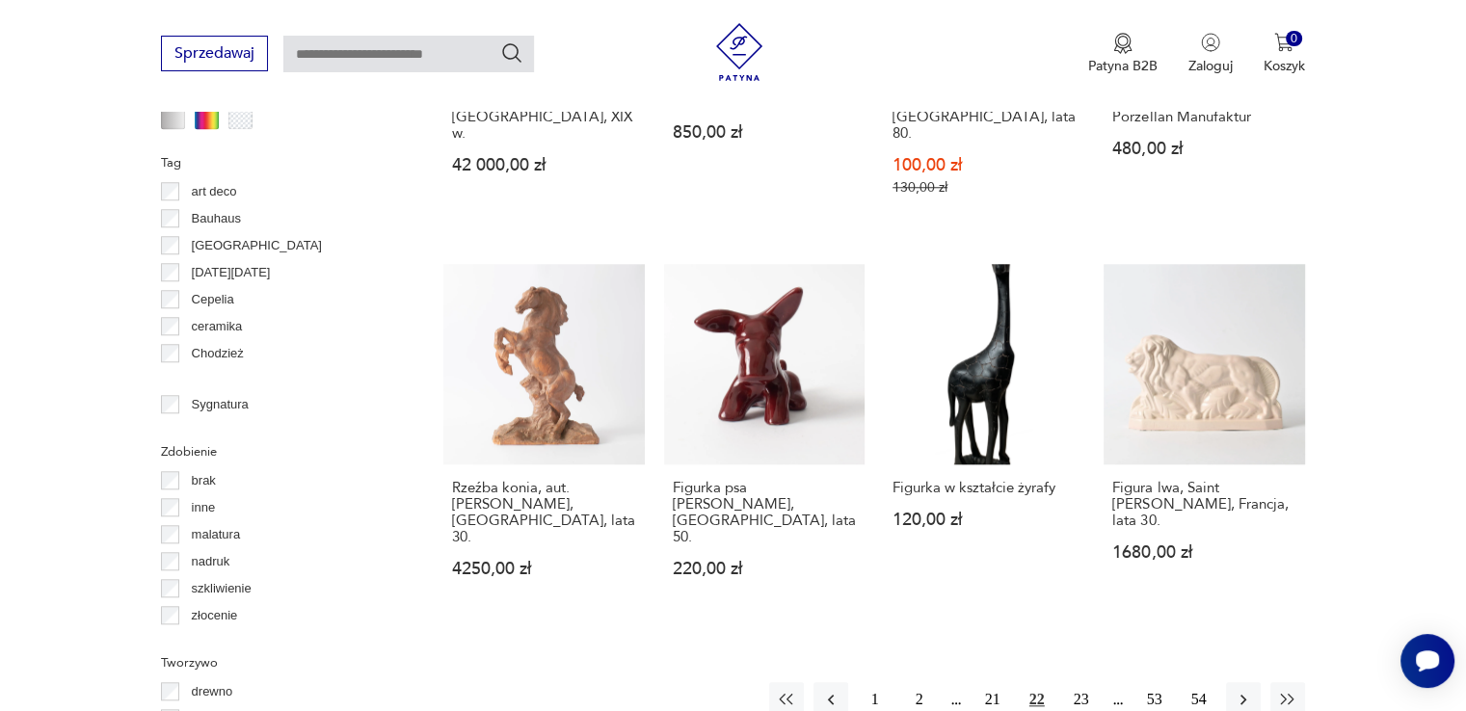
scroll to position [1822, 0]
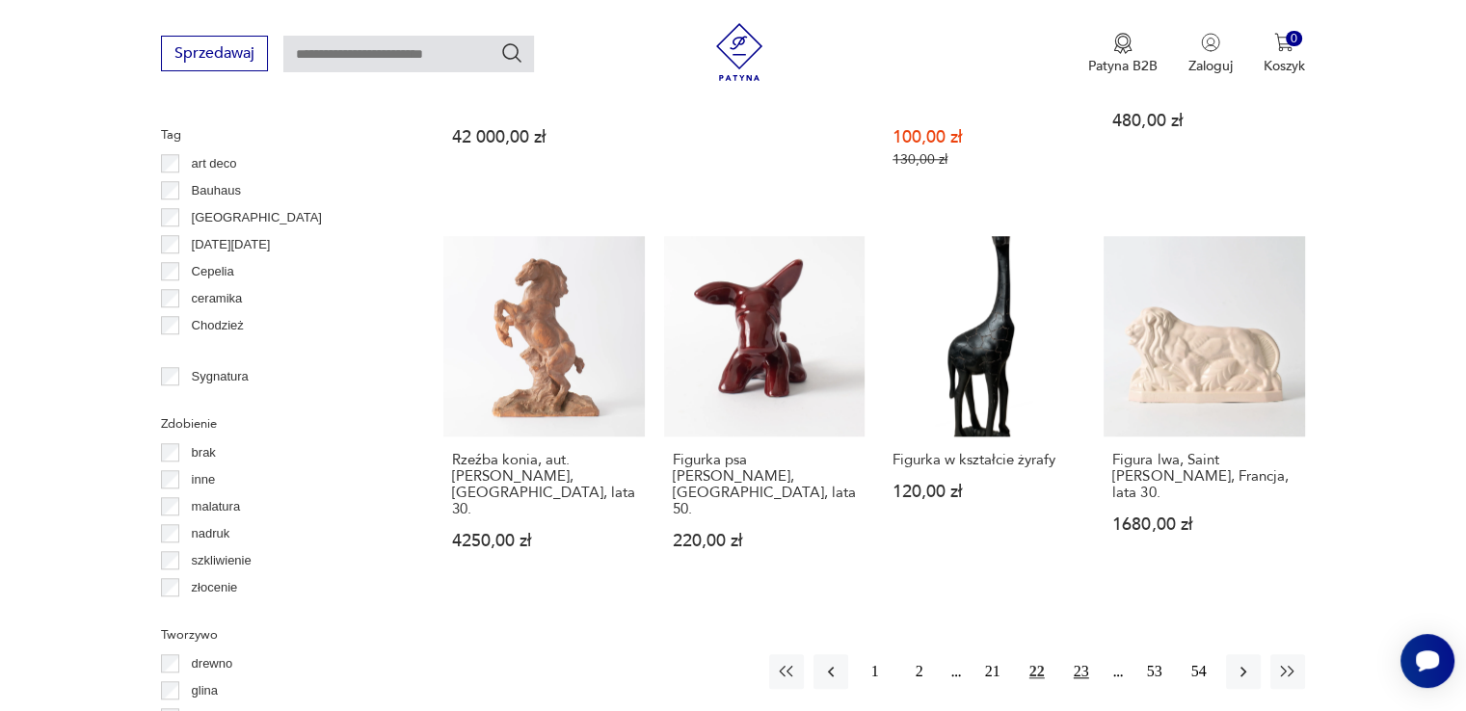
click at [1079, 654] on button "23" at bounding box center [1081, 671] width 35 height 35
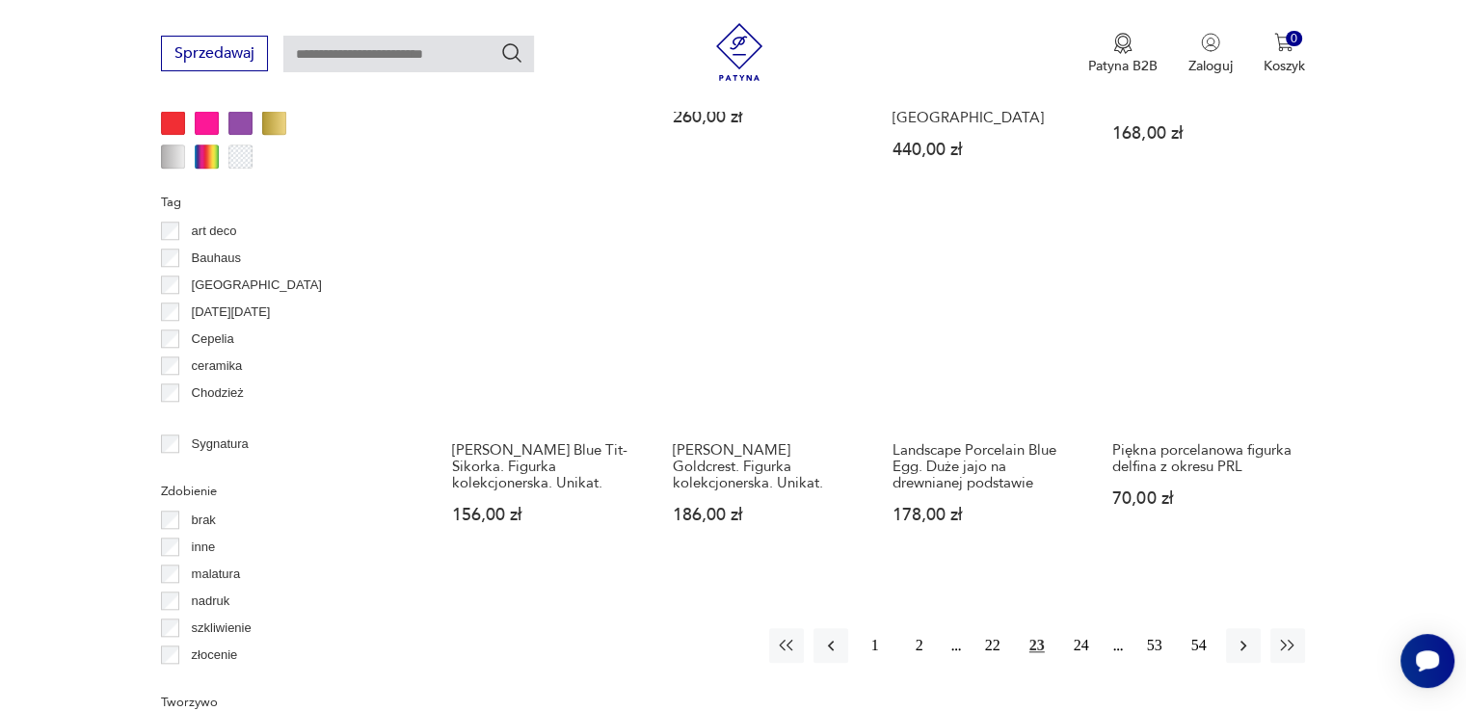
scroll to position [1976, 0]
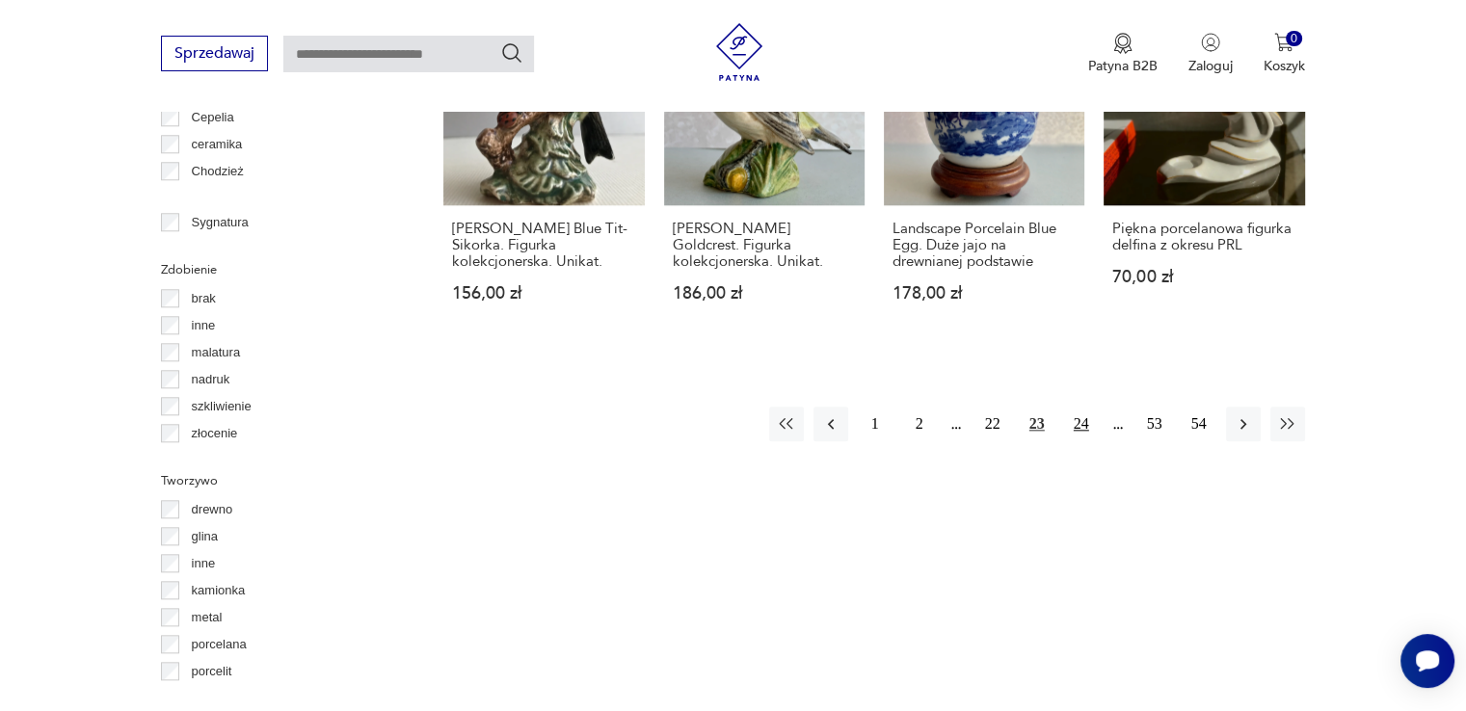
click at [1079, 407] on button "24" at bounding box center [1081, 424] width 35 height 35
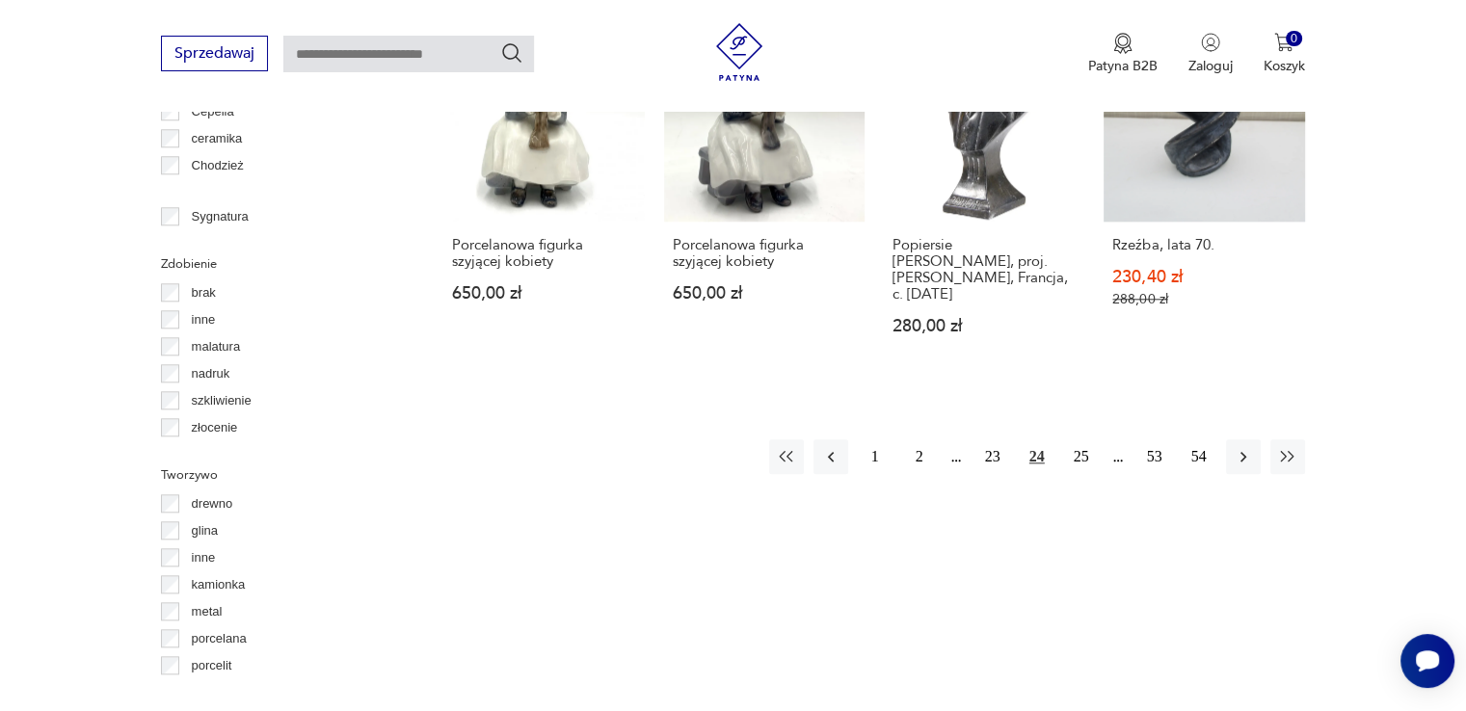
scroll to position [2014, 0]
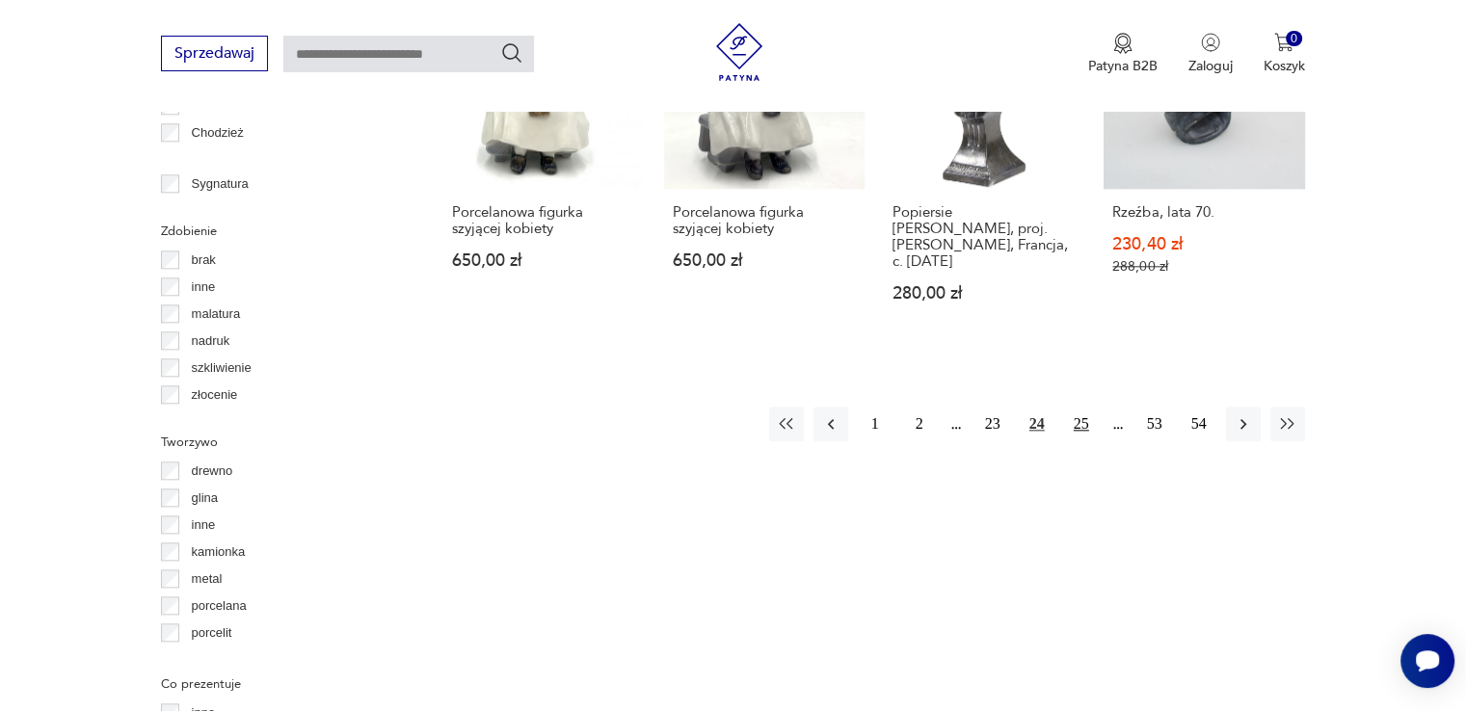
click at [1082, 407] on button "25" at bounding box center [1081, 424] width 35 height 35
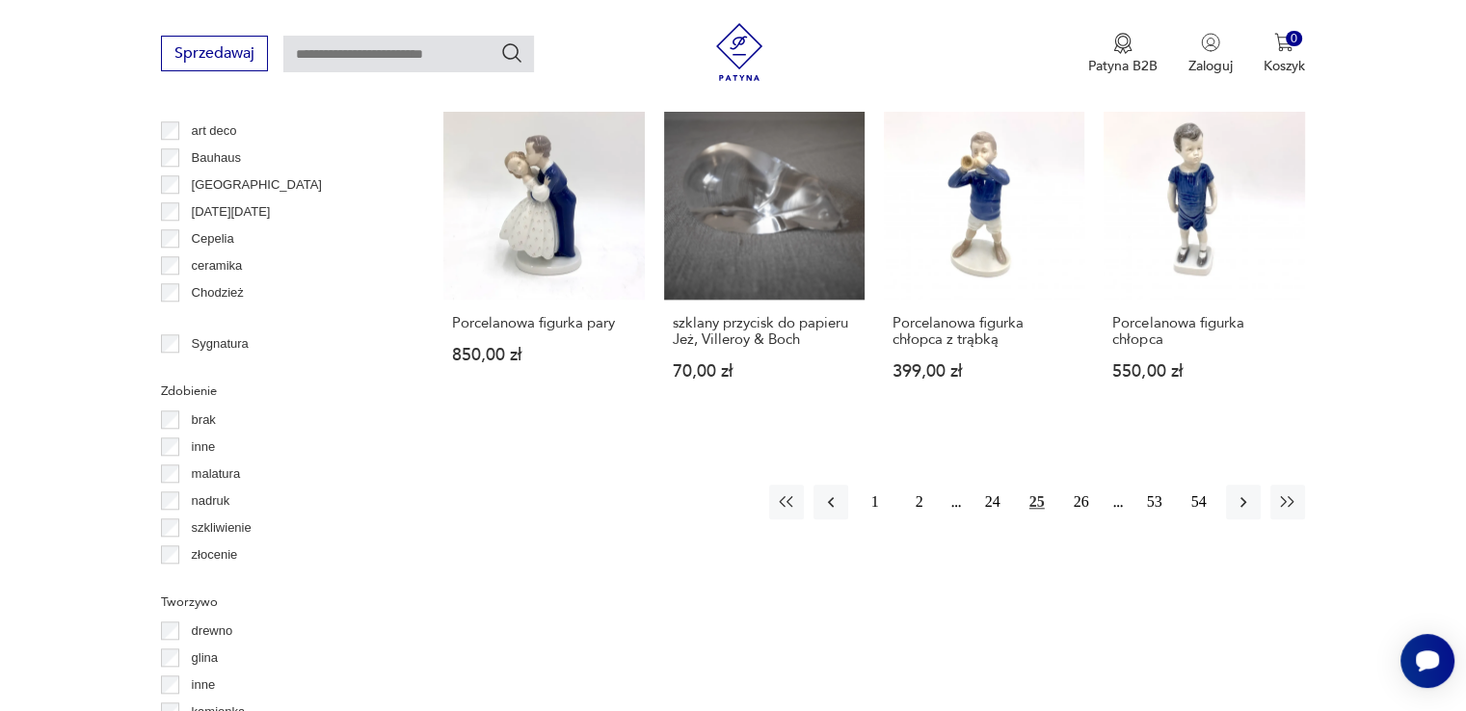
scroll to position [1860, 0]
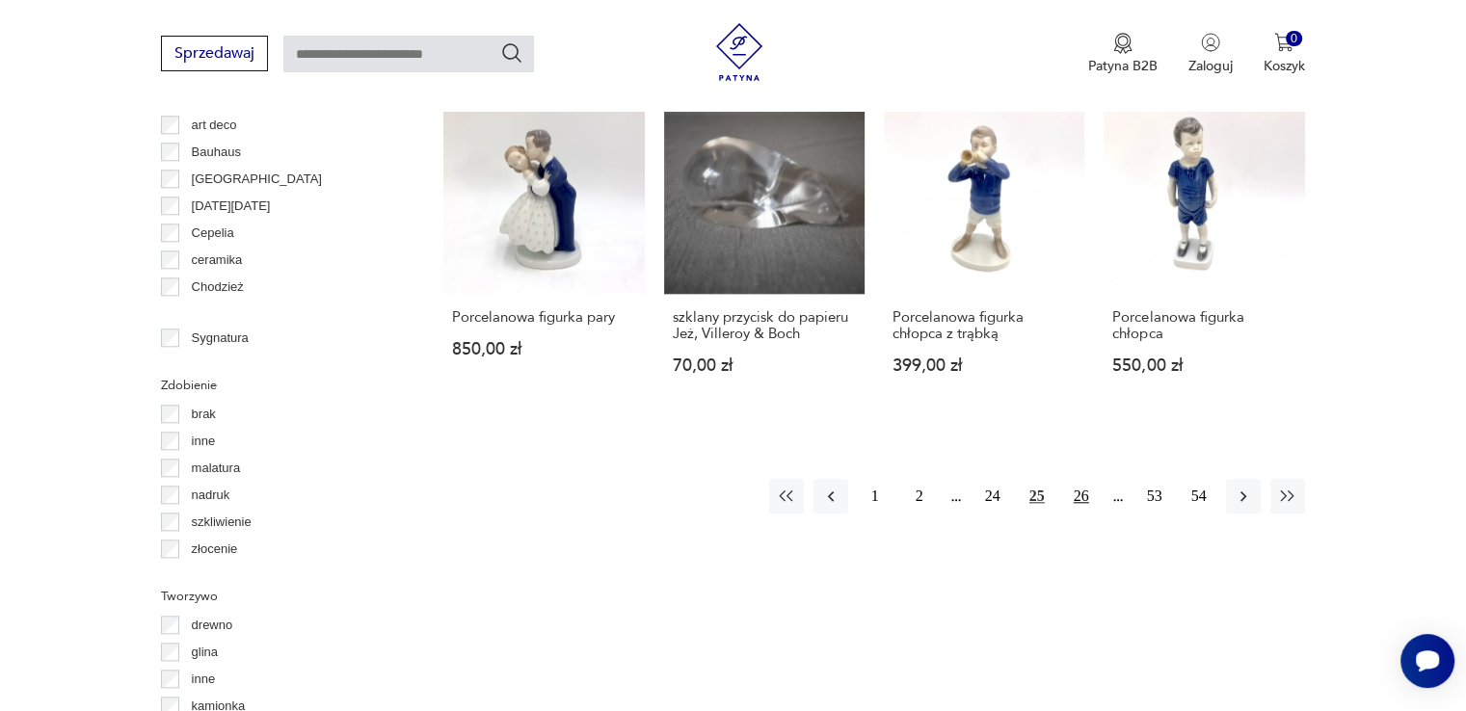
click at [1083, 505] on button "26" at bounding box center [1081, 496] width 35 height 35
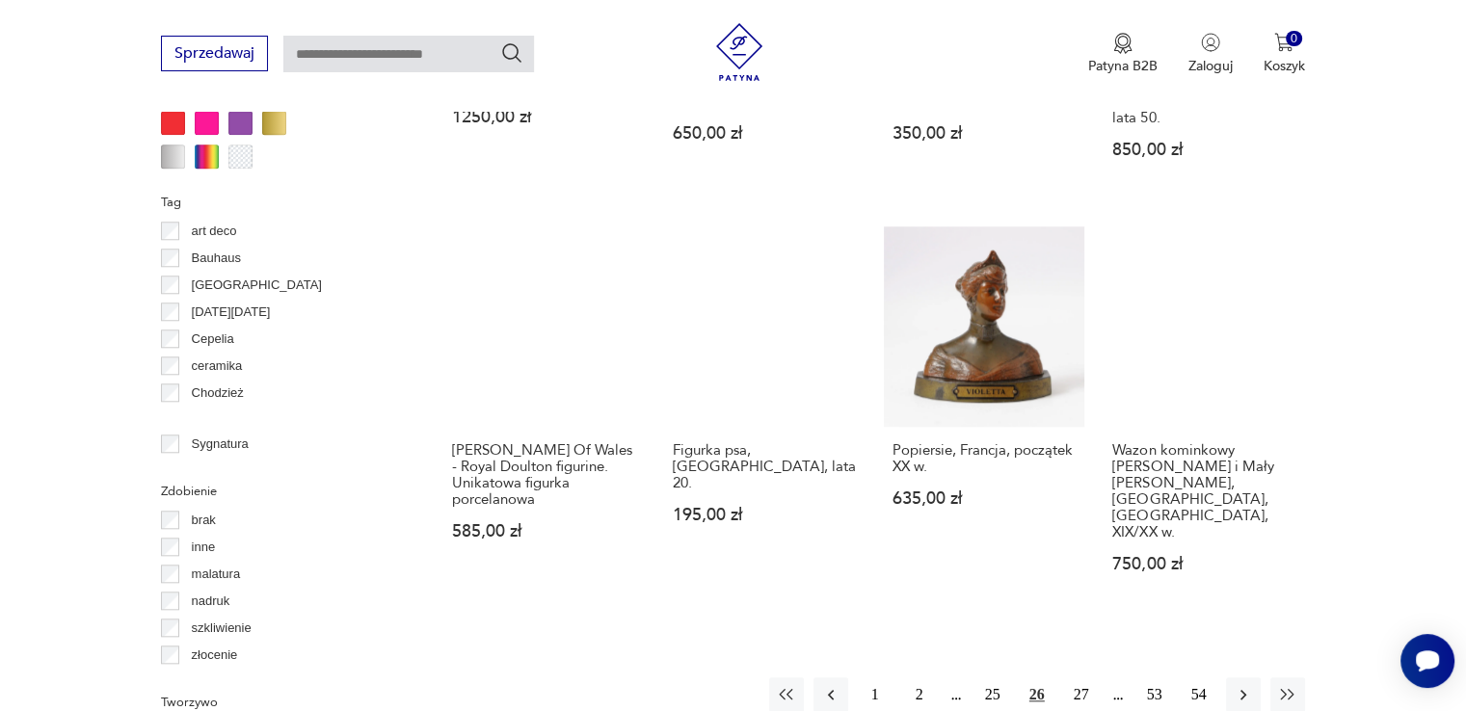
scroll to position [1899, 0]
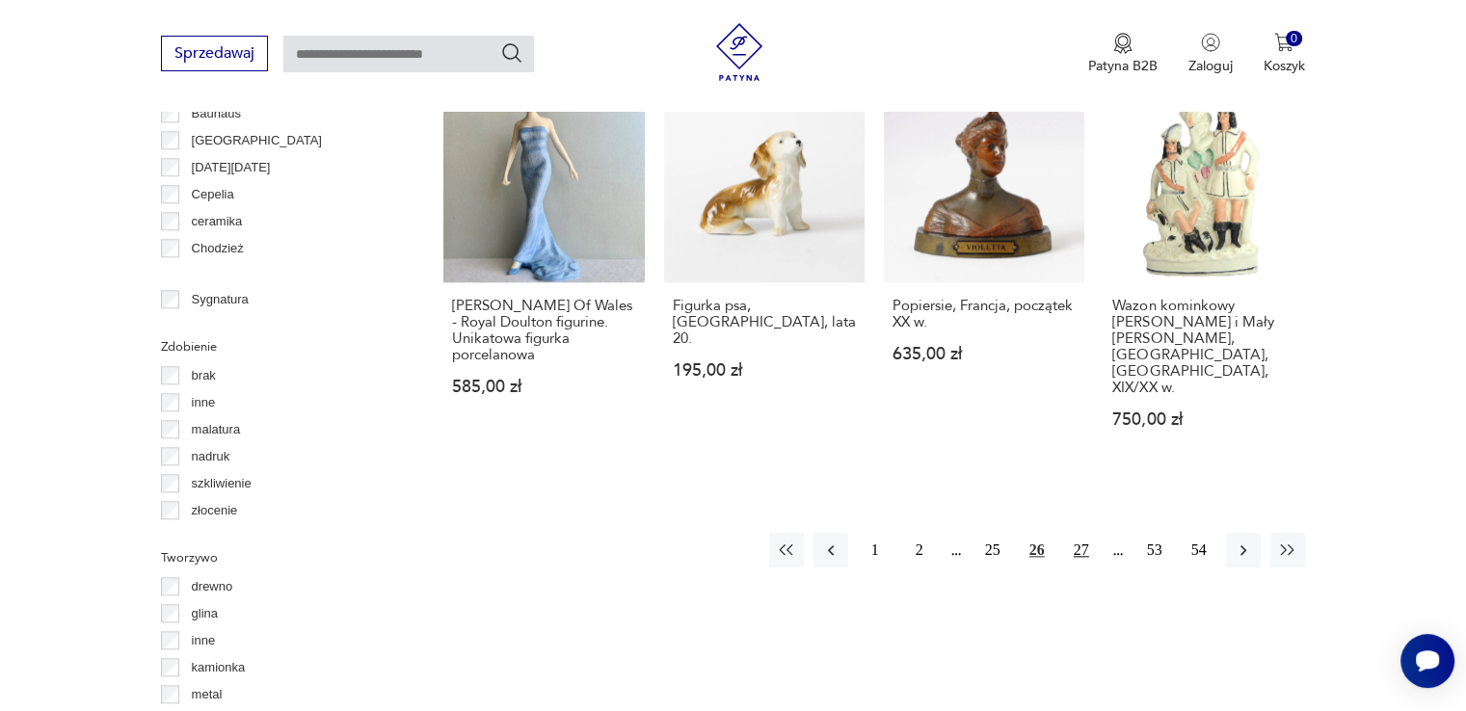
click at [1084, 533] on button "27" at bounding box center [1081, 550] width 35 height 35
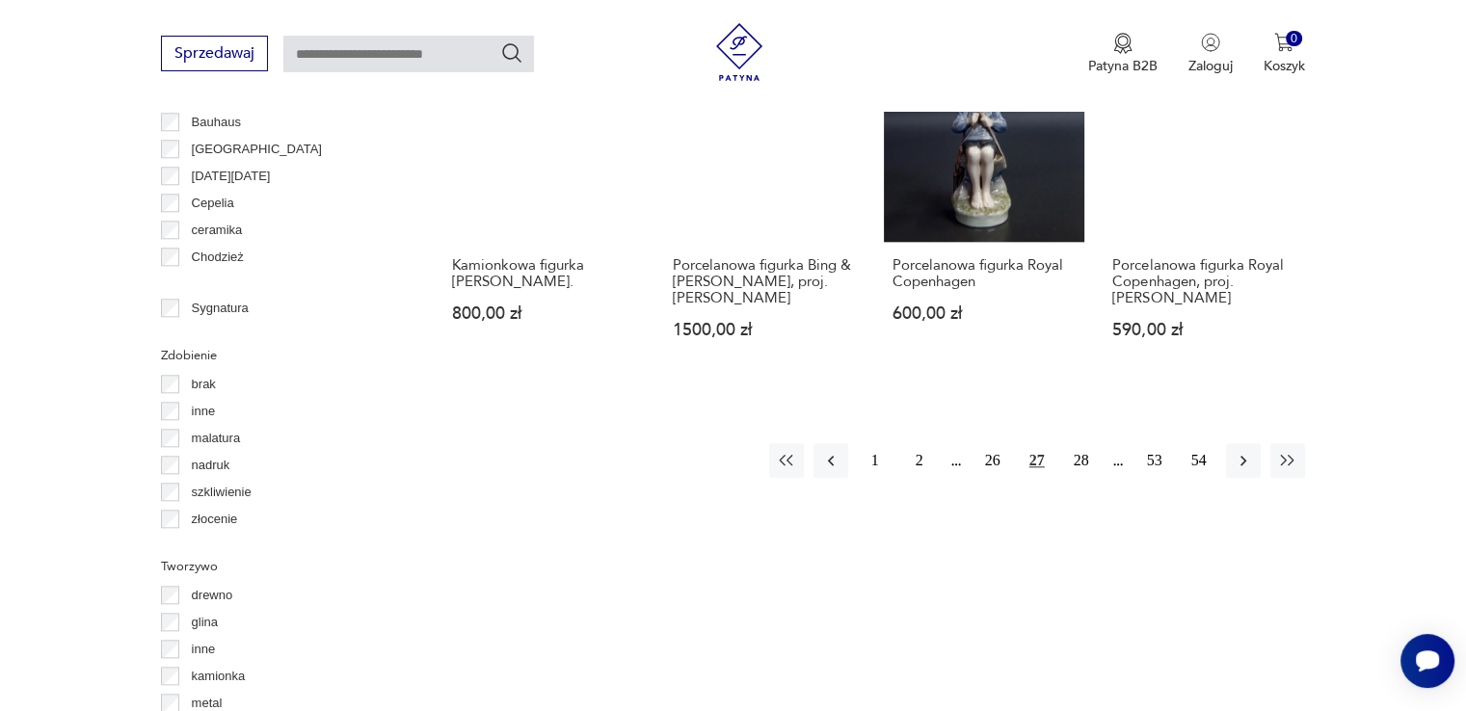
scroll to position [2014, 0]
